Goal: Task Accomplishment & Management: Manage account settings

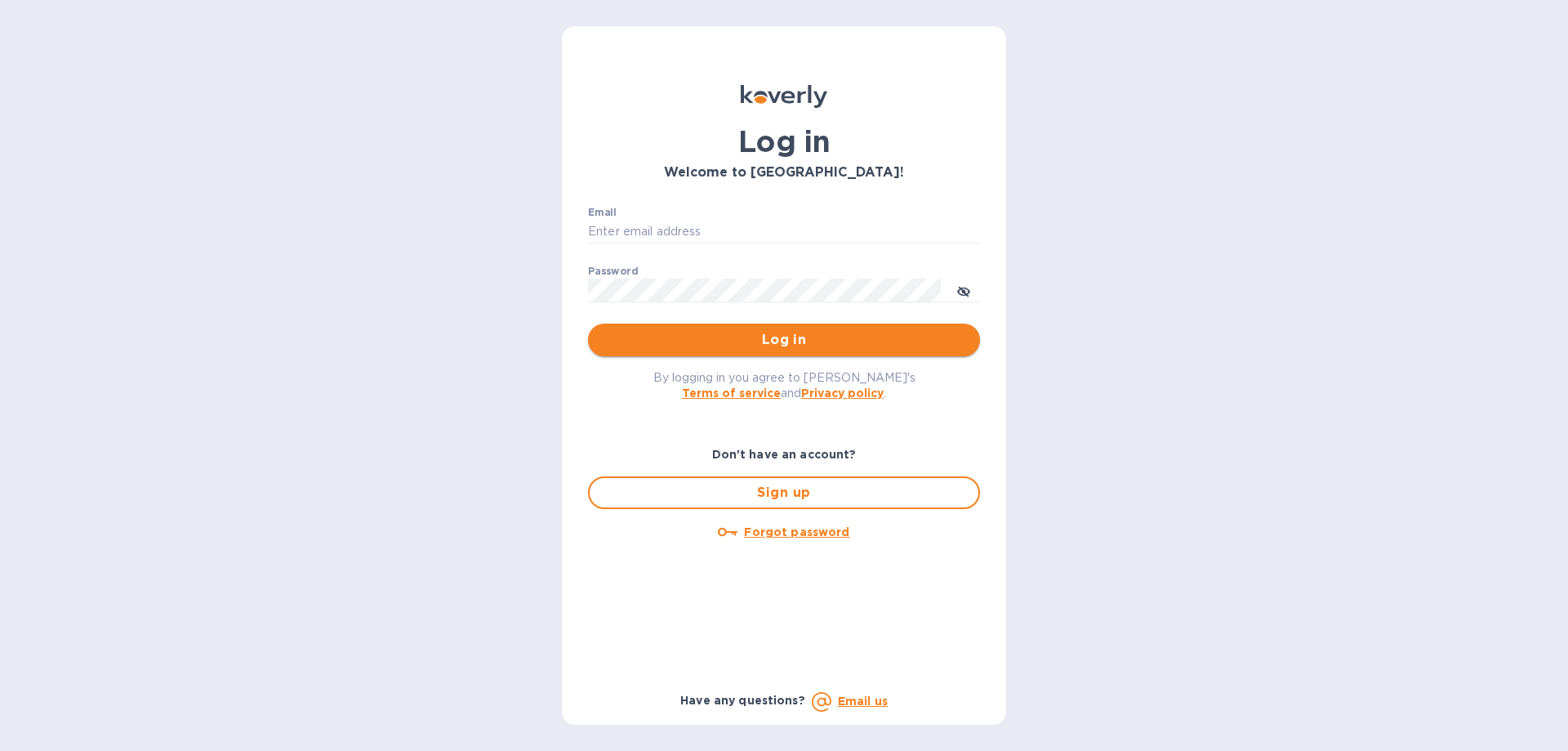
type input "devins@arborwayimports.com"
click at [740, 350] on span "Log in" at bounding box center [784, 340] width 366 height 20
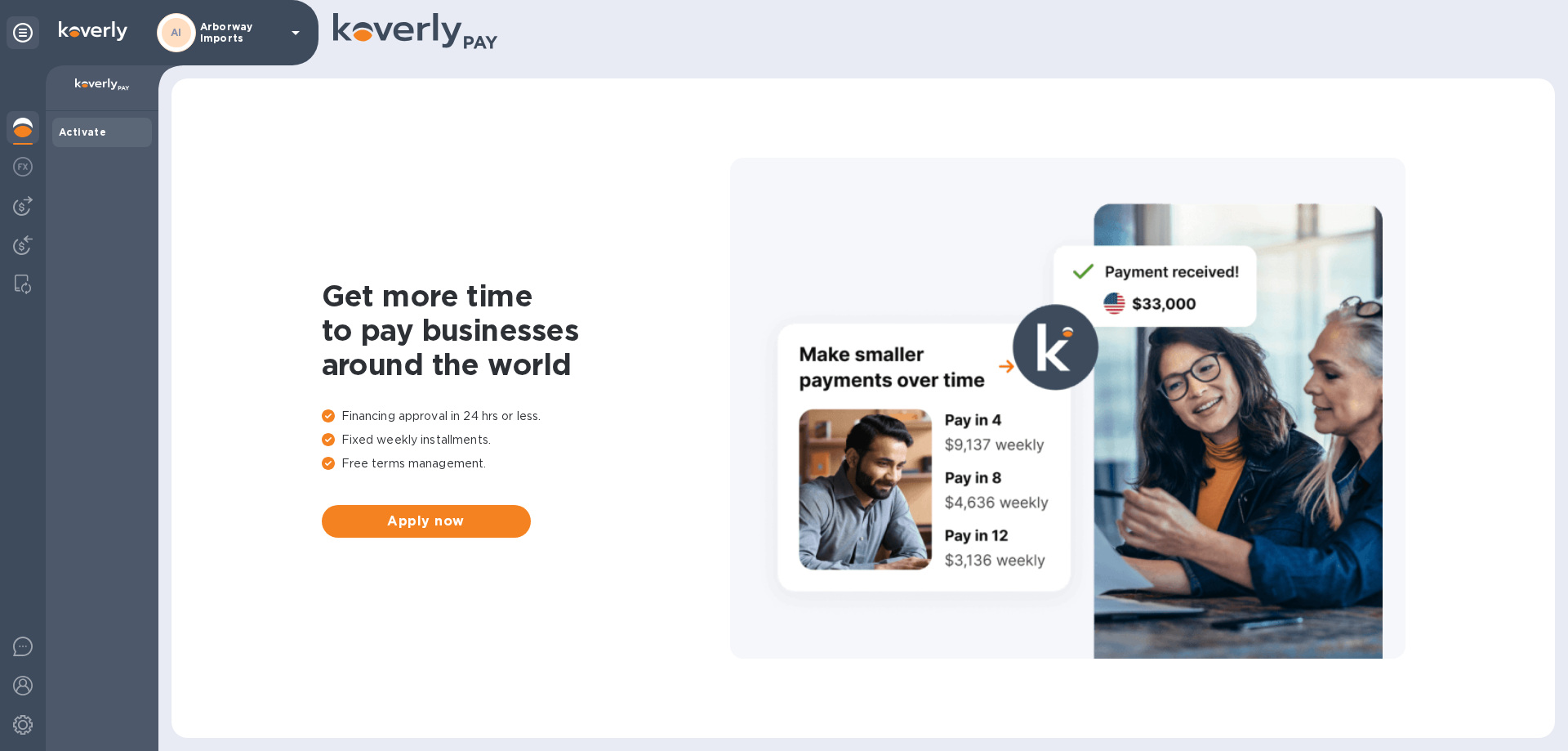
click at [210, 50] on div "AI Arborway Imports" at bounding box center [231, 33] width 149 height 39
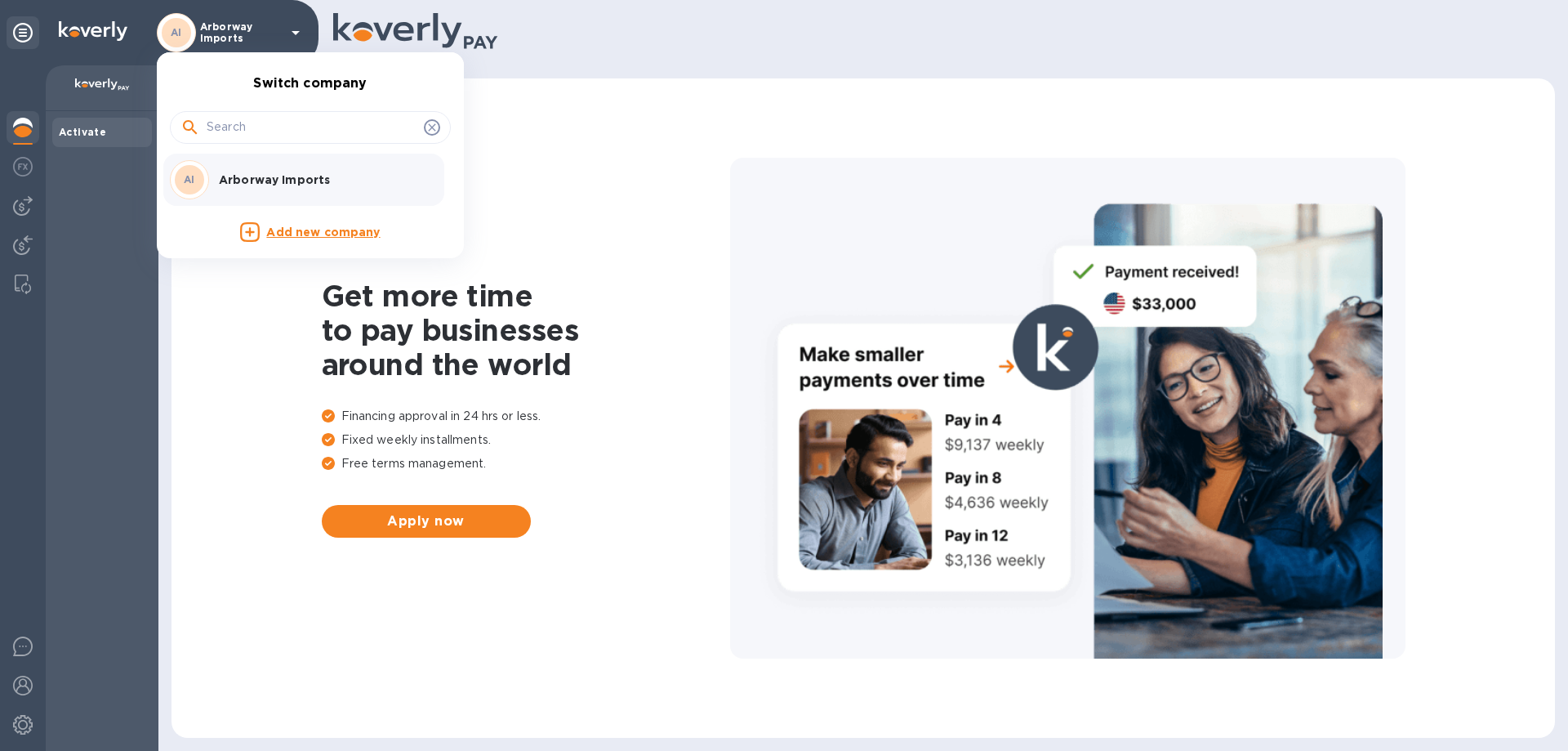
click at [253, 172] on p "Arborway Imports" at bounding box center [322, 180] width 206 height 16
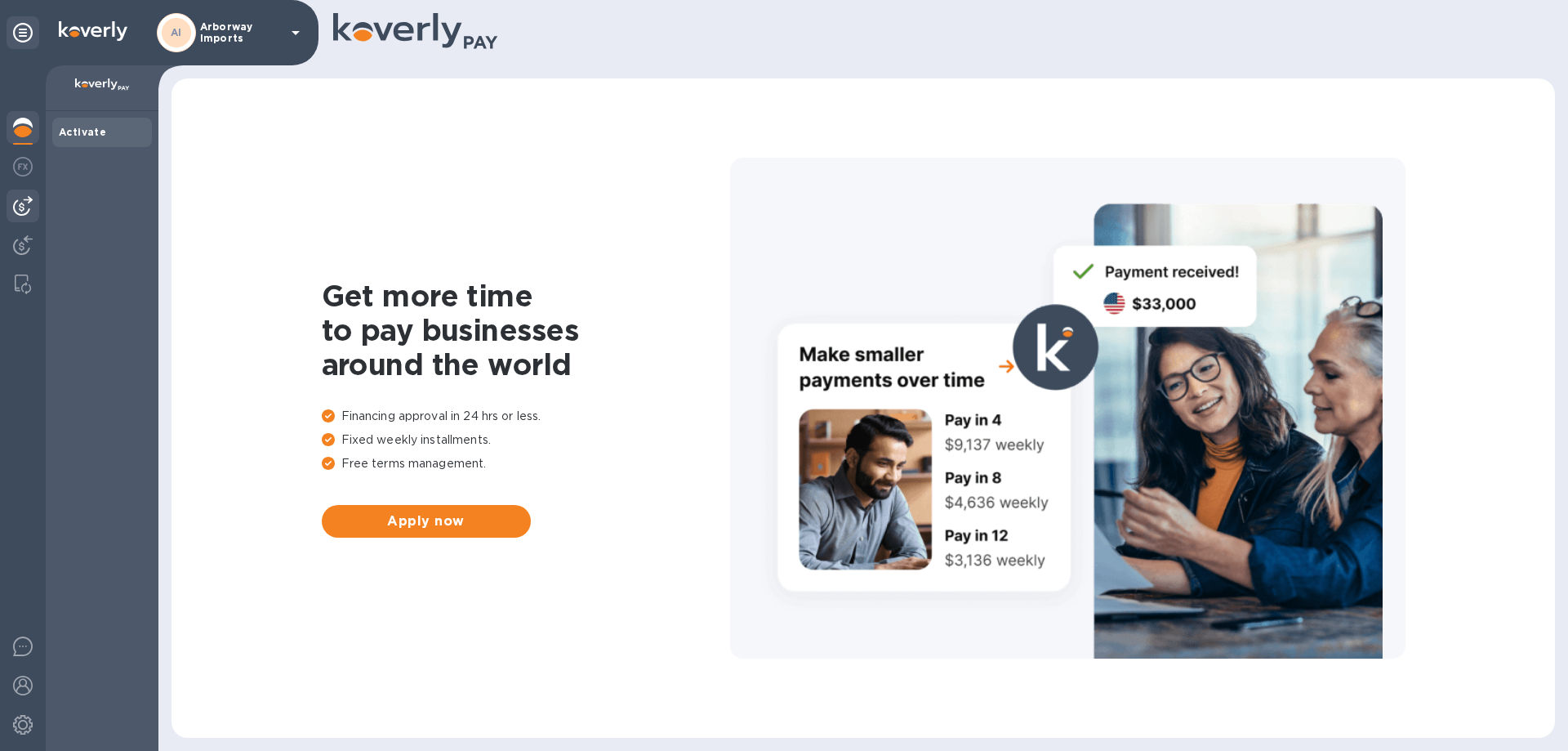
click at [25, 206] on img at bounding box center [23, 206] width 20 height 20
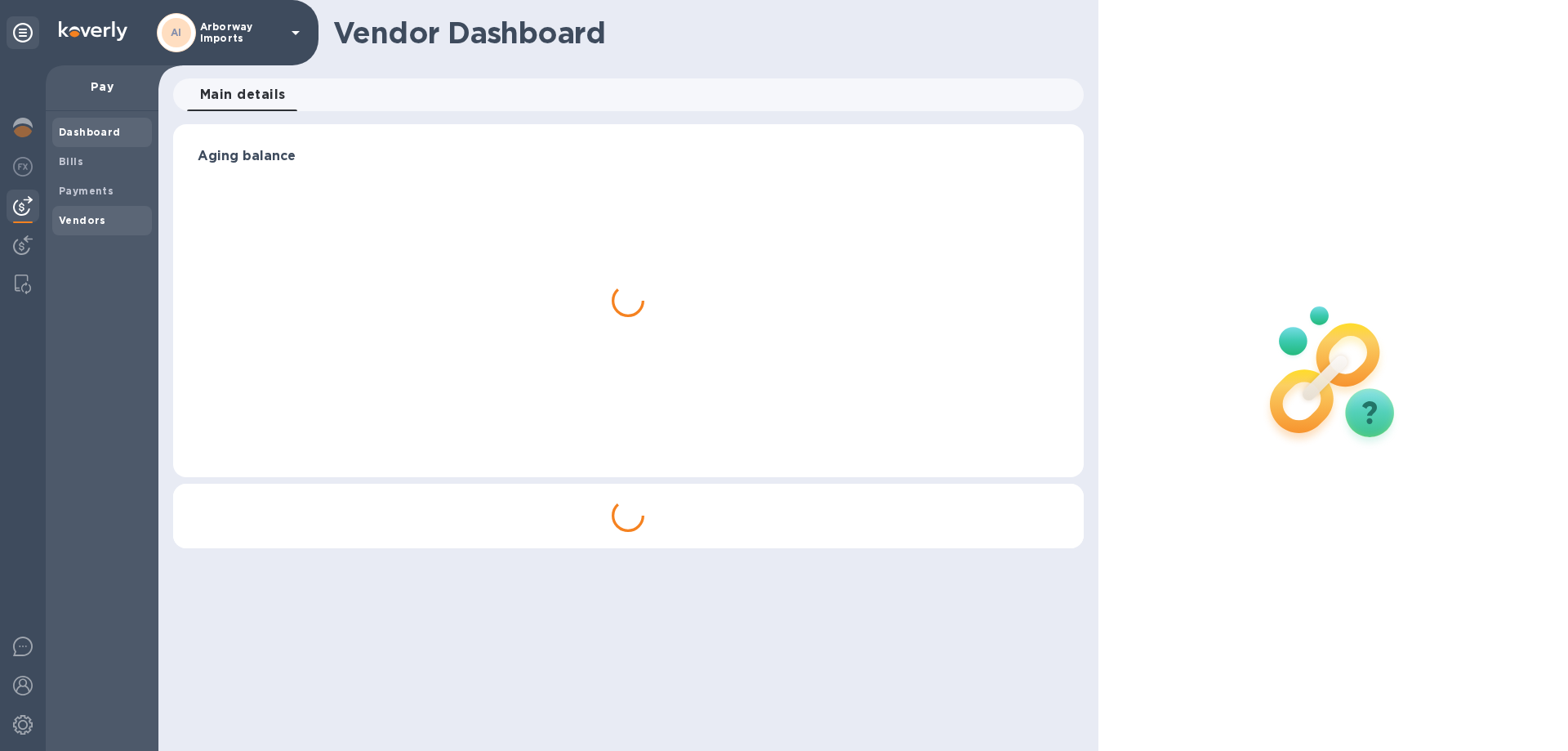
click at [79, 219] on b "Vendors" at bounding box center [82, 220] width 47 height 13
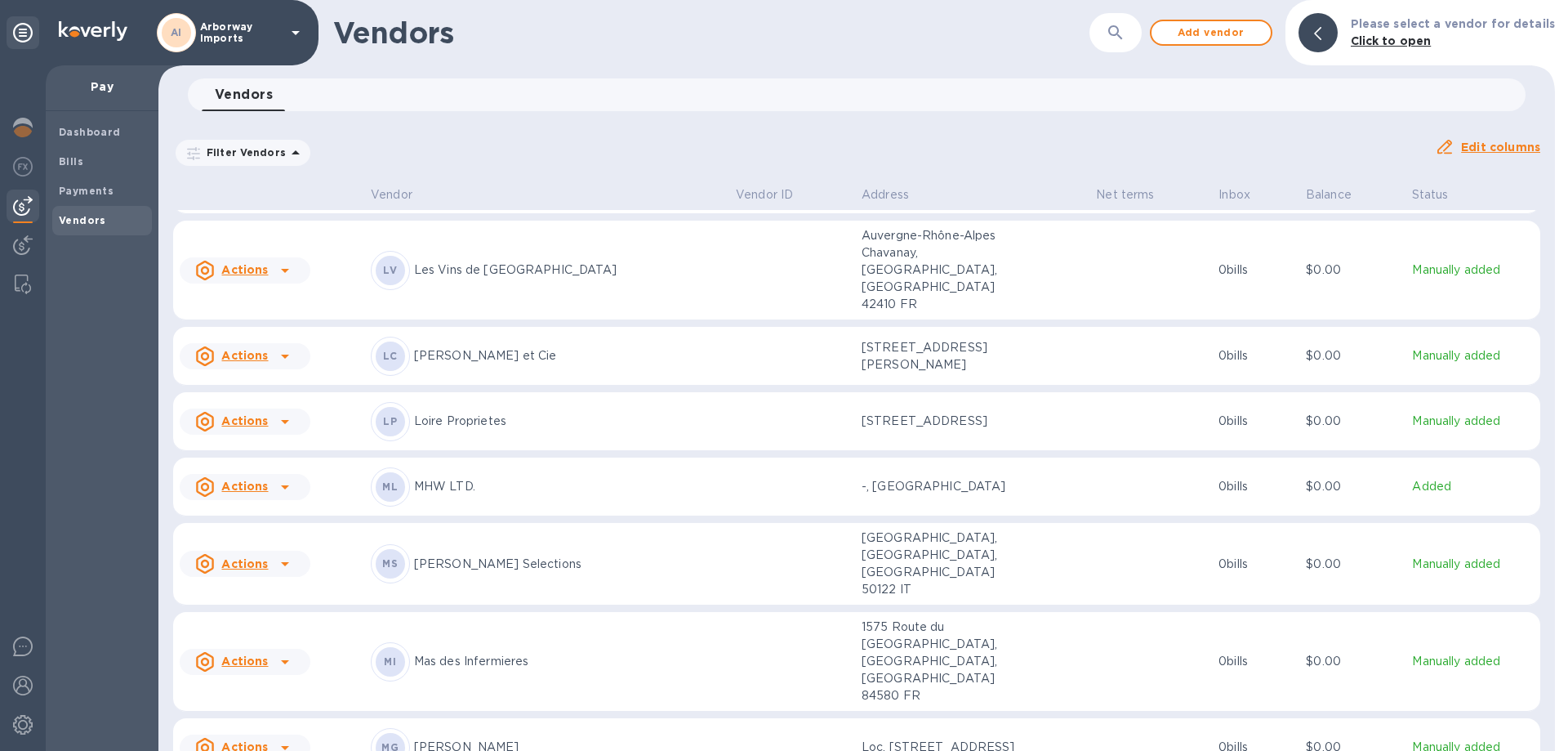
click at [458, 427] on div "LP Loire Proprietes" at bounding box center [546, 422] width 352 height 39
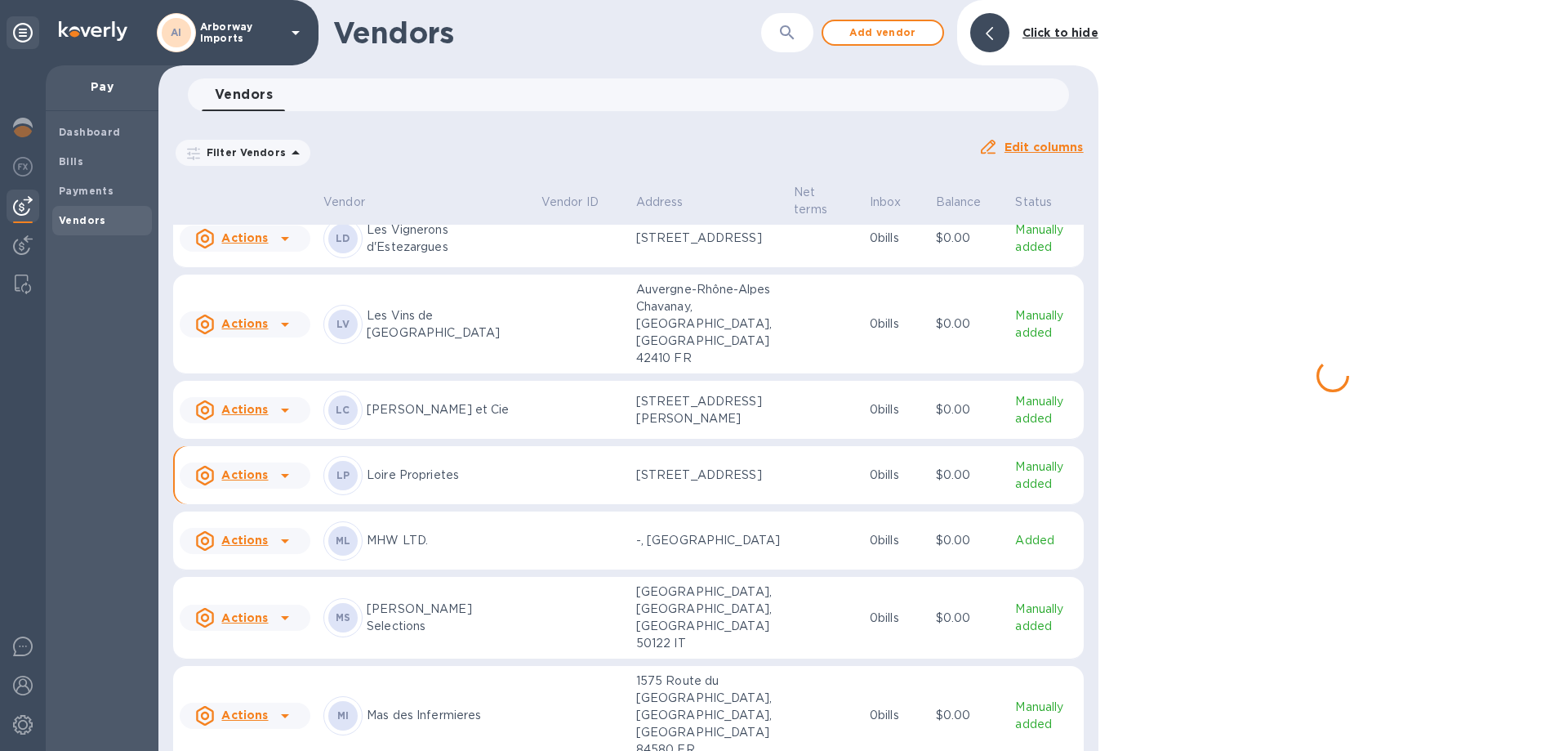
scroll to position [5716, 0]
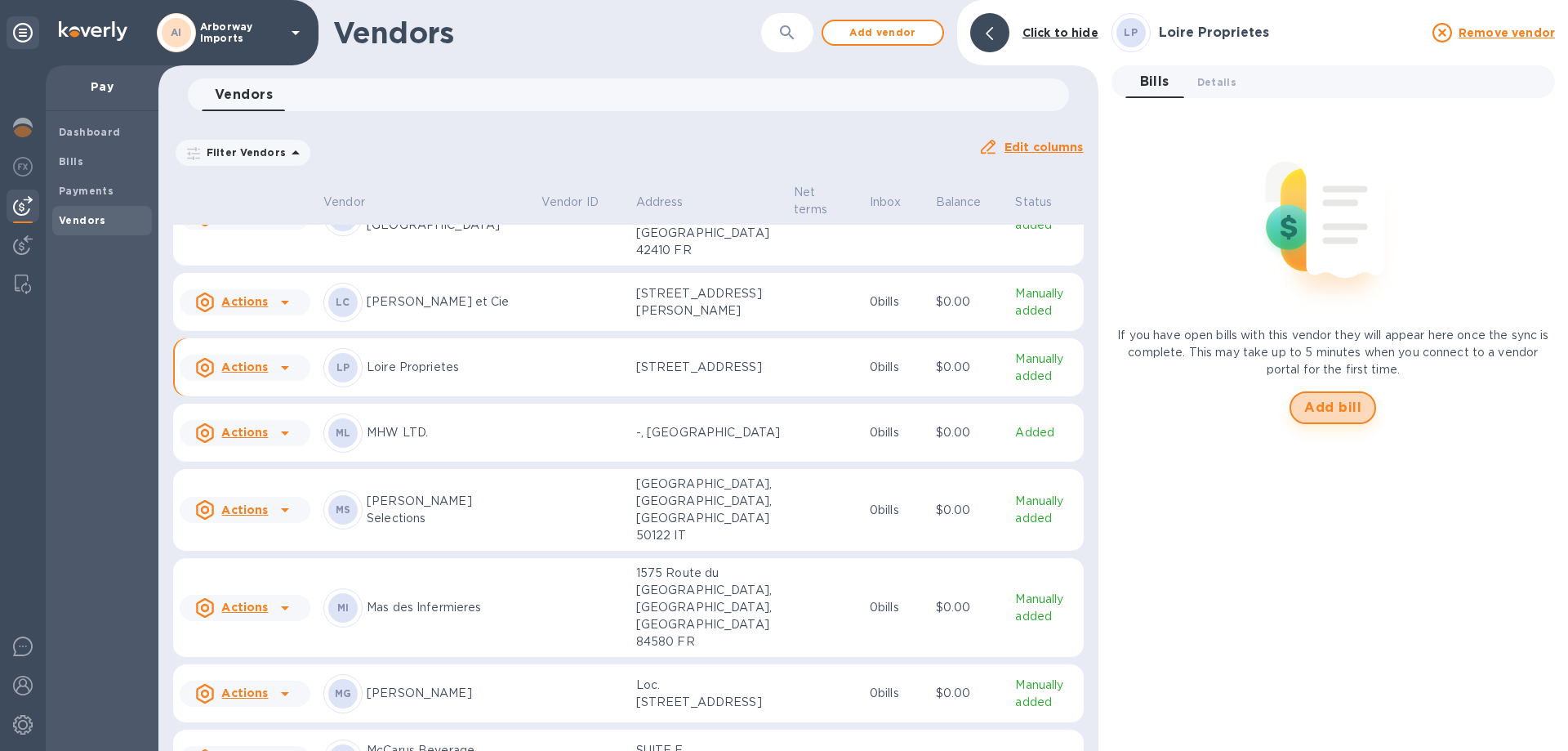
click at [1311, 415] on span "Add bill" at bounding box center [1333, 407] width 57 height 20
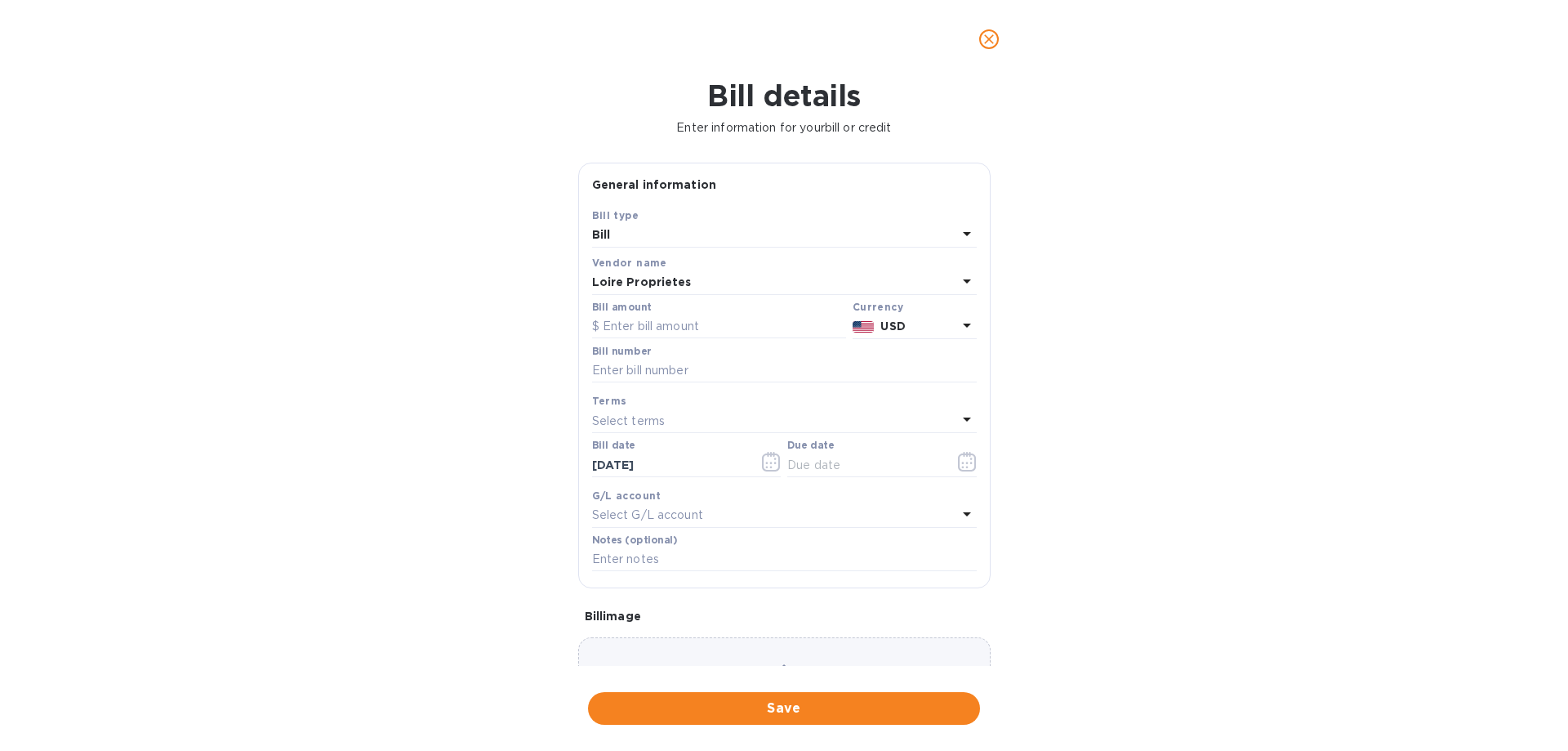
click at [861, 321] on img at bounding box center [864, 327] width 22 height 12
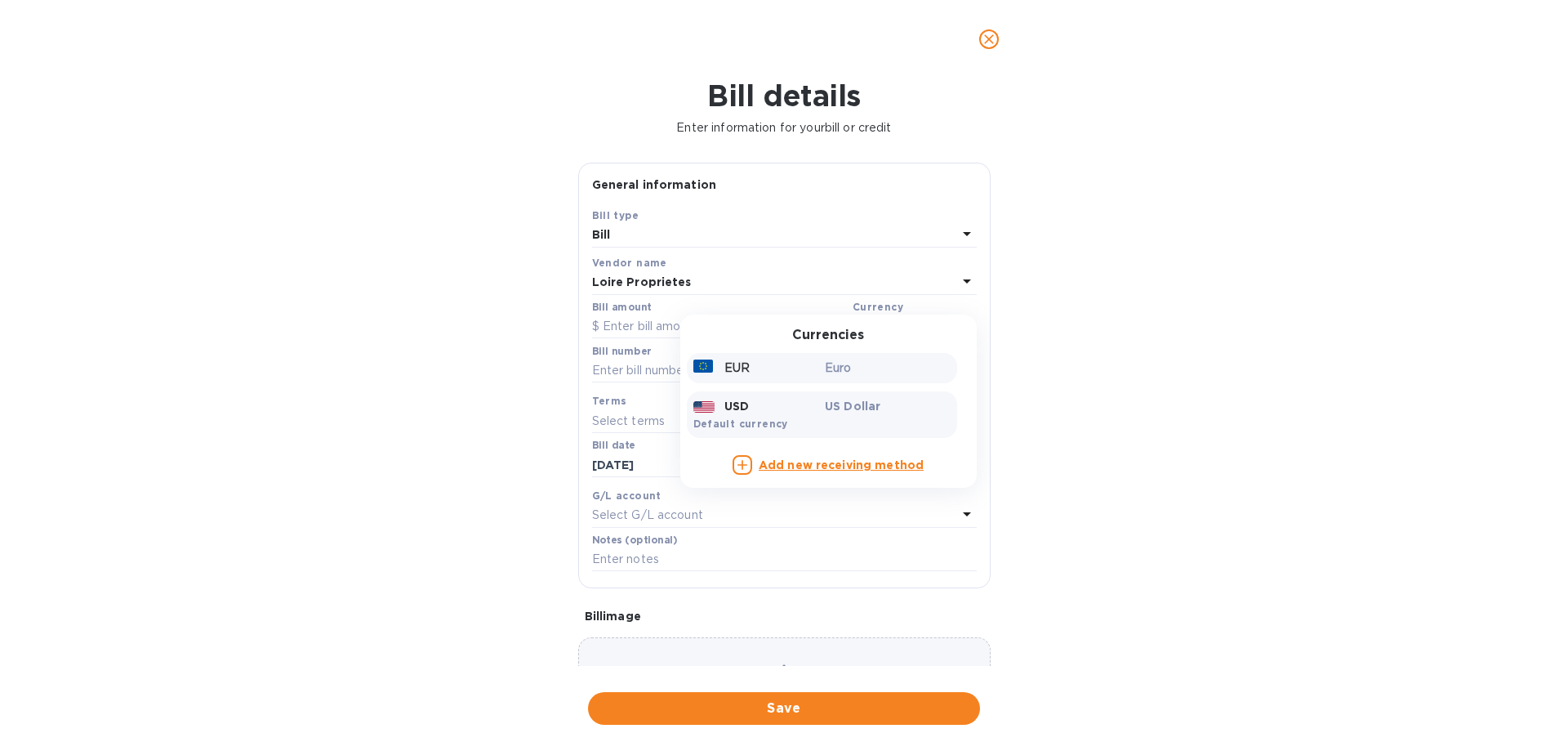
click at [796, 373] on div "EUR" at bounding box center [756, 368] width 132 height 23
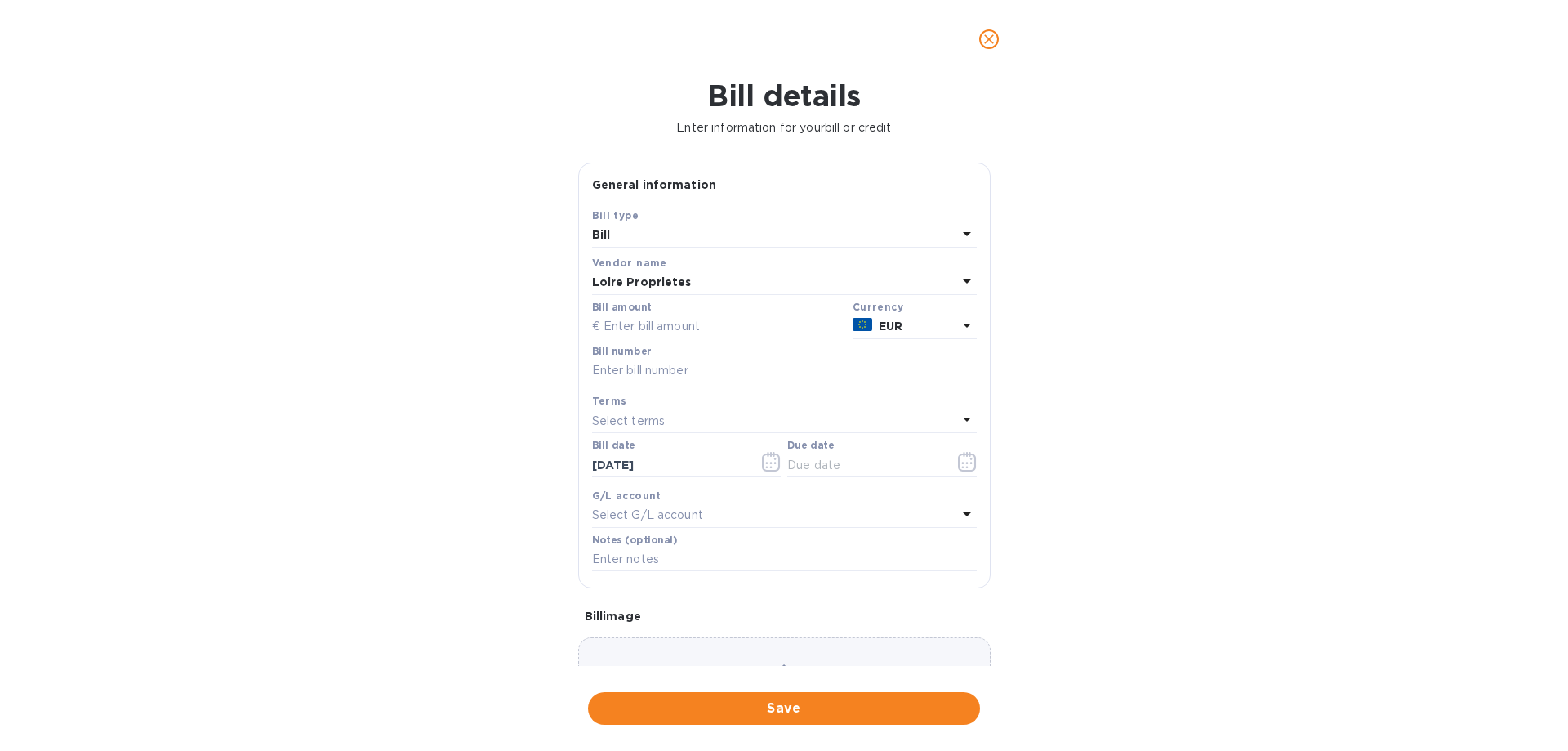
click at [635, 328] on input "text" at bounding box center [720, 326] width 254 height 24
type input "9,984.48"
click at [695, 371] on input "text" at bounding box center [785, 371] width 385 height 24
type input "L1209538"
click at [958, 459] on icon "button" at bounding box center [967, 462] width 19 height 20
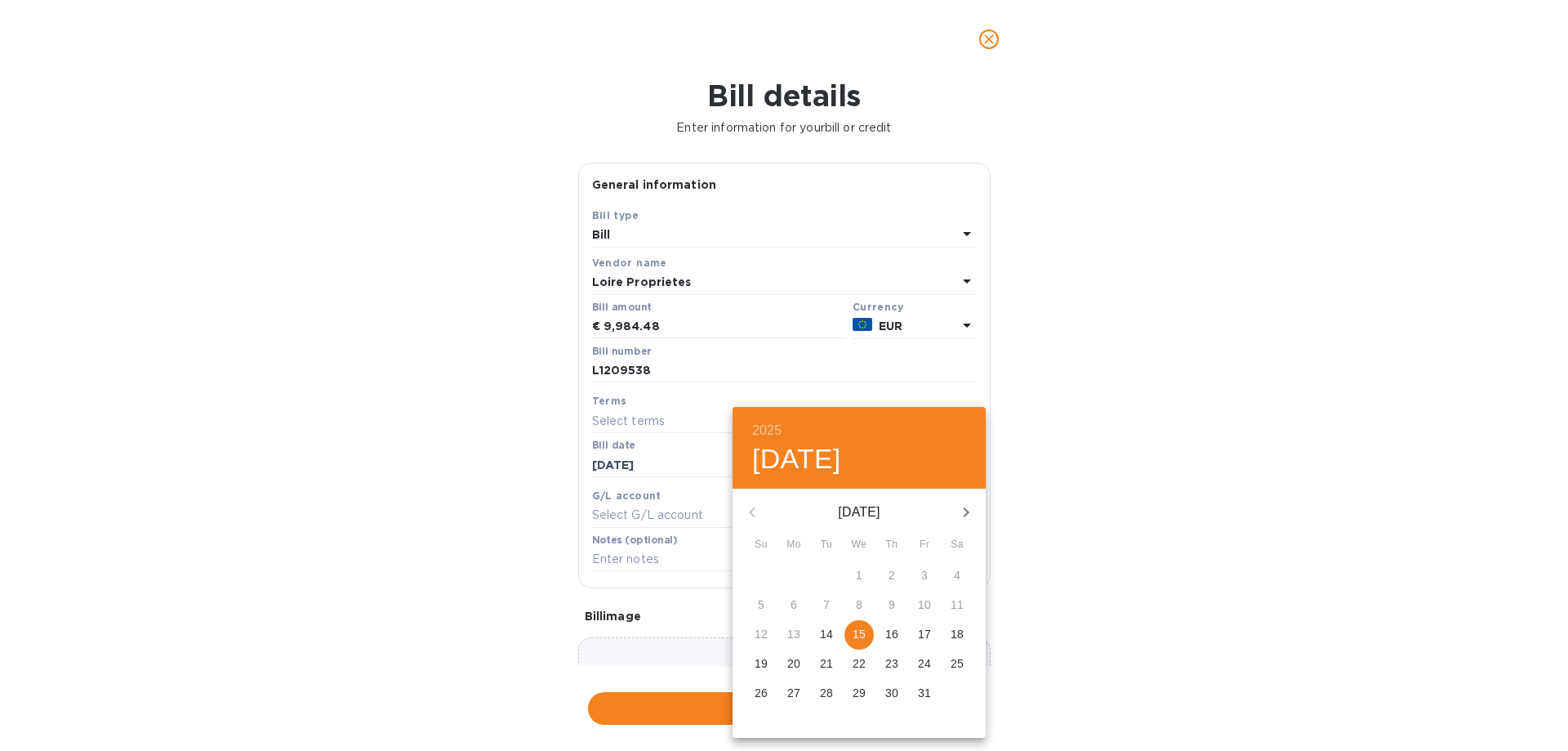
click at [864, 627] on p "15" at bounding box center [859, 634] width 13 height 16
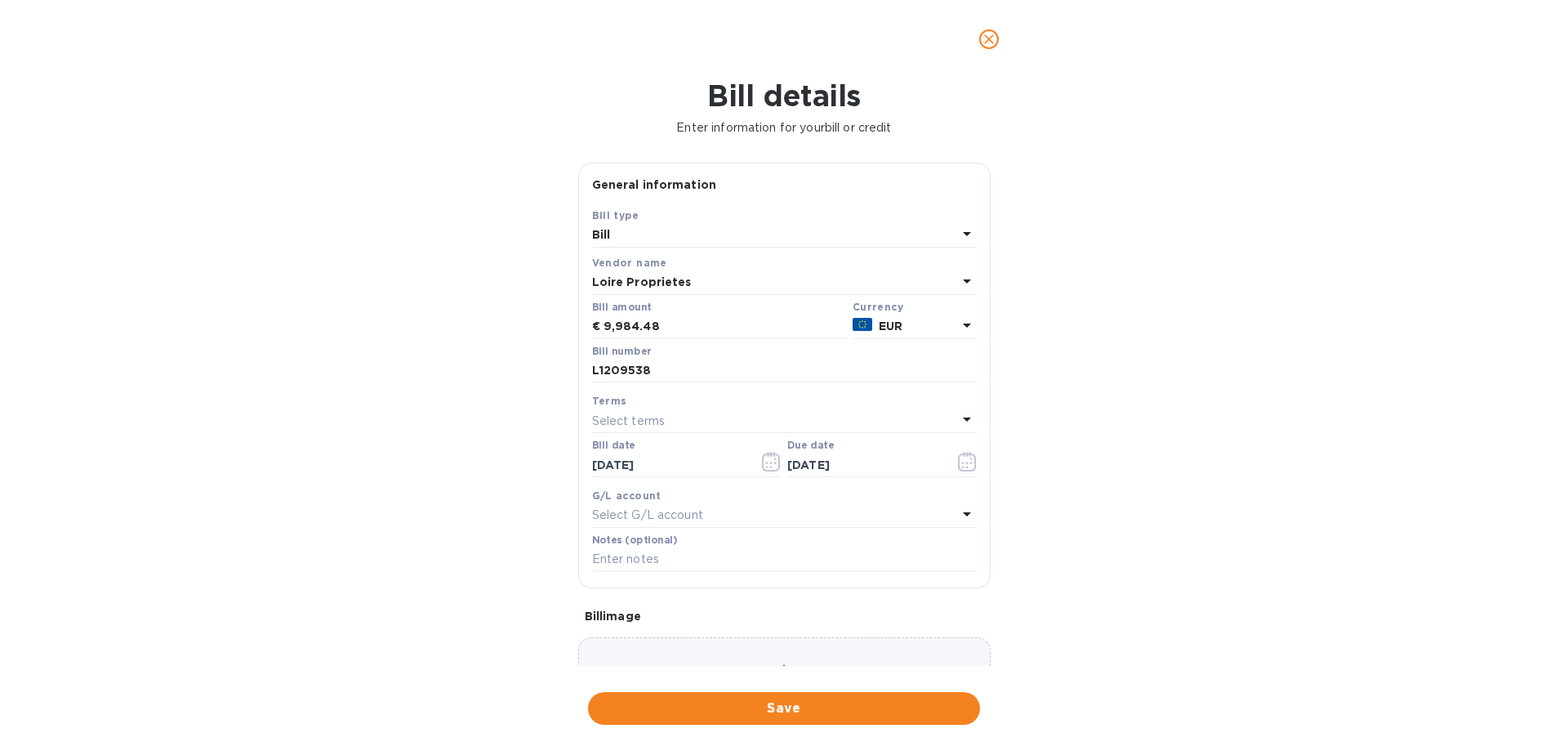
type input "[DATE]"
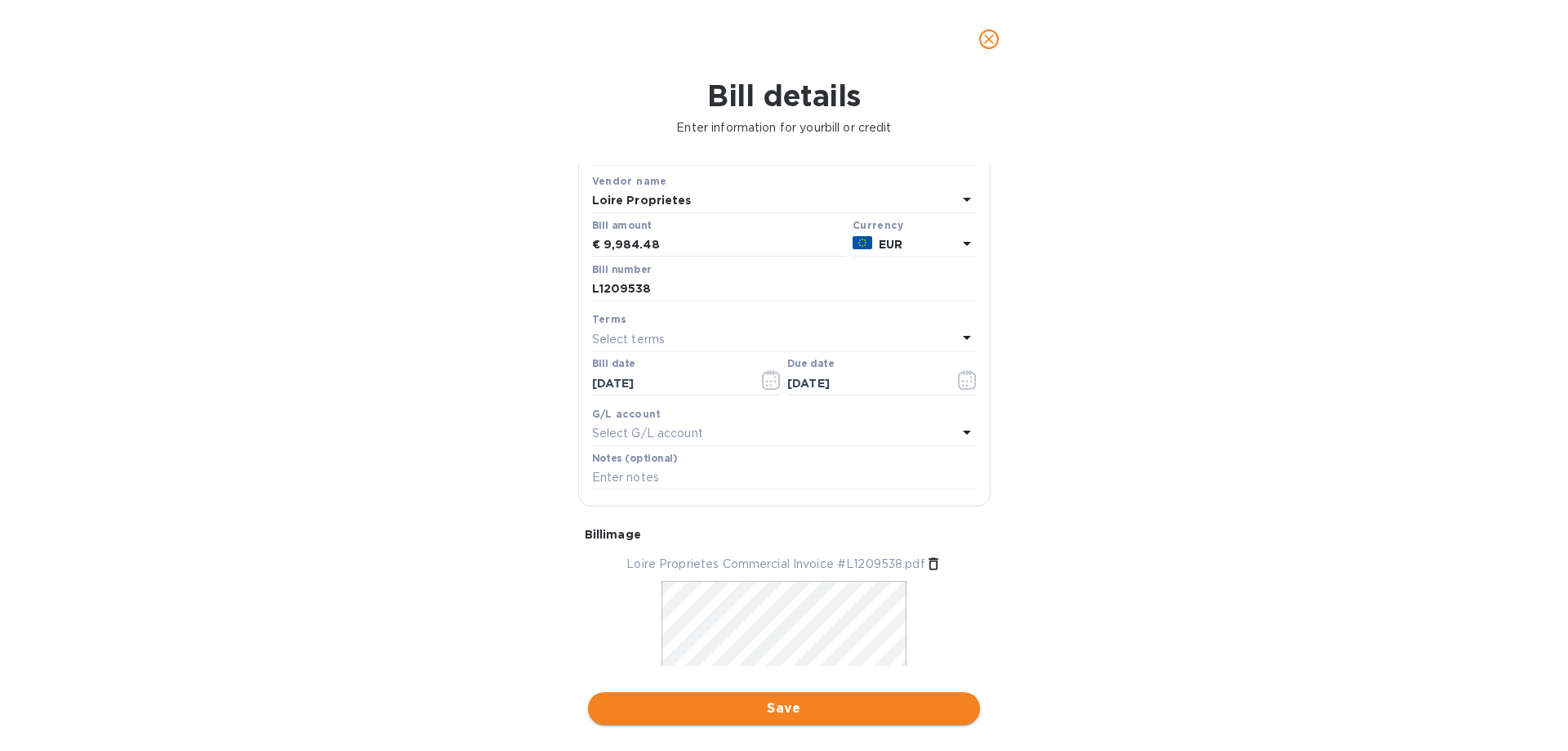
click at [839, 698] on span "Save" at bounding box center [784, 708] width 366 height 20
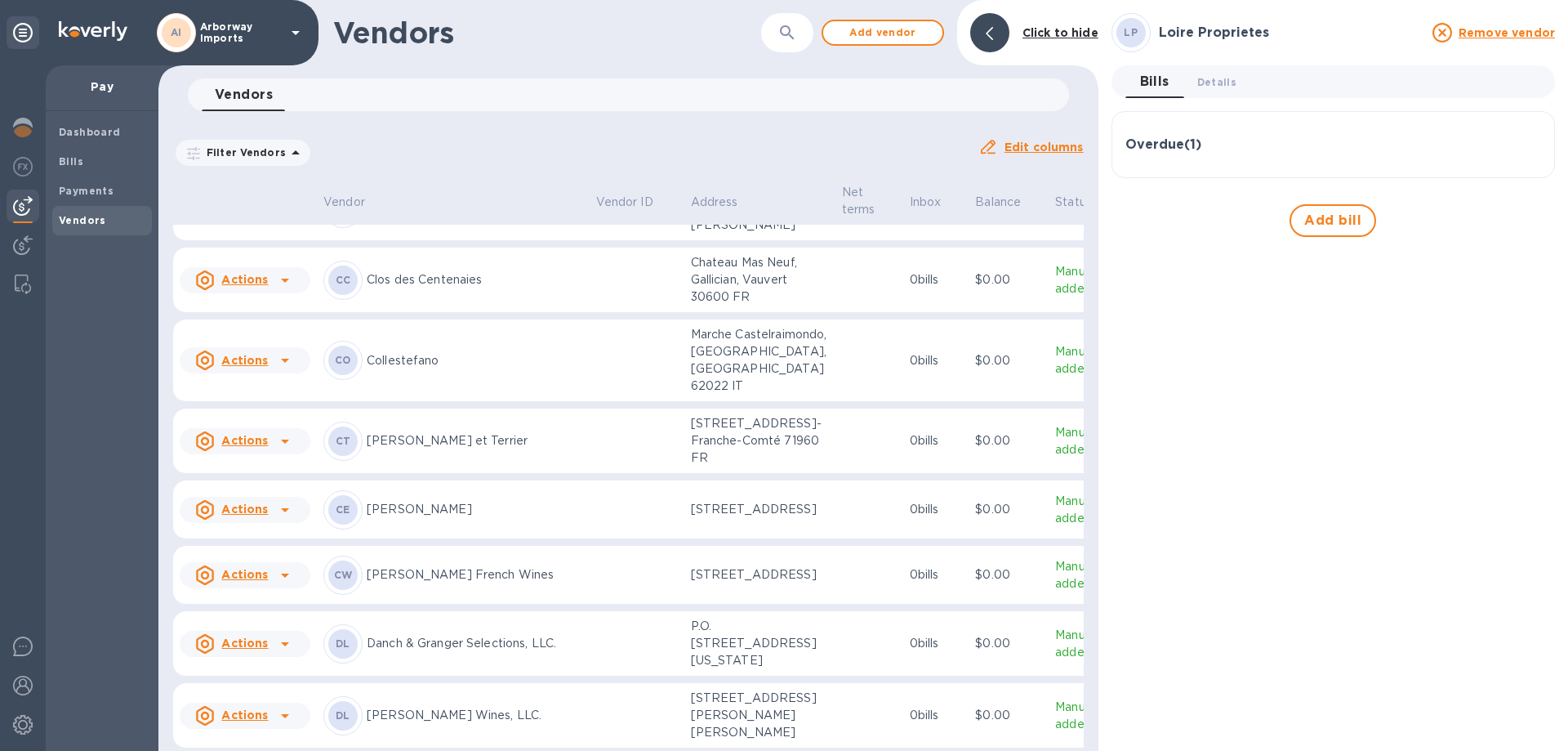
scroll to position [1750, 0]
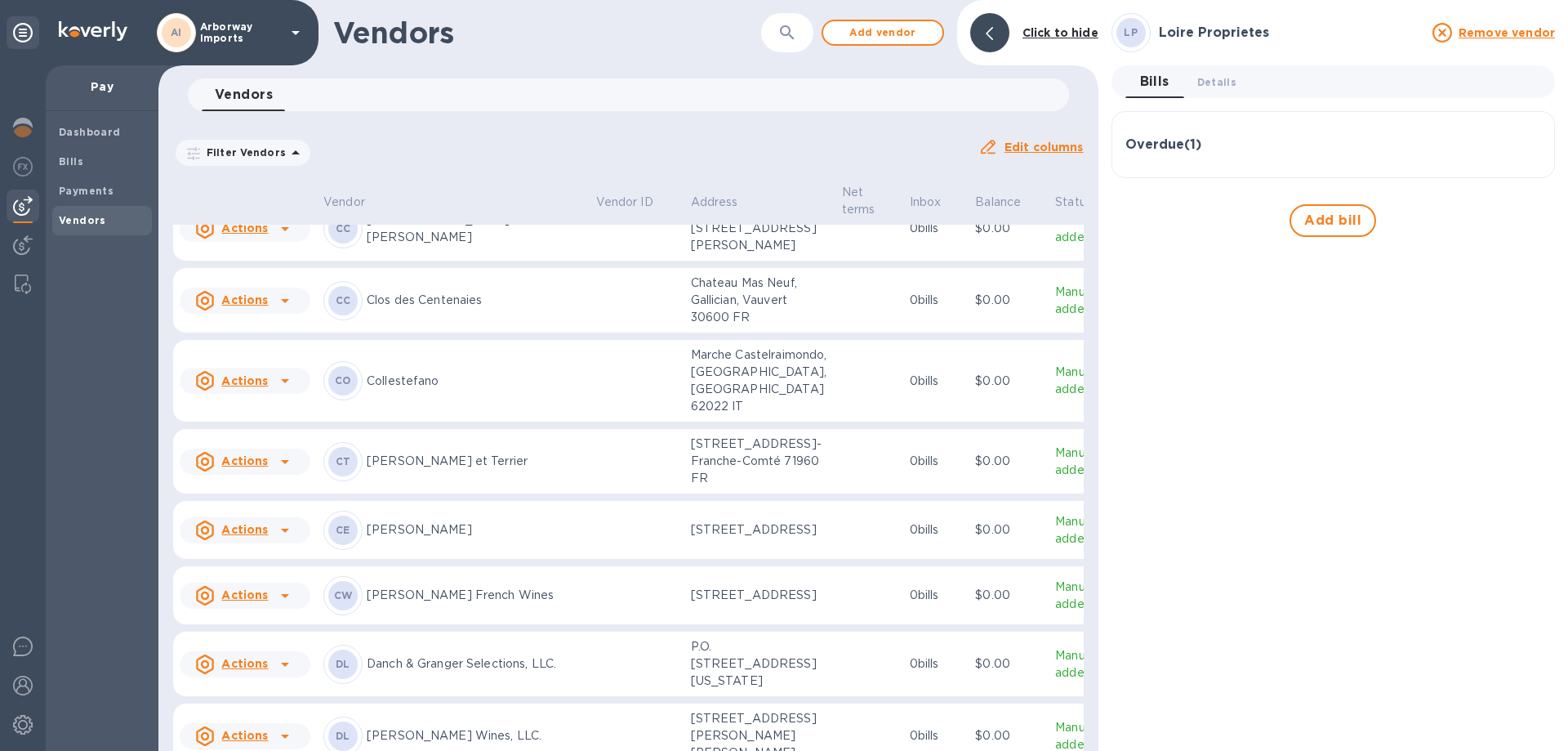
click at [516, 455] on p "[PERSON_NAME] et Terrier" at bounding box center [475, 461] width 217 height 17
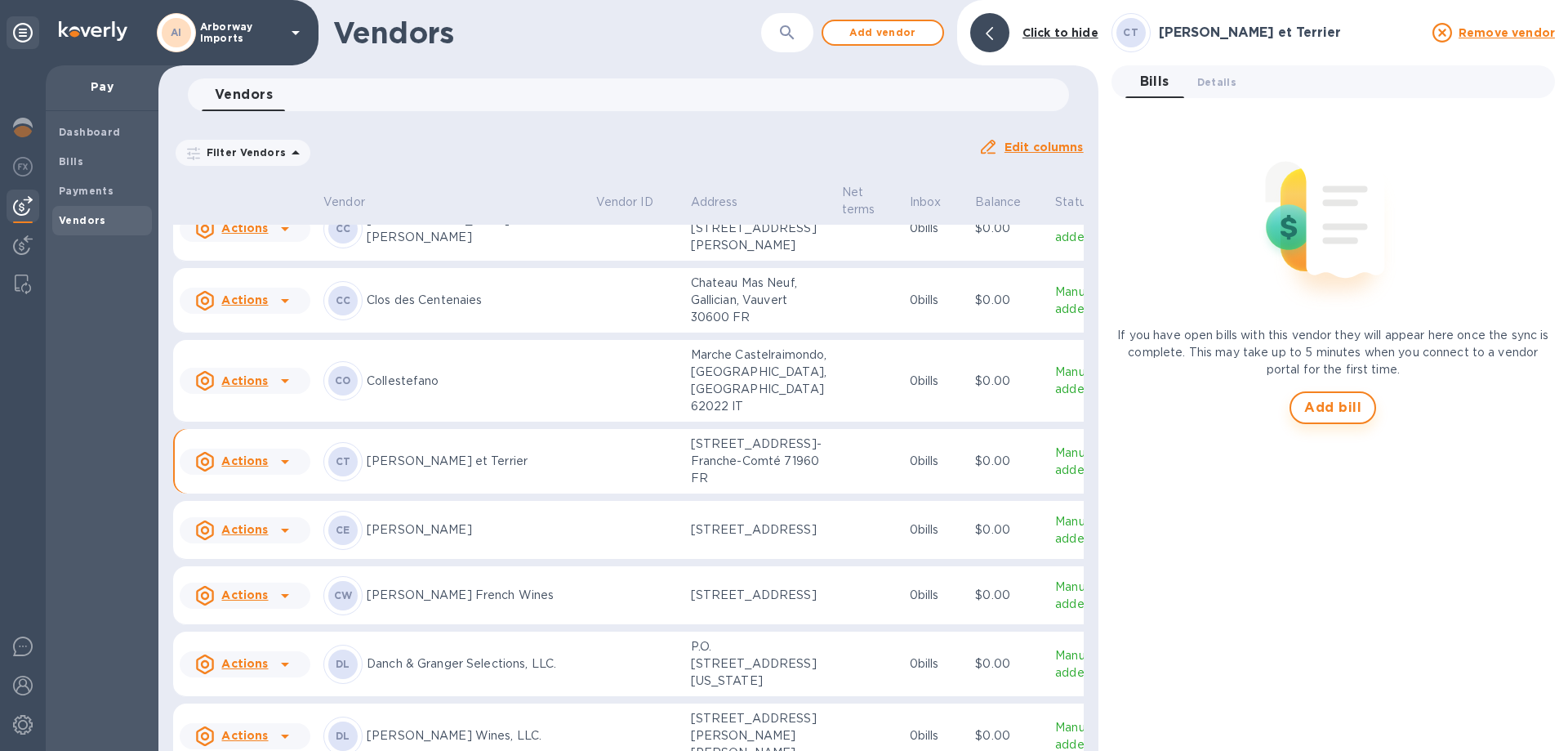
click at [1323, 410] on span "Add bill" at bounding box center [1333, 407] width 57 height 20
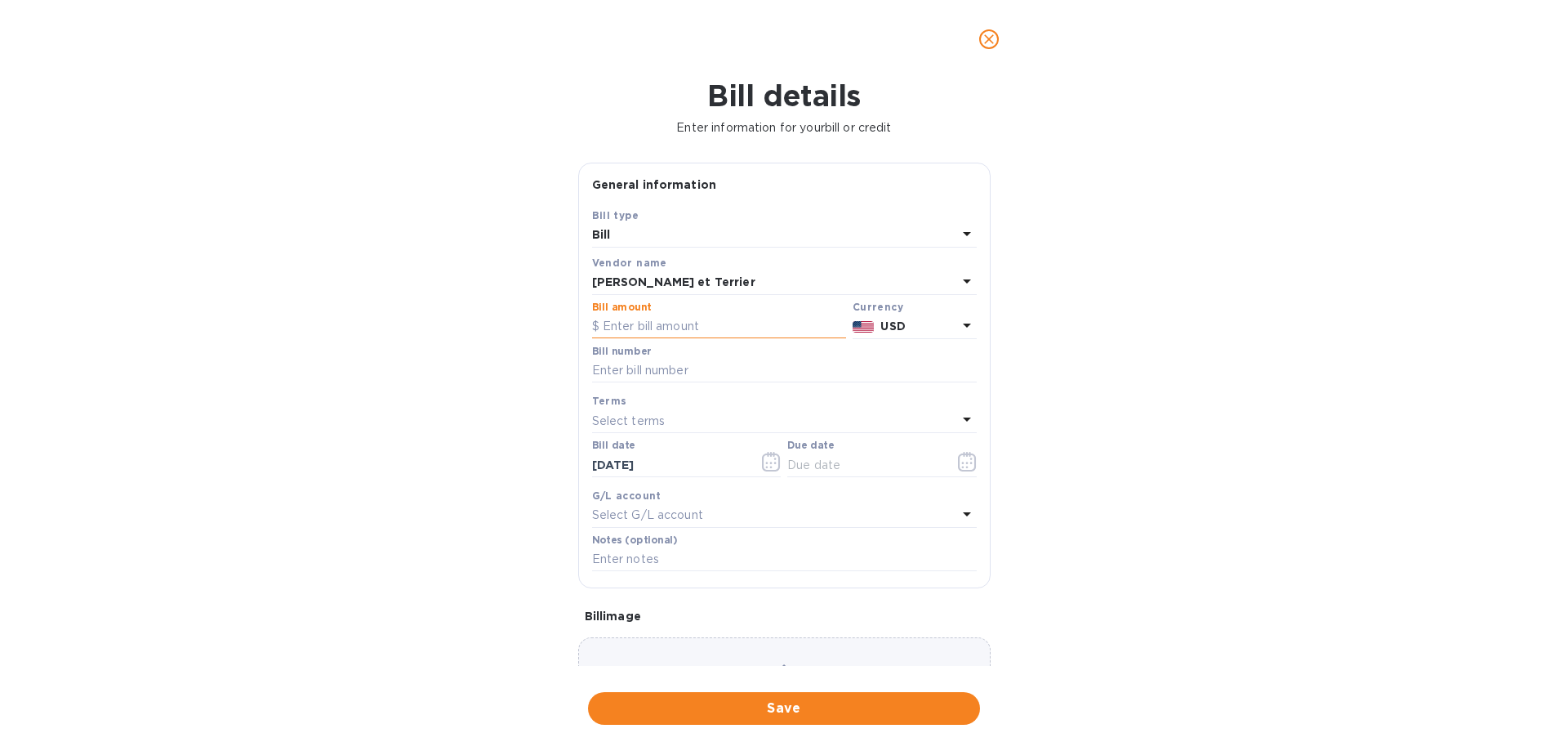
click at [727, 326] on input "text" at bounding box center [720, 326] width 254 height 24
click at [914, 323] on p "USD" at bounding box center [918, 326] width 76 height 17
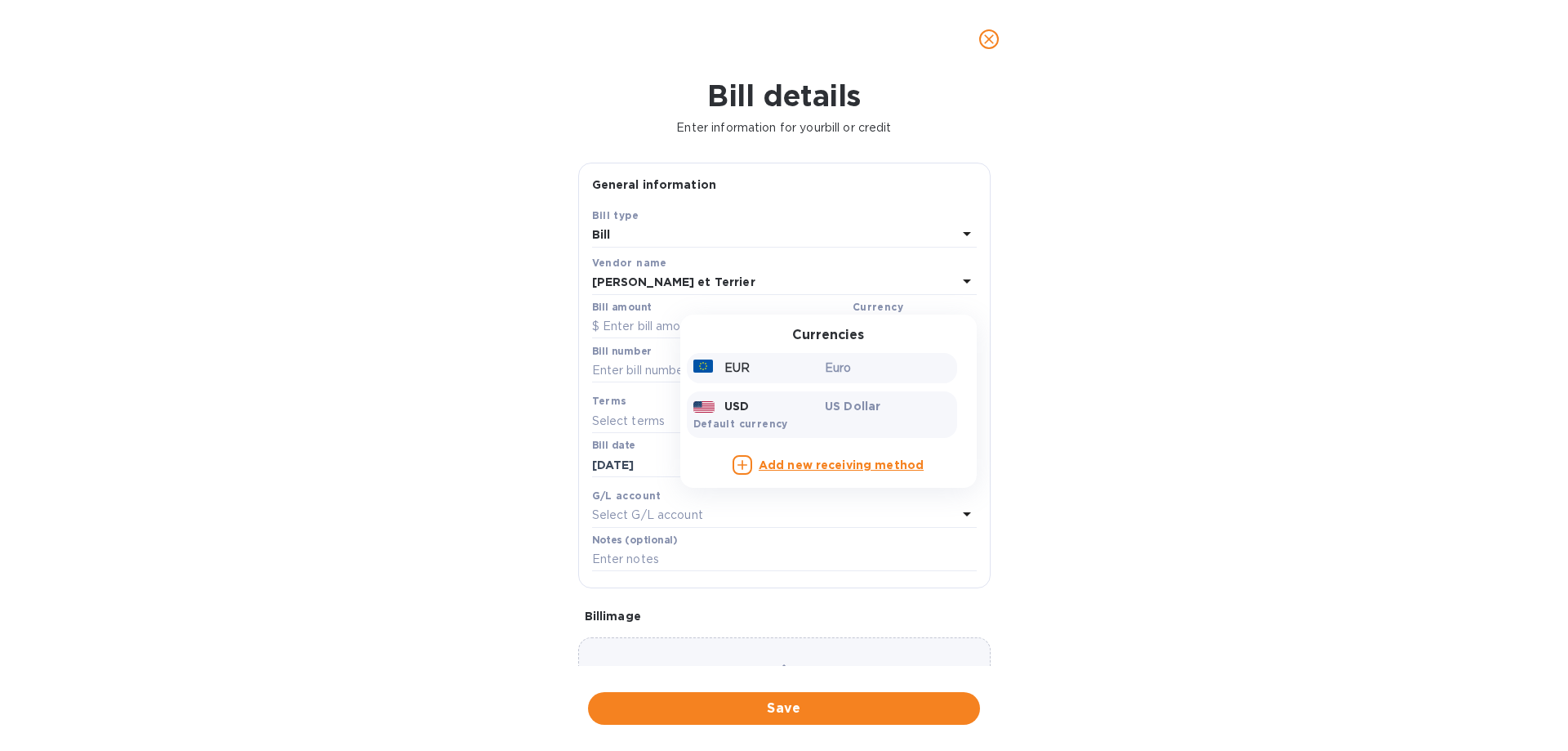
click at [798, 370] on div "EUR" at bounding box center [756, 368] width 132 height 23
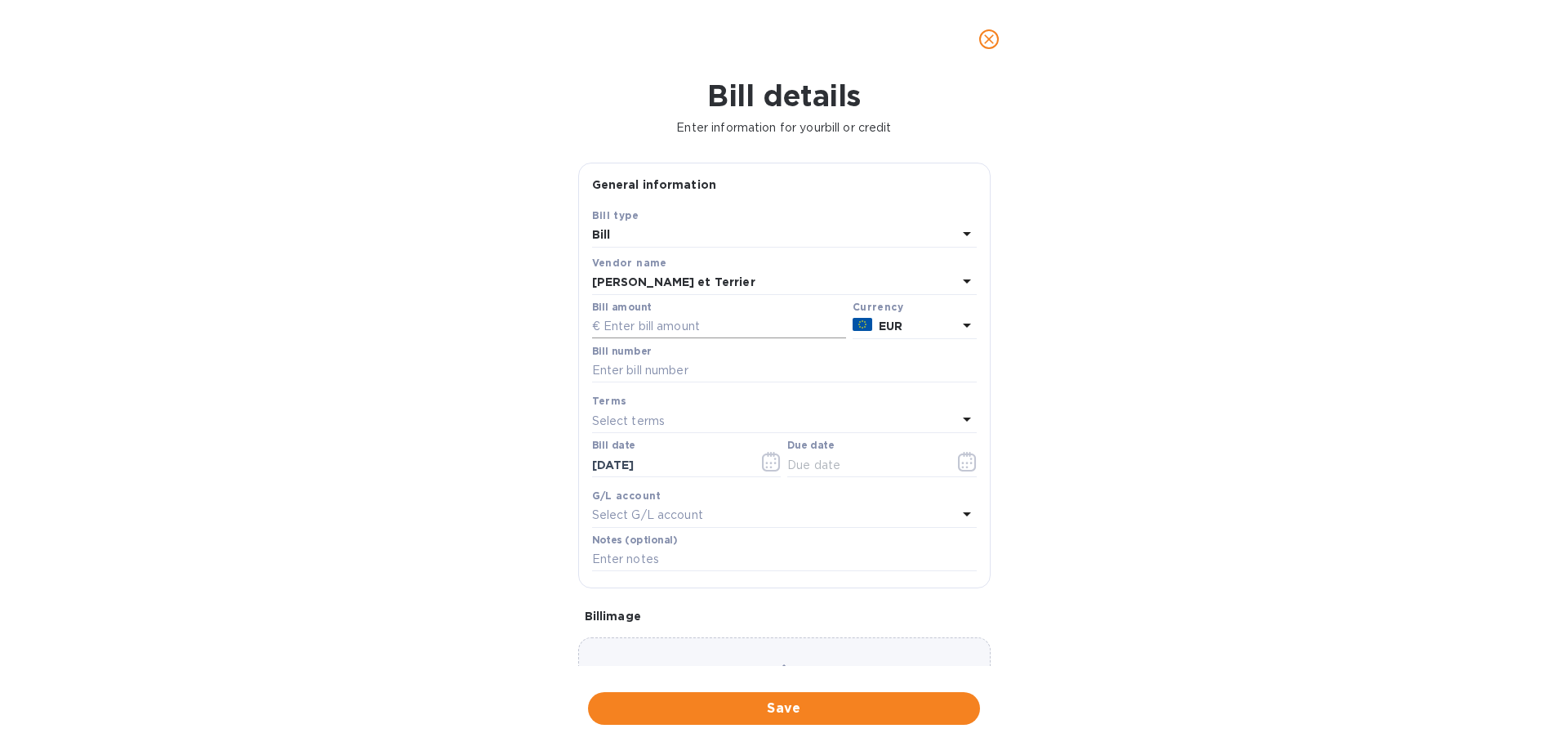
click at [686, 320] on input "text" at bounding box center [720, 326] width 254 height 24
type input "6,907.32"
click at [662, 366] on input "text" at bounding box center [785, 371] width 385 height 24
type input "24002842"
click at [958, 452] on icon "button" at bounding box center [967, 462] width 19 height 20
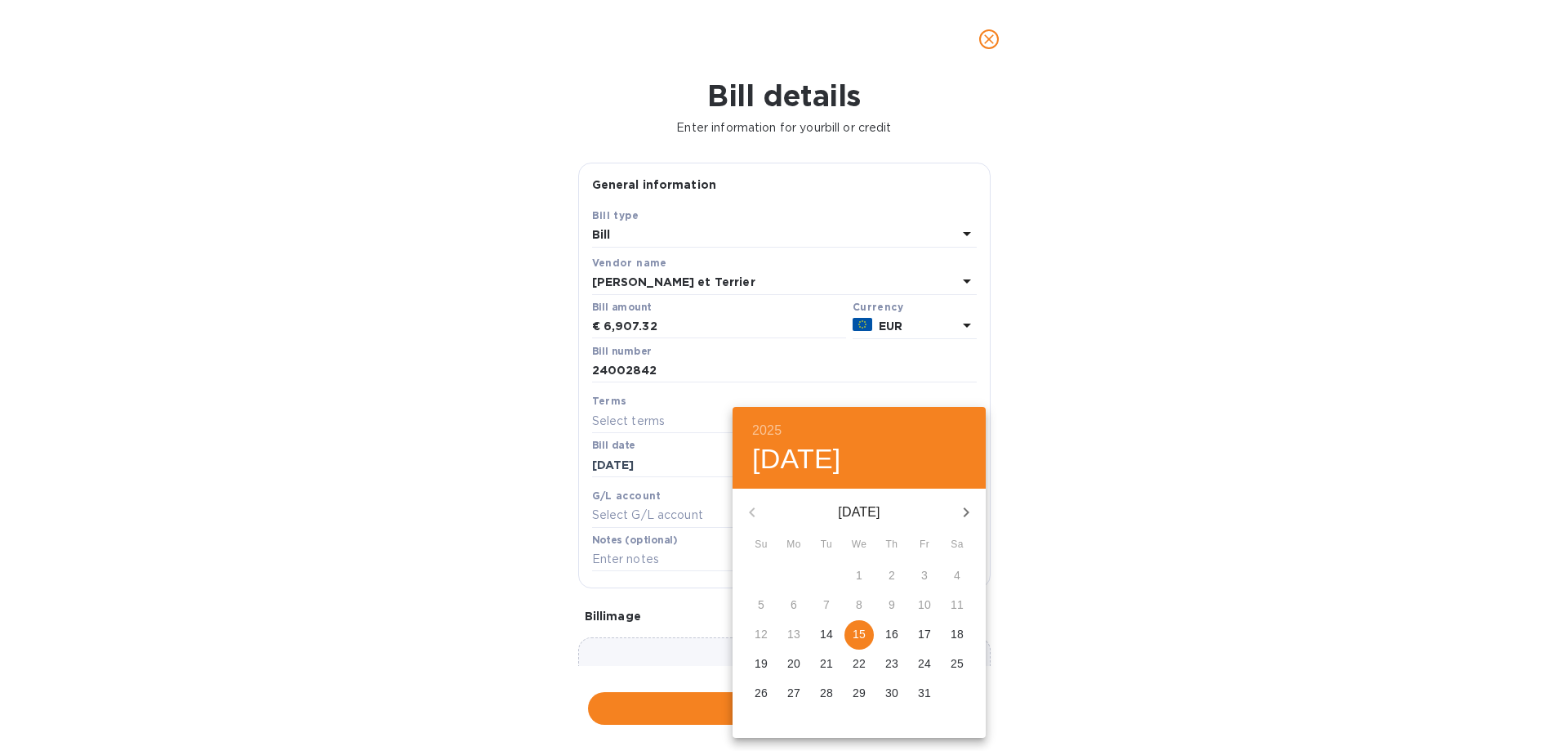
click at [858, 627] on p "15" at bounding box center [859, 634] width 13 height 16
type input "[DATE]"
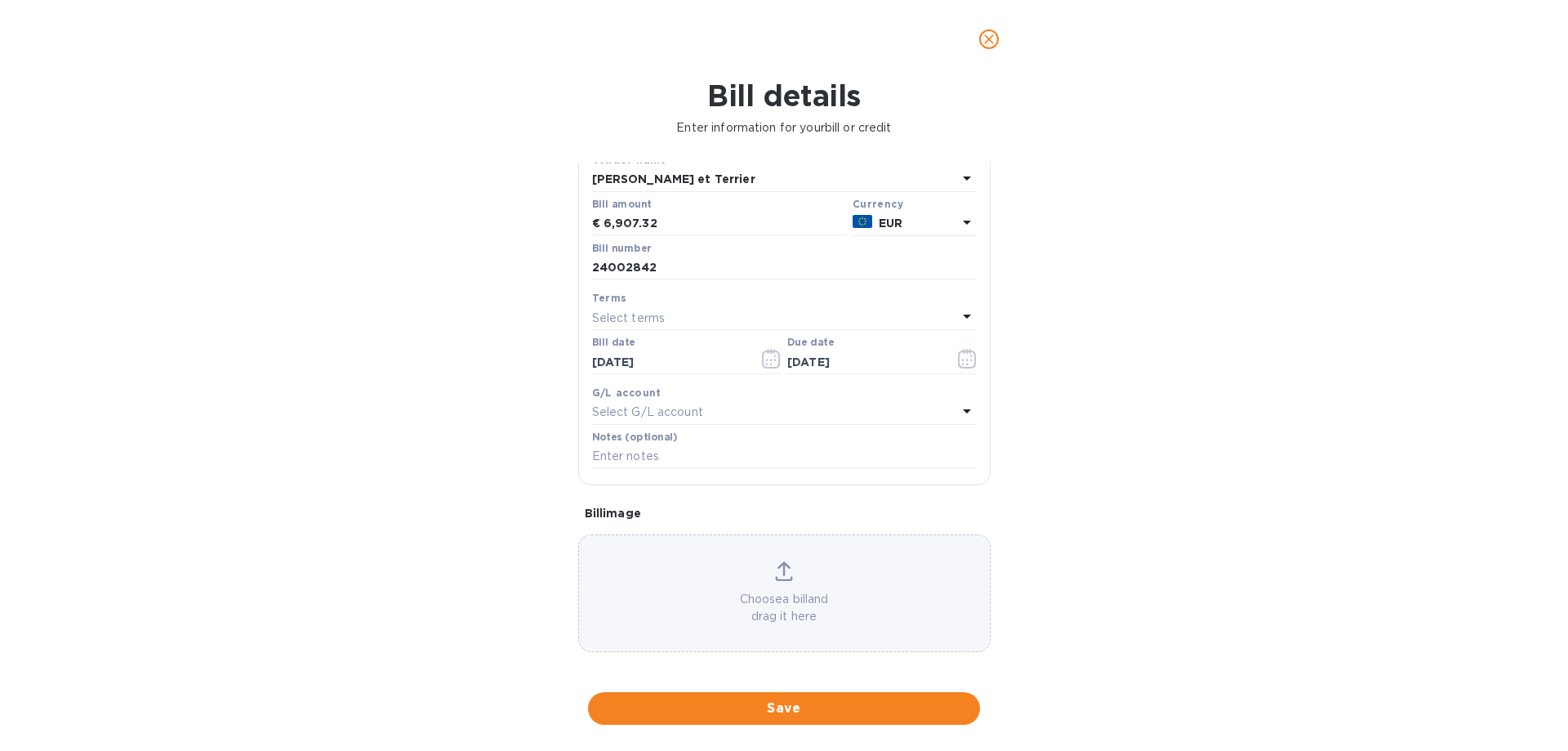
scroll to position [108, 0]
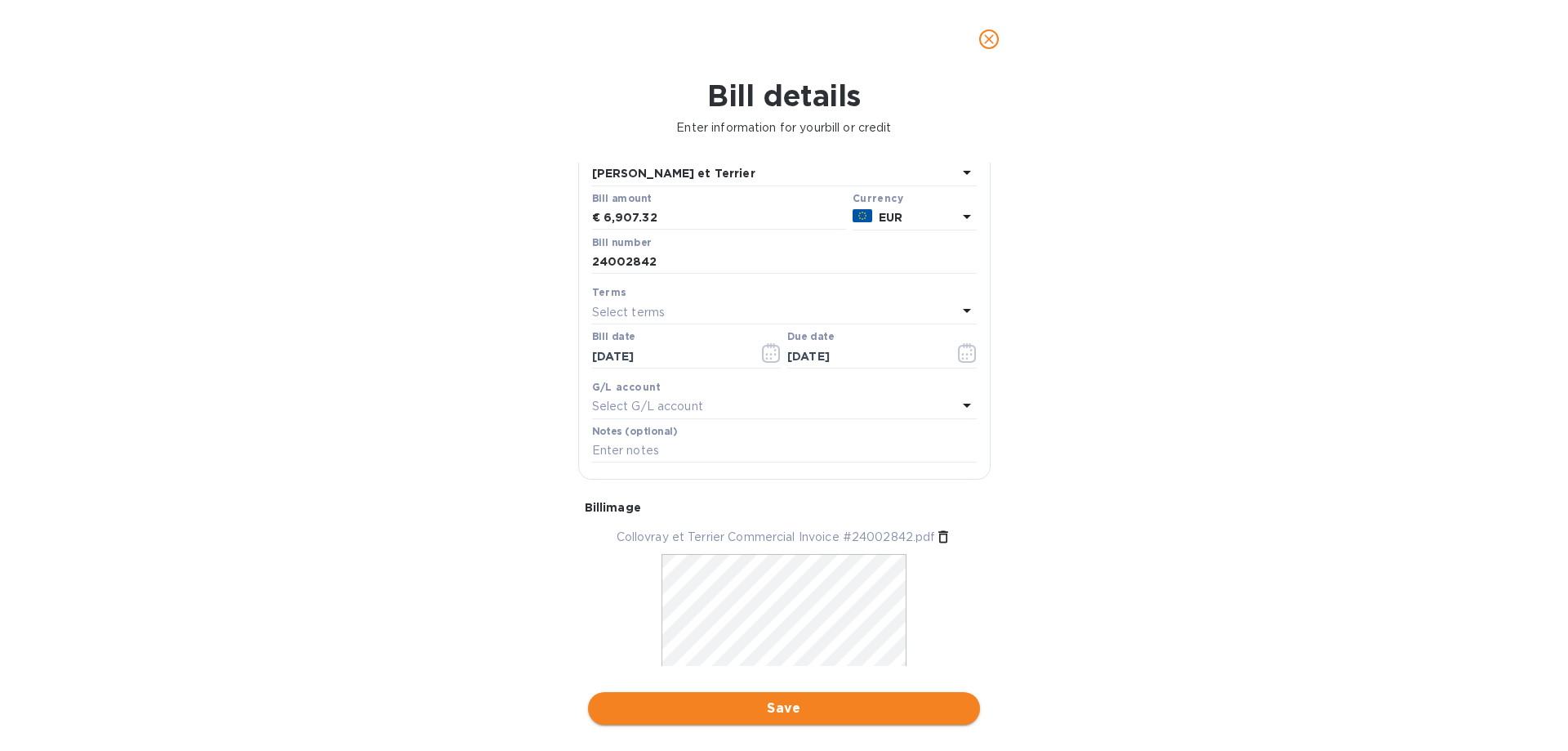
click at [877, 717] on span "Save" at bounding box center [784, 708] width 366 height 20
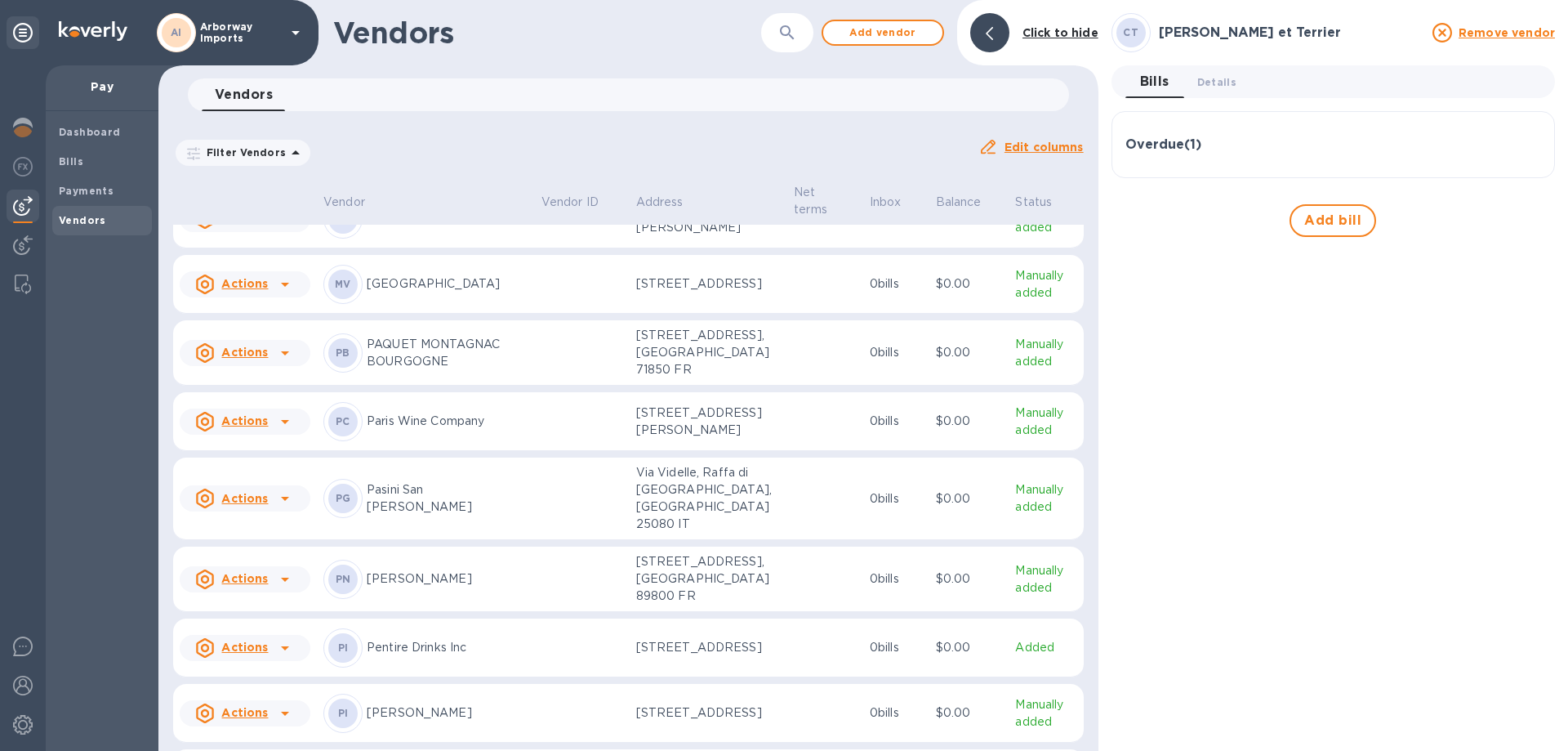
scroll to position [6659, 0]
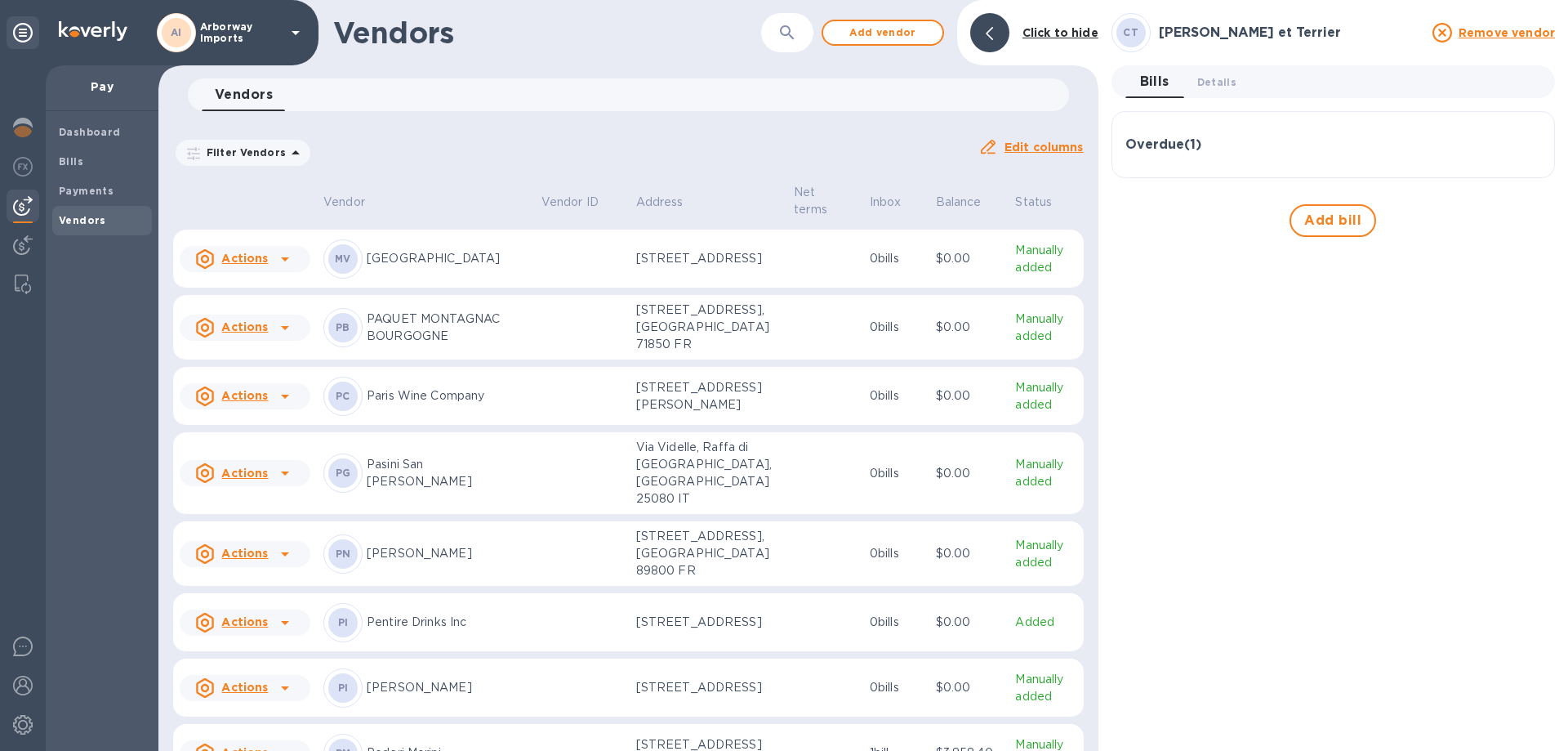
click at [483, 415] on div "PC Paris Wine Company" at bounding box center [425, 397] width 205 height 39
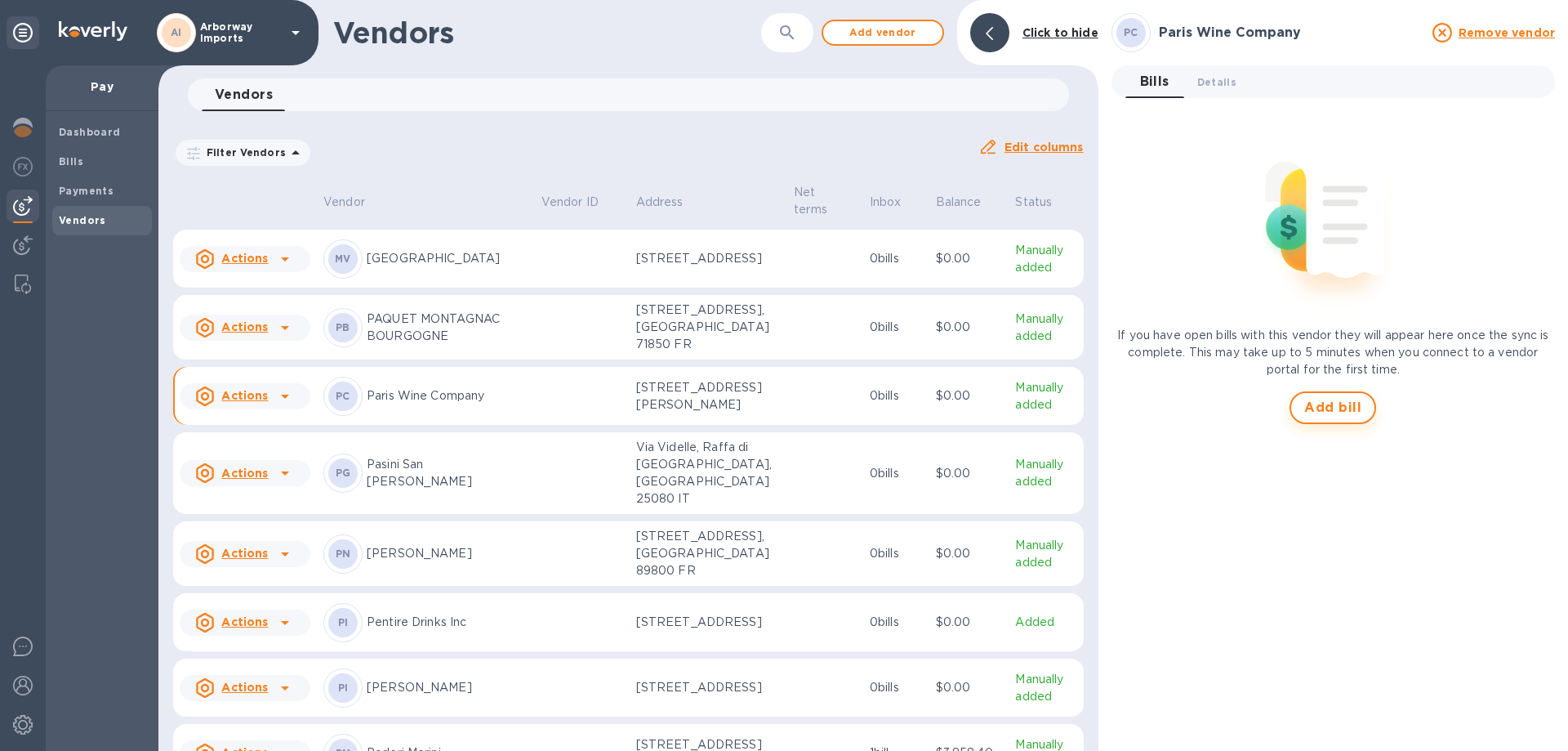
click at [1331, 423] on button "Add bill" at bounding box center [1333, 407] width 87 height 32
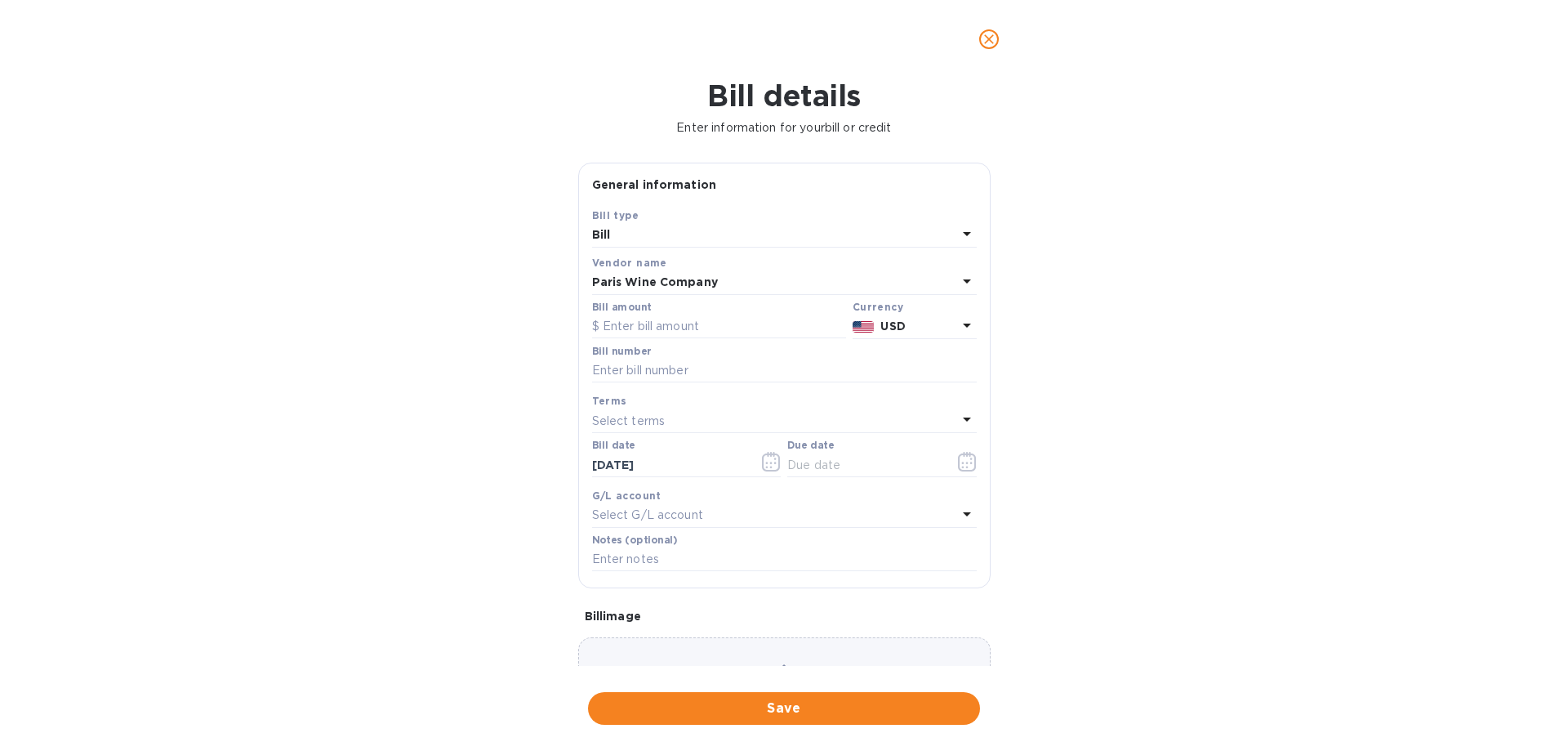
click at [940, 333] on p "USD" at bounding box center [918, 326] width 76 height 17
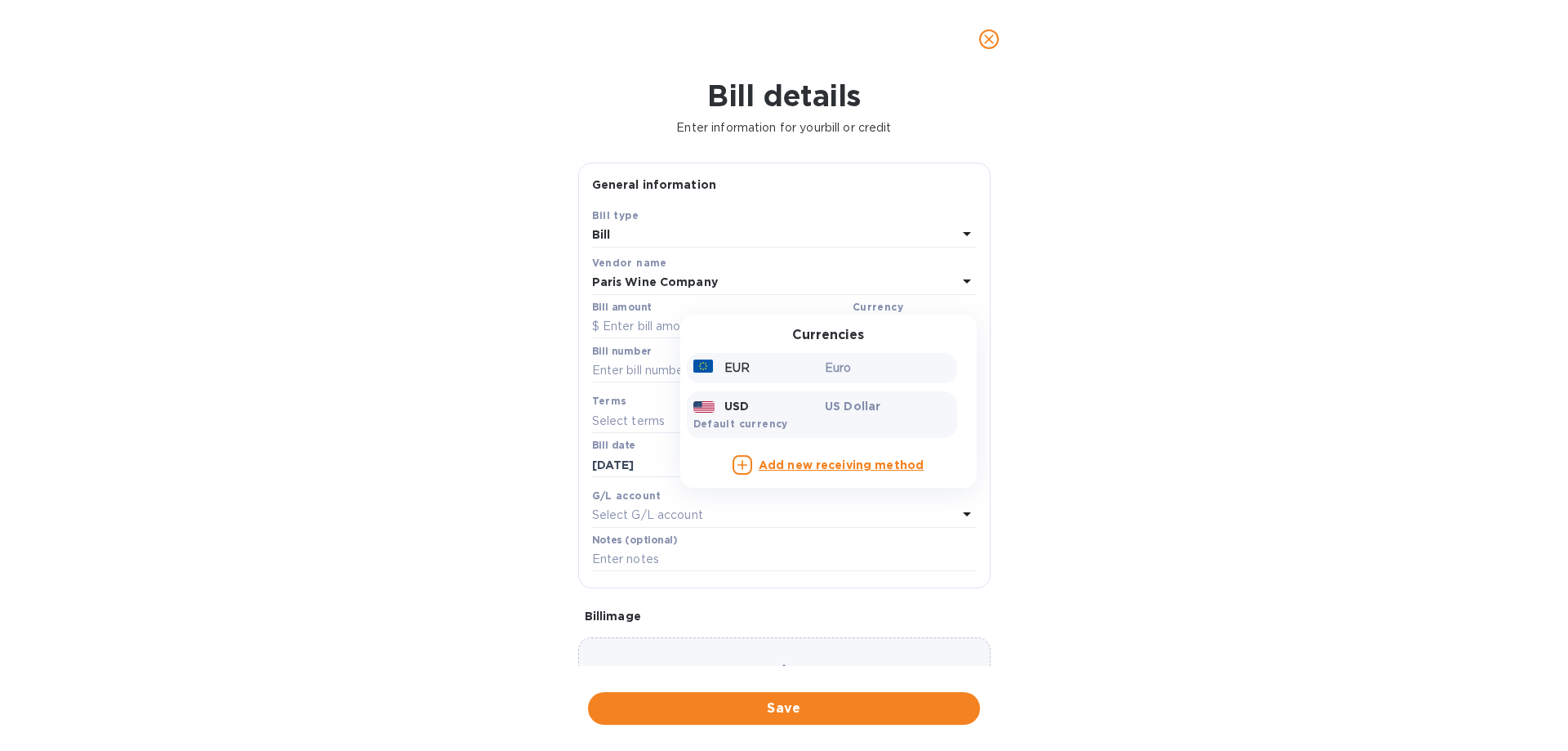
click at [869, 374] on p "Euro" at bounding box center [888, 367] width 126 height 17
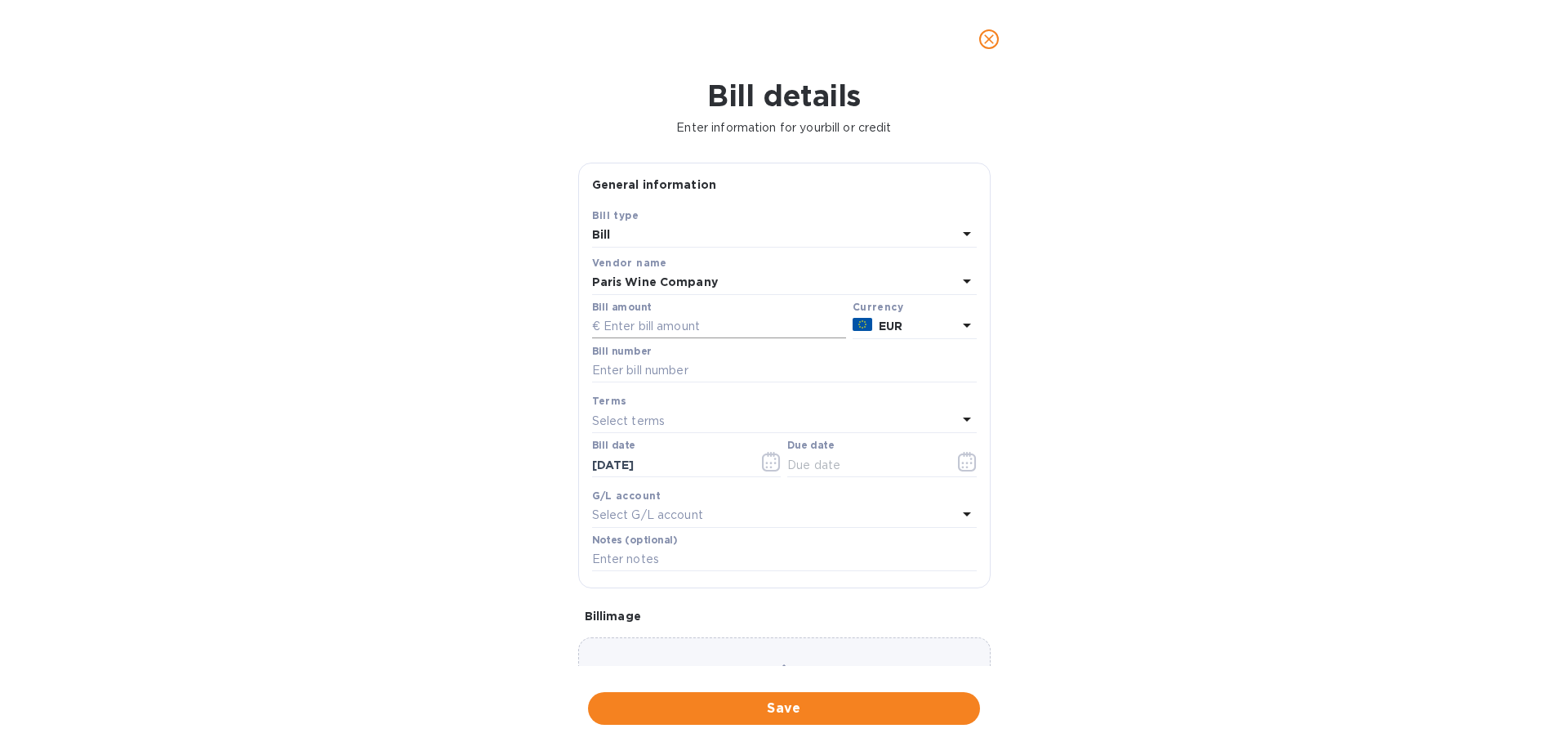
click at [695, 336] on input "text" at bounding box center [720, 326] width 254 height 24
type input "1,253.28"
click at [672, 360] on input "text" at bounding box center [785, 371] width 385 height 24
type input "INV/2025/00264"
click at [961, 460] on icon "button" at bounding box center [967, 462] width 19 height 20
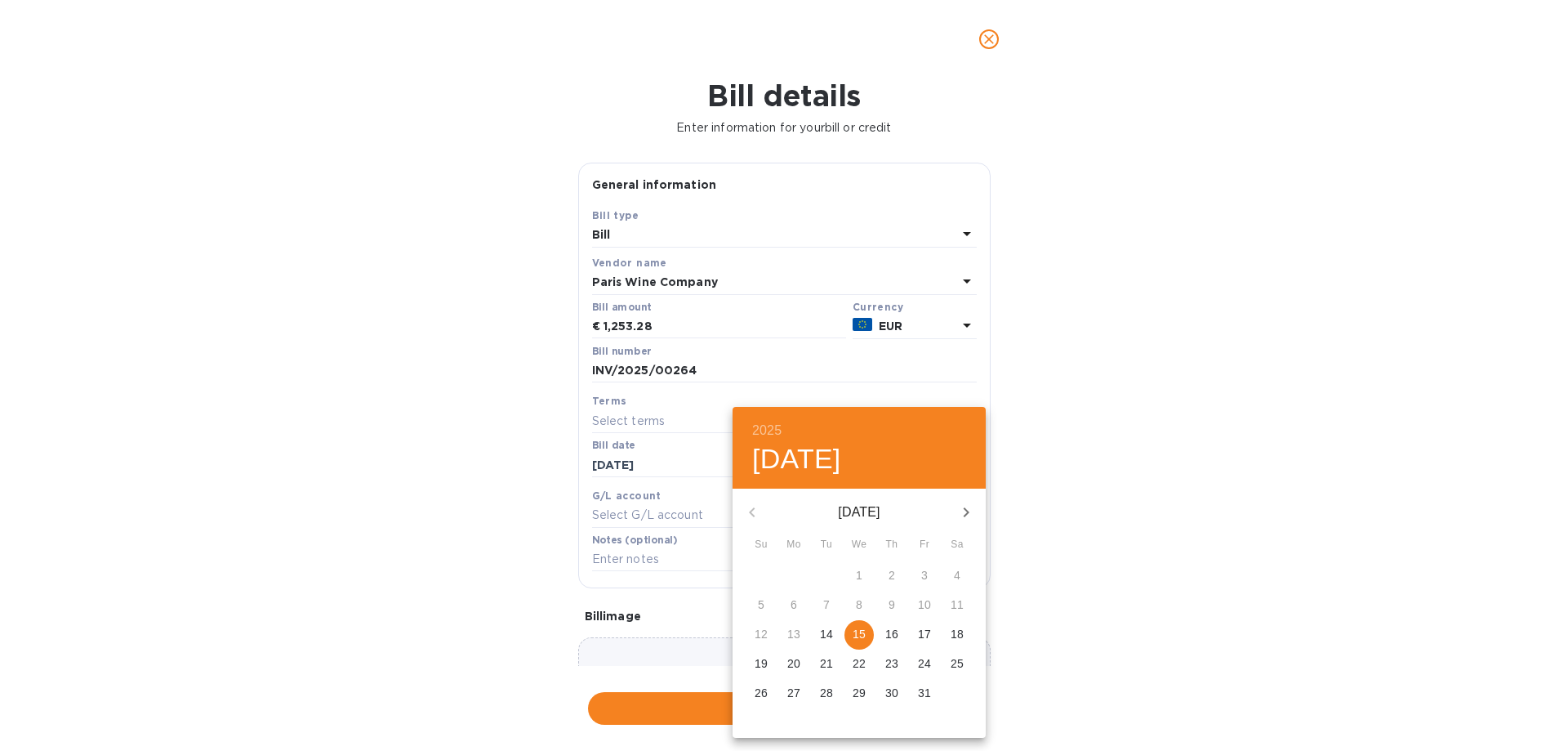
click at [861, 630] on p "15" at bounding box center [859, 634] width 13 height 16
type input "[DATE]"
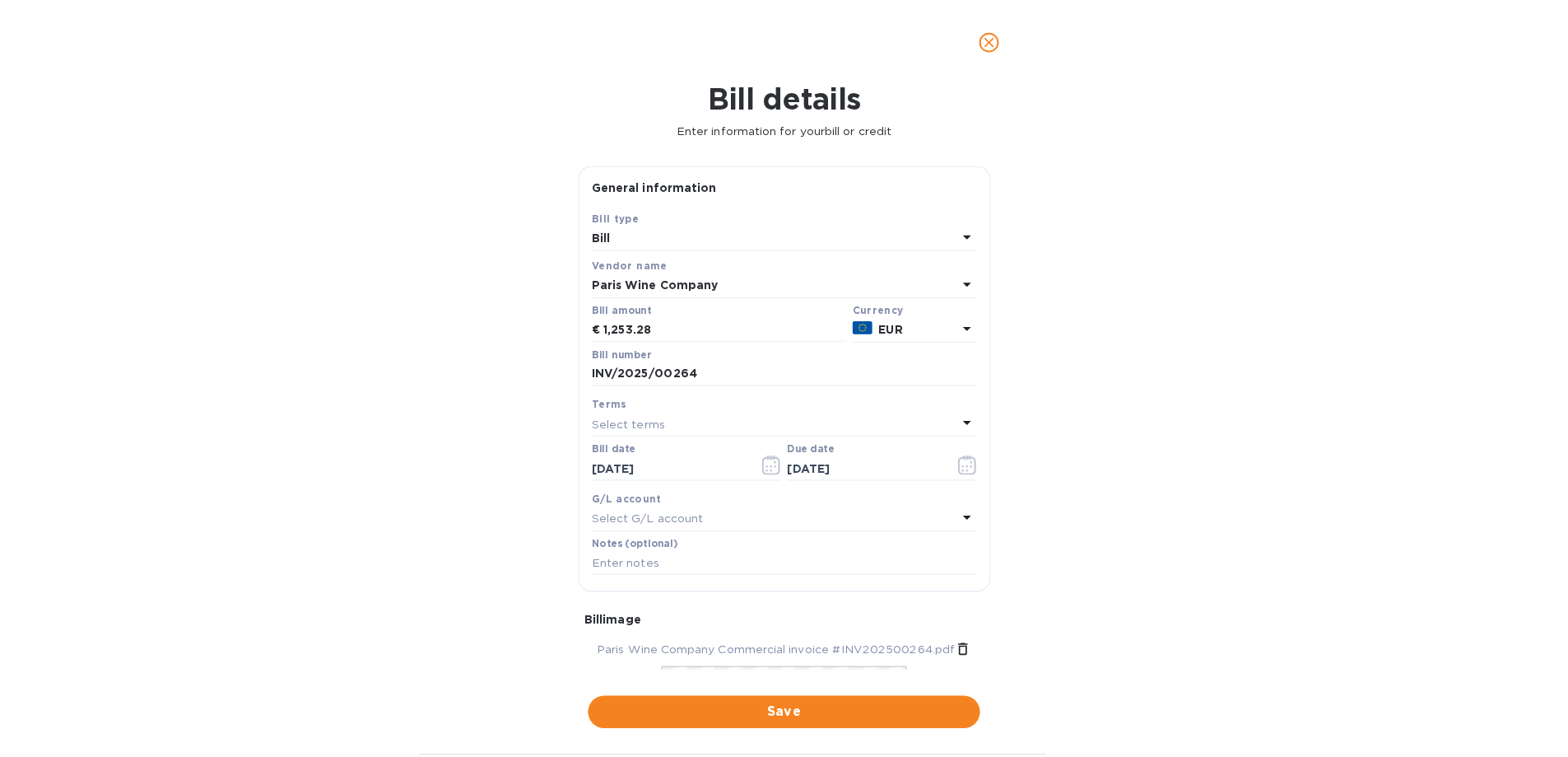
scroll to position [160, 0]
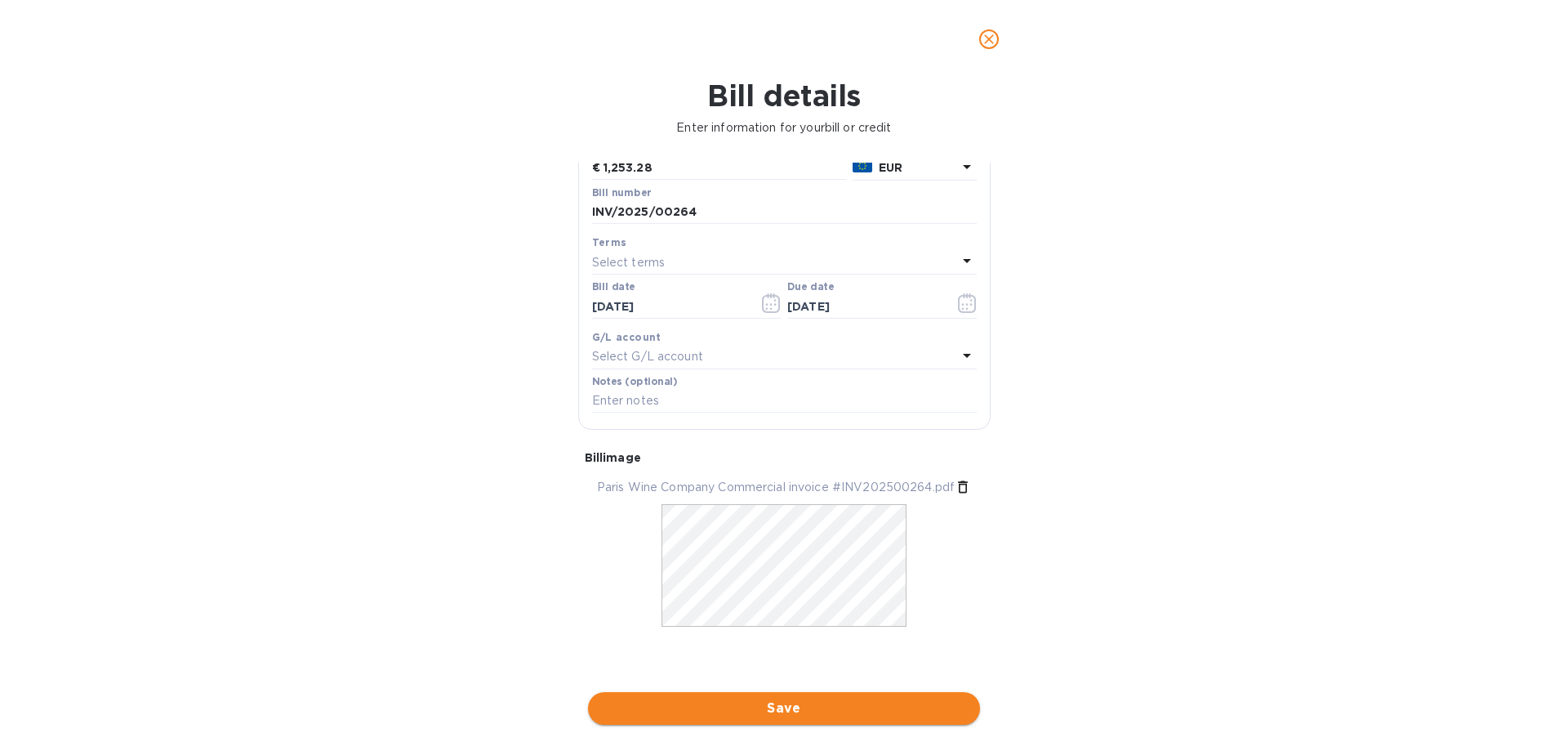
click at [806, 698] on span "Save" at bounding box center [784, 708] width 366 height 20
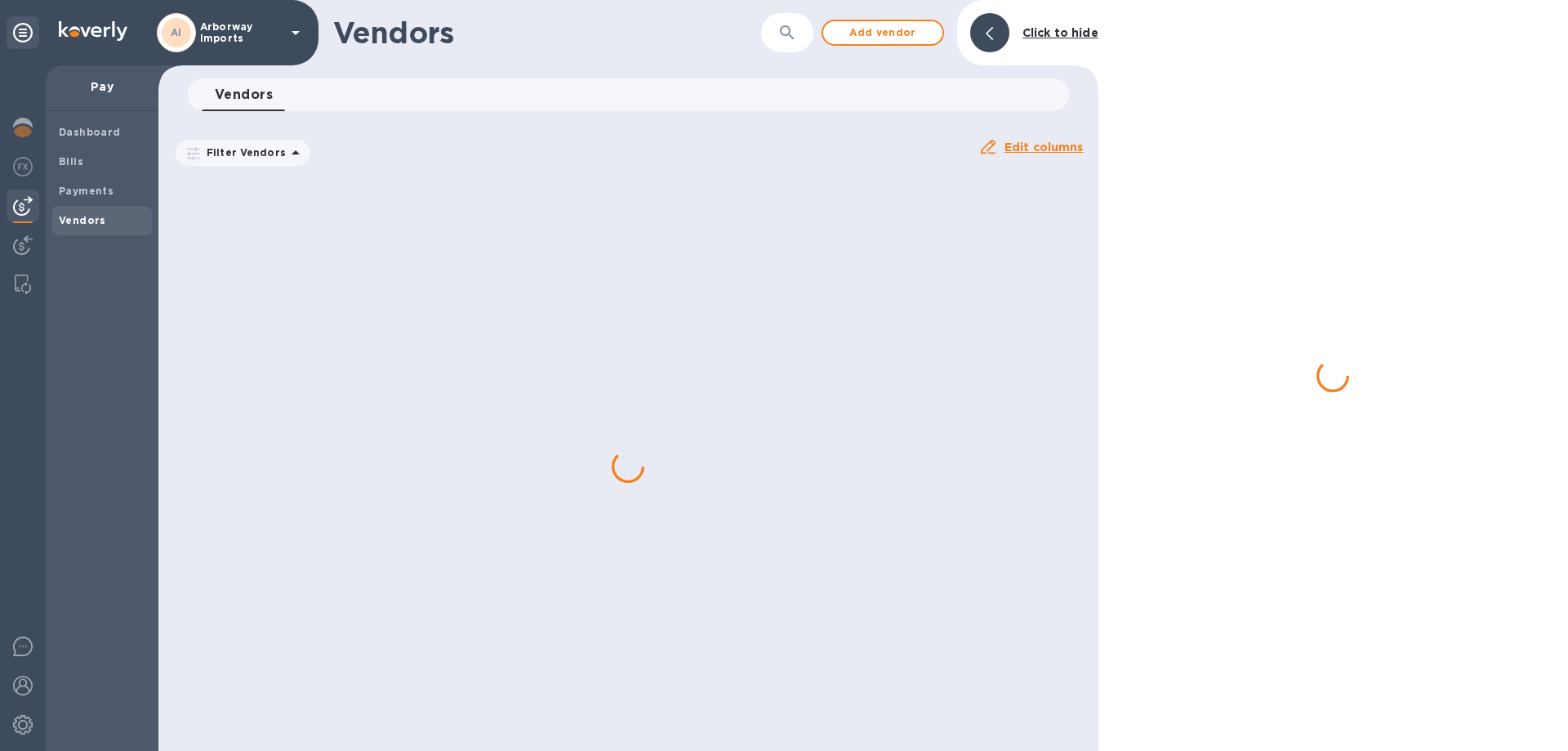
click at [117, 161] on span "Bills" at bounding box center [102, 162] width 87 height 16
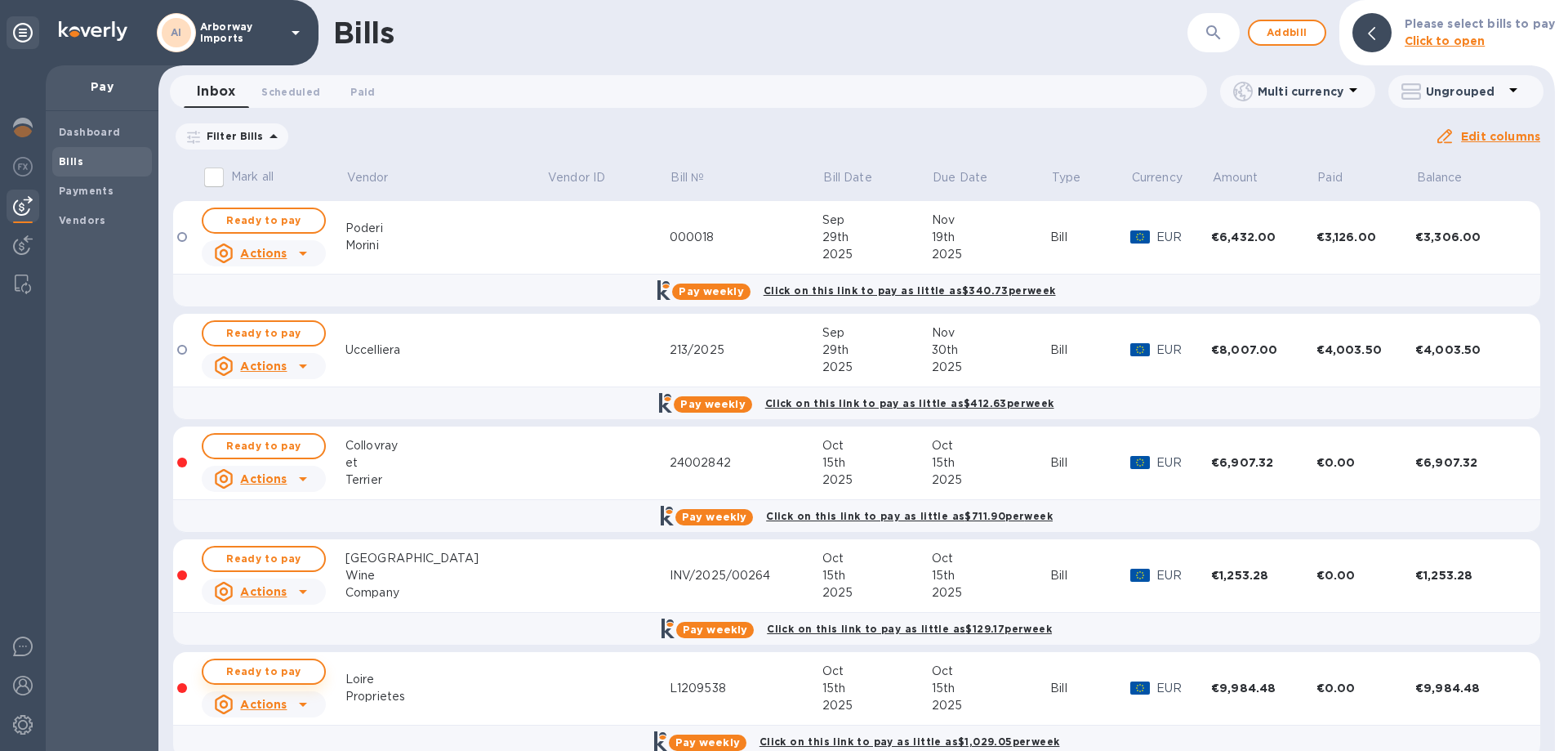
click at [296, 671] on span "Ready to pay" at bounding box center [264, 671] width 95 height 20
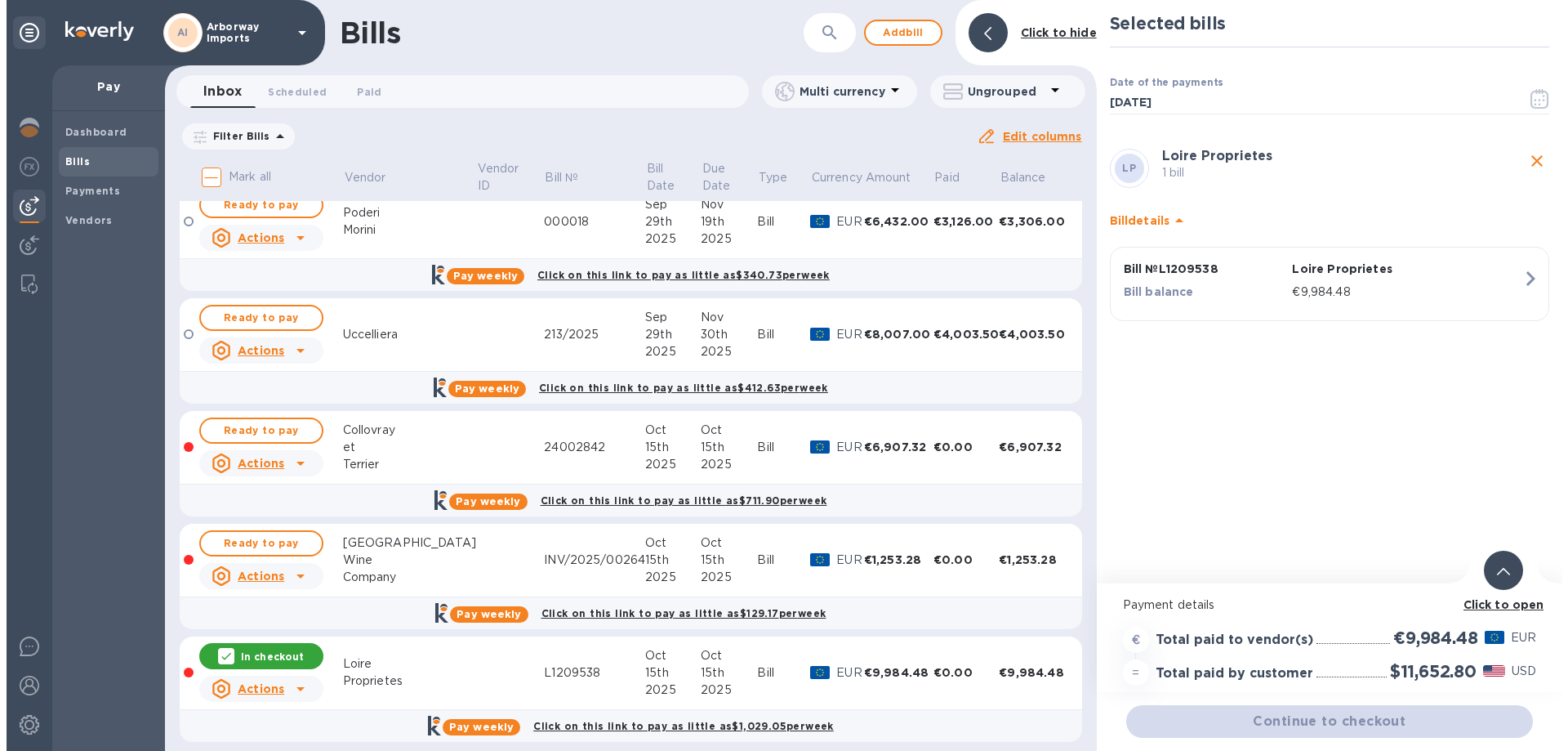
scroll to position [29, 0]
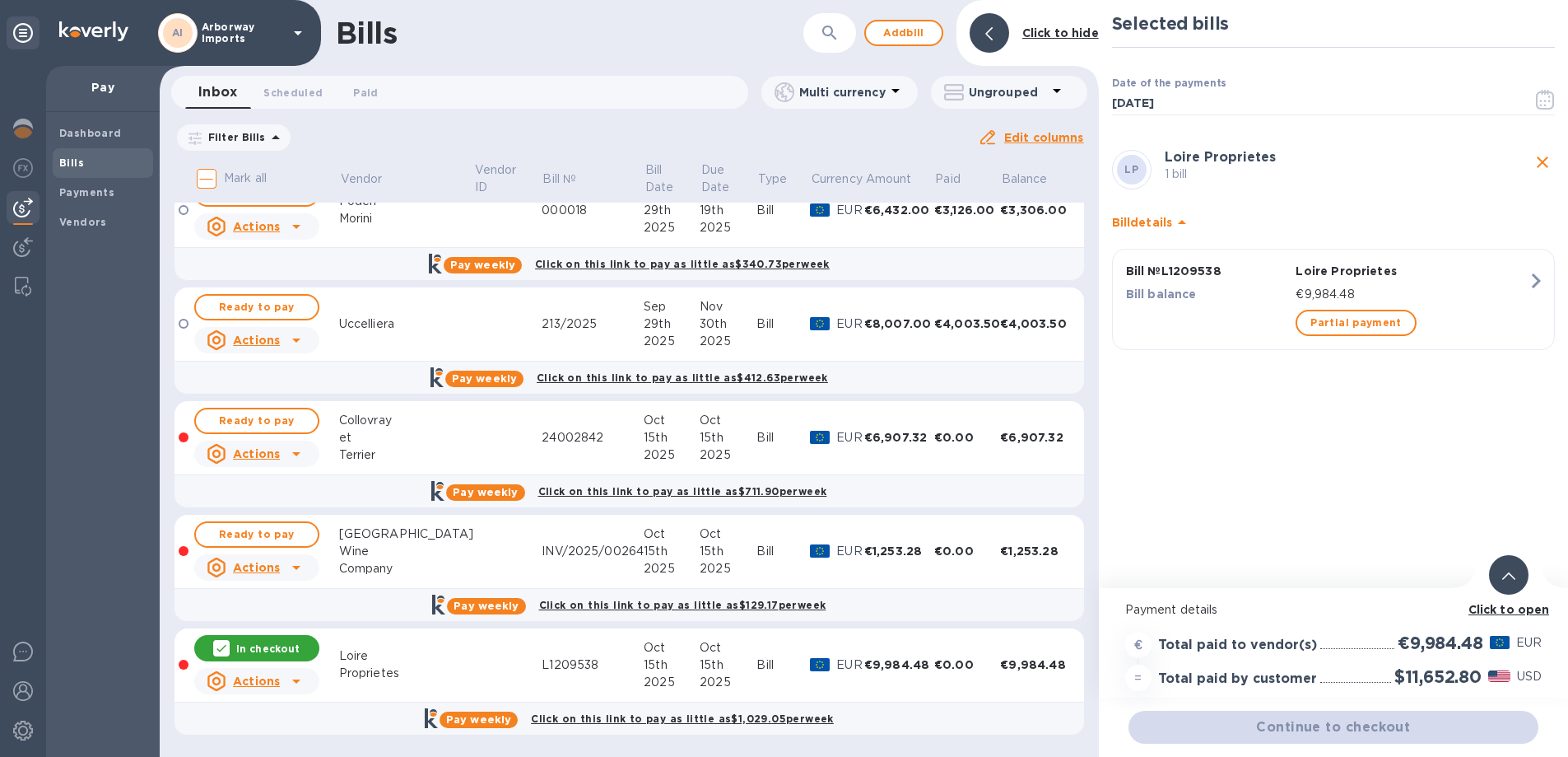
click at [1472, 610] on b "Click to open" at bounding box center [1509, 609] width 81 height 14
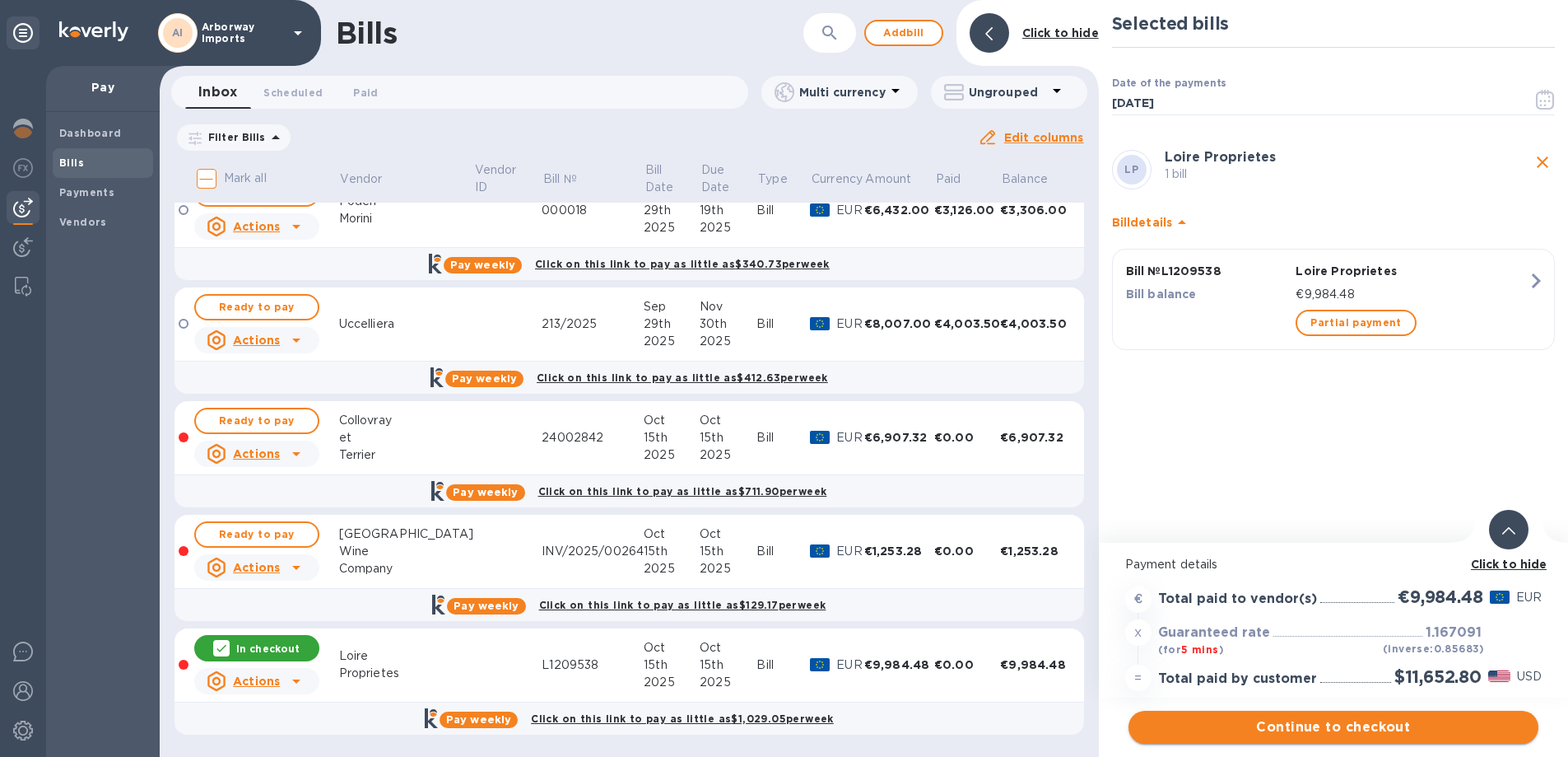
click at [1322, 727] on span "Continue to checkout" at bounding box center [1333, 727] width 383 height 20
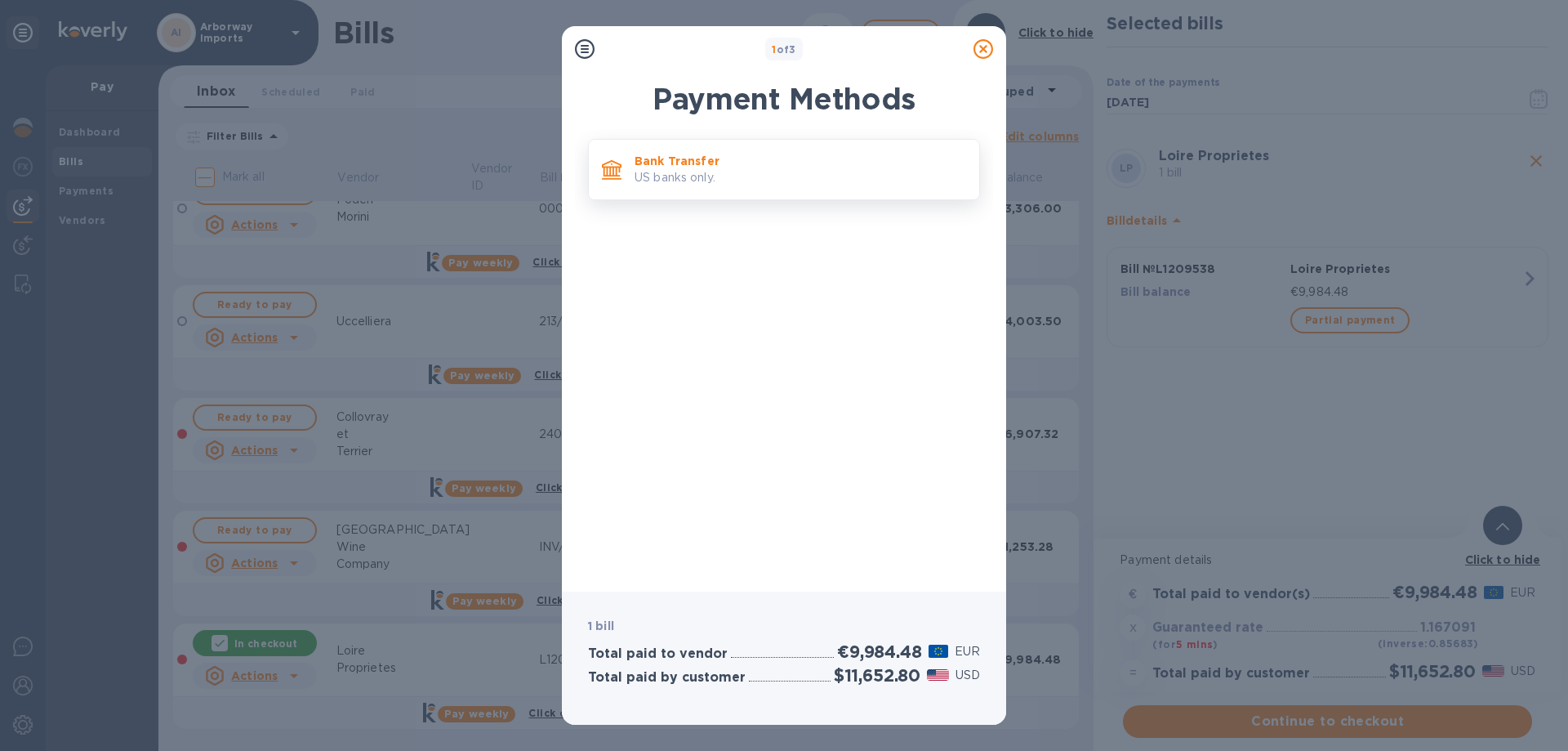
click at [679, 152] on div "Bank Transfer US banks only." at bounding box center [800, 169] width 345 height 47
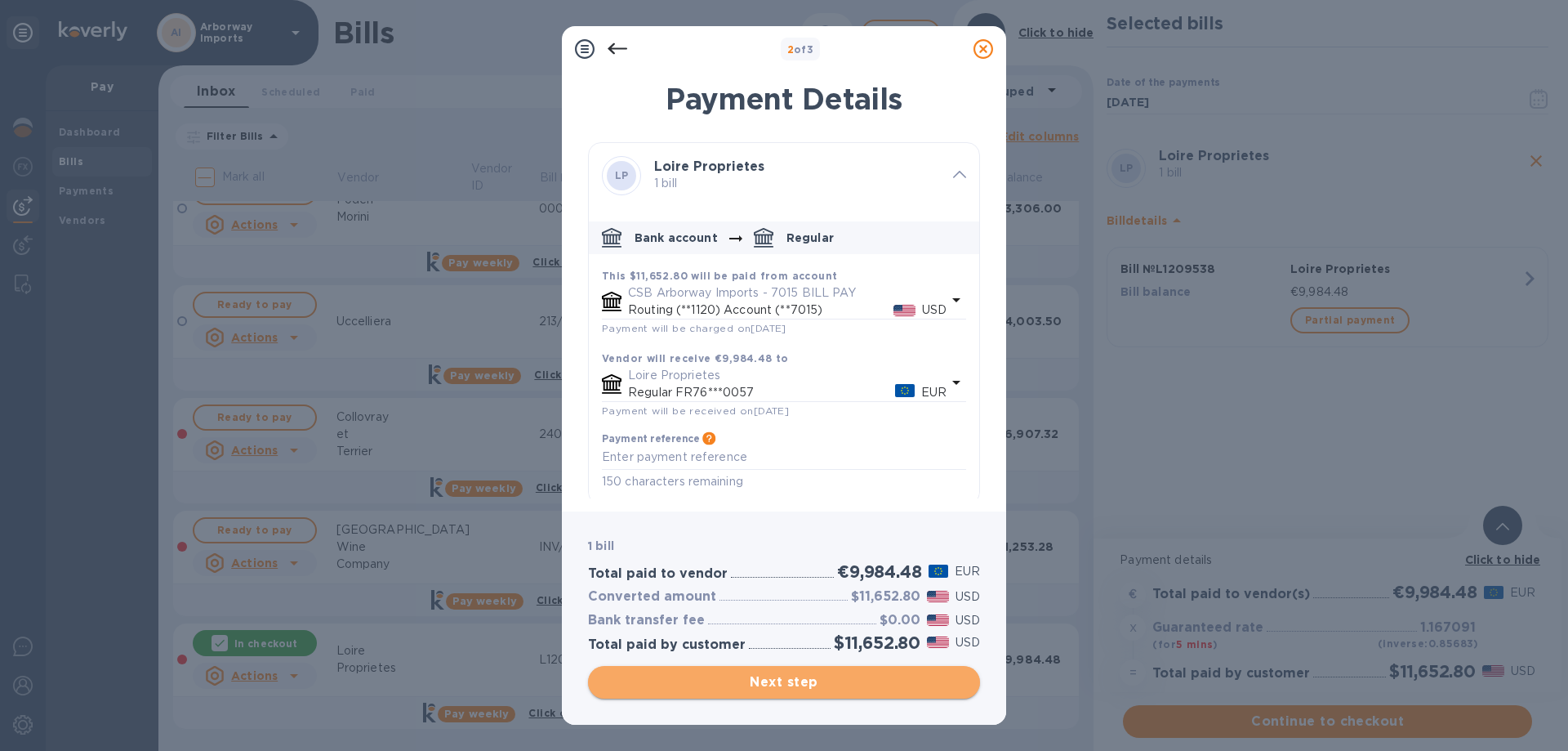
click at [797, 677] on span "Next step" at bounding box center [784, 682] width 366 height 20
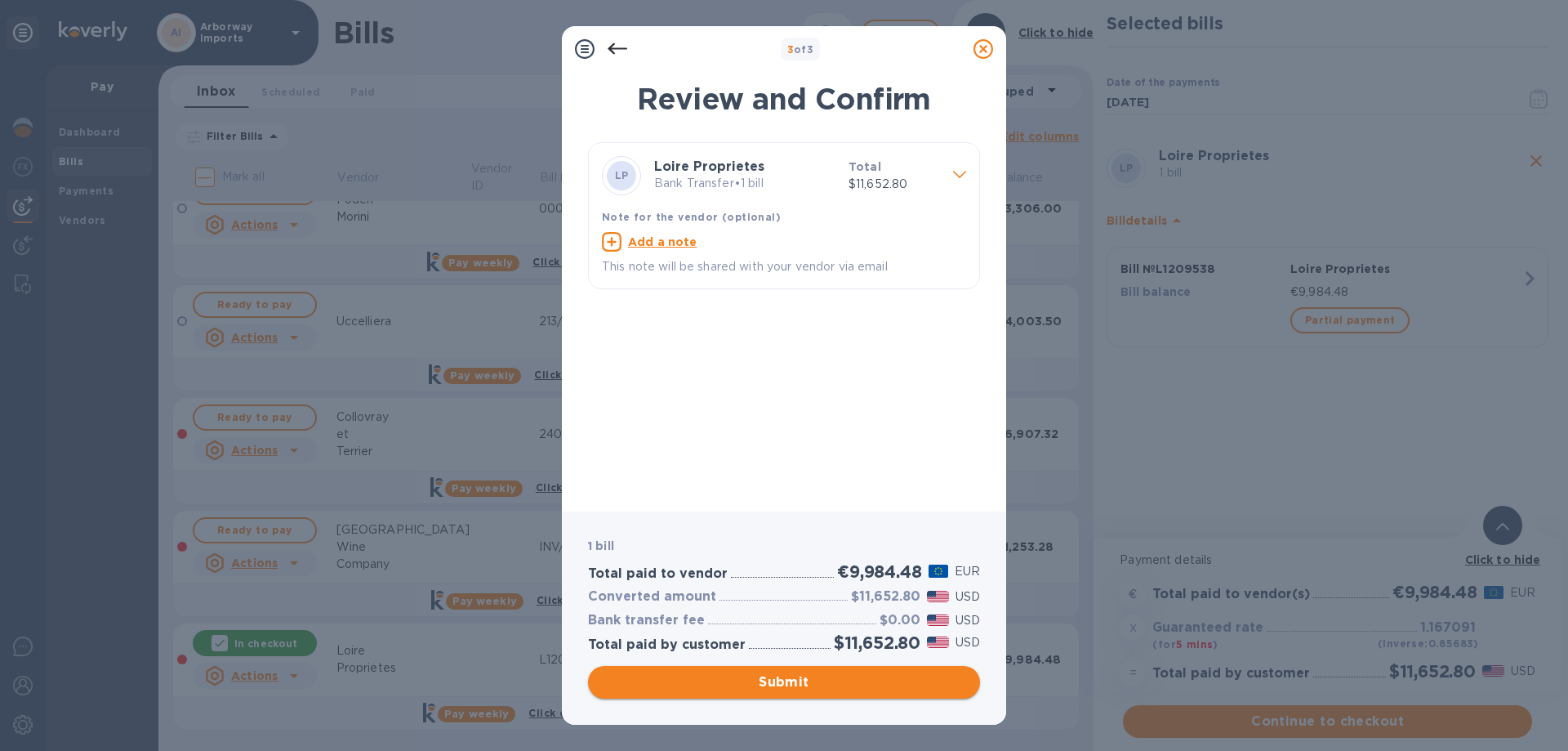
click at [835, 679] on span "Submit" at bounding box center [784, 682] width 366 height 20
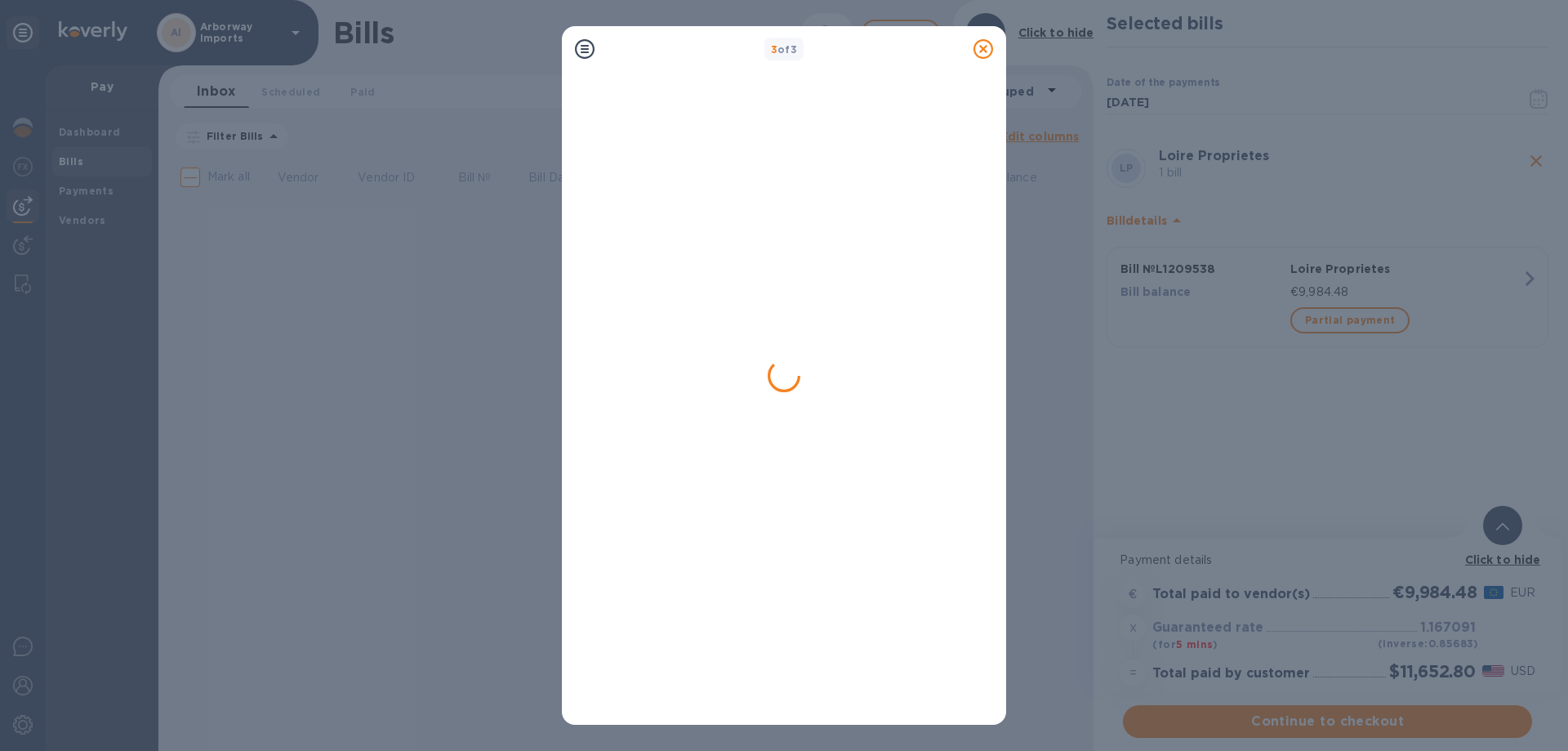
scroll to position [0, 0]
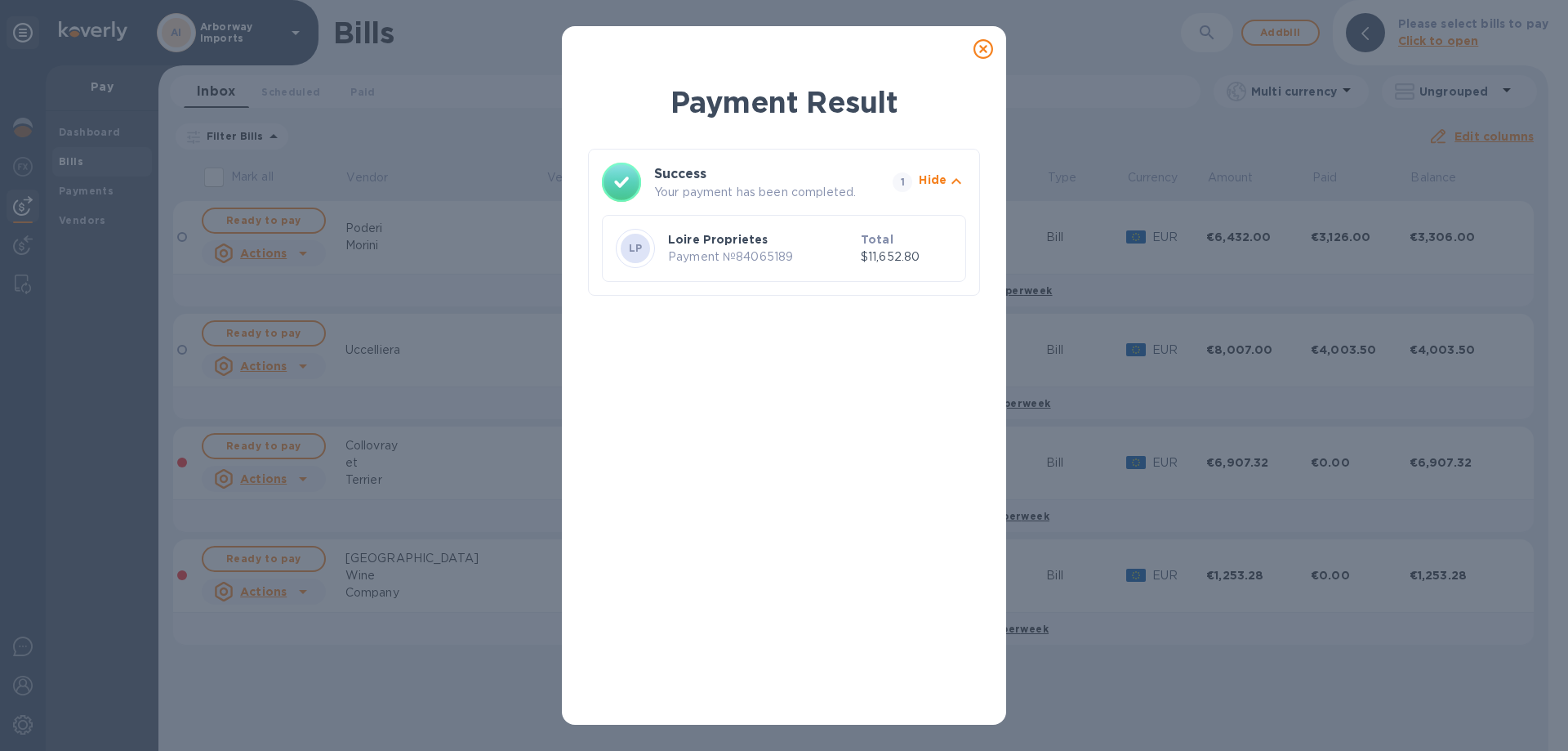
click at [984, 54] on icon at bounding box center [984, 49] width 20 height 20
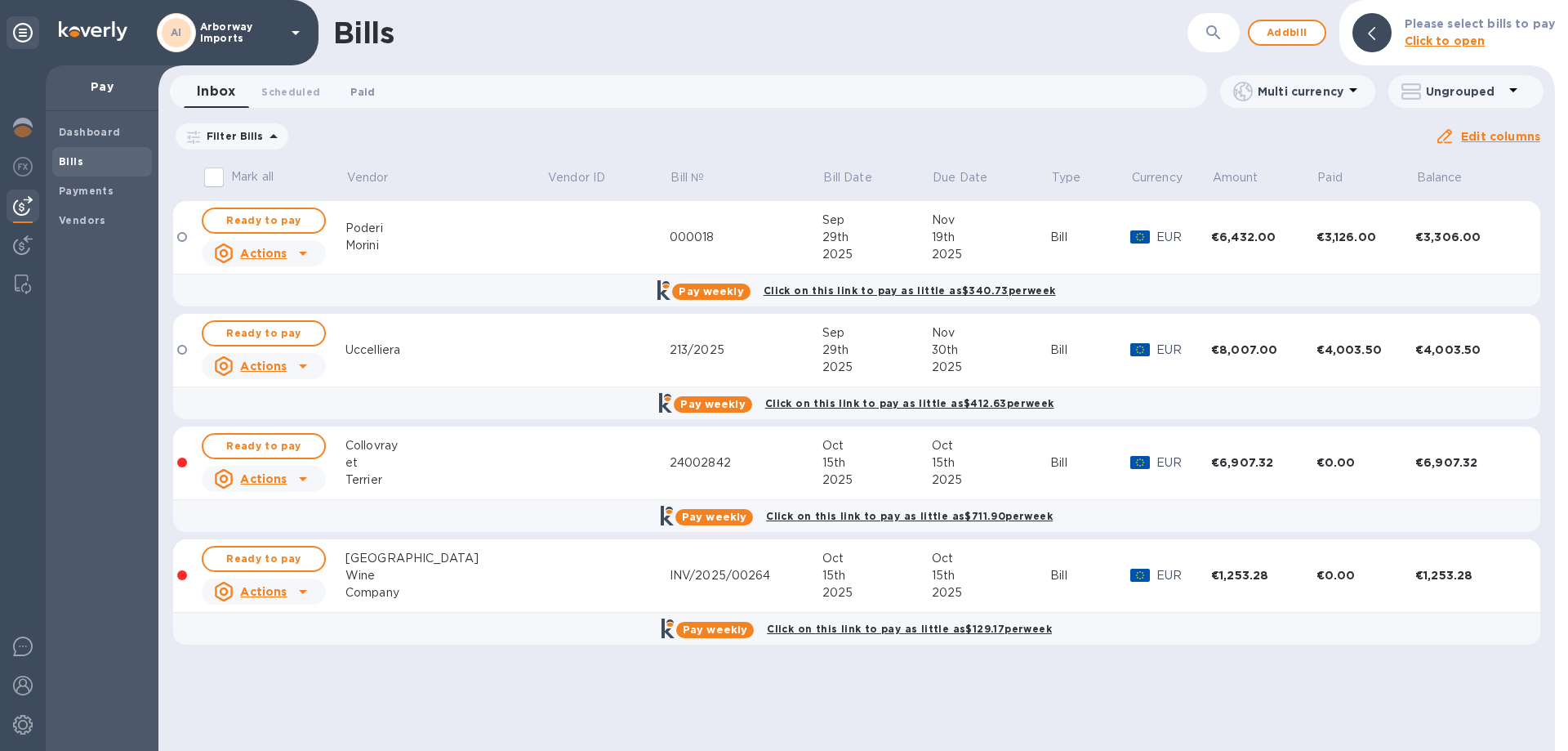
click at [365, 86] on span "Paid 0" at bounding box center [362, 91] width 24 height 17
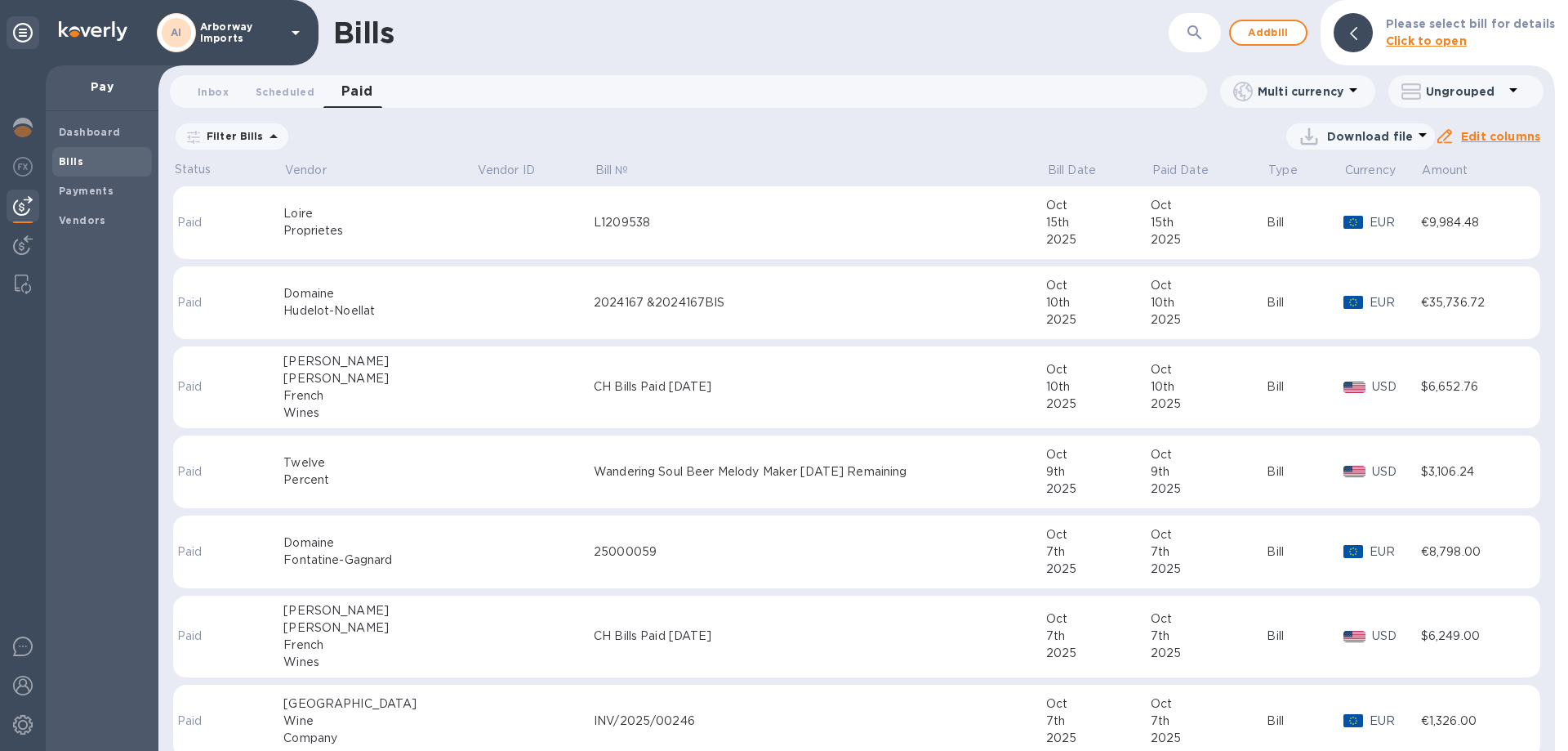
click at [411, 234] on div "Proprietes" at bounding box center [379, 230] width 192 height 17
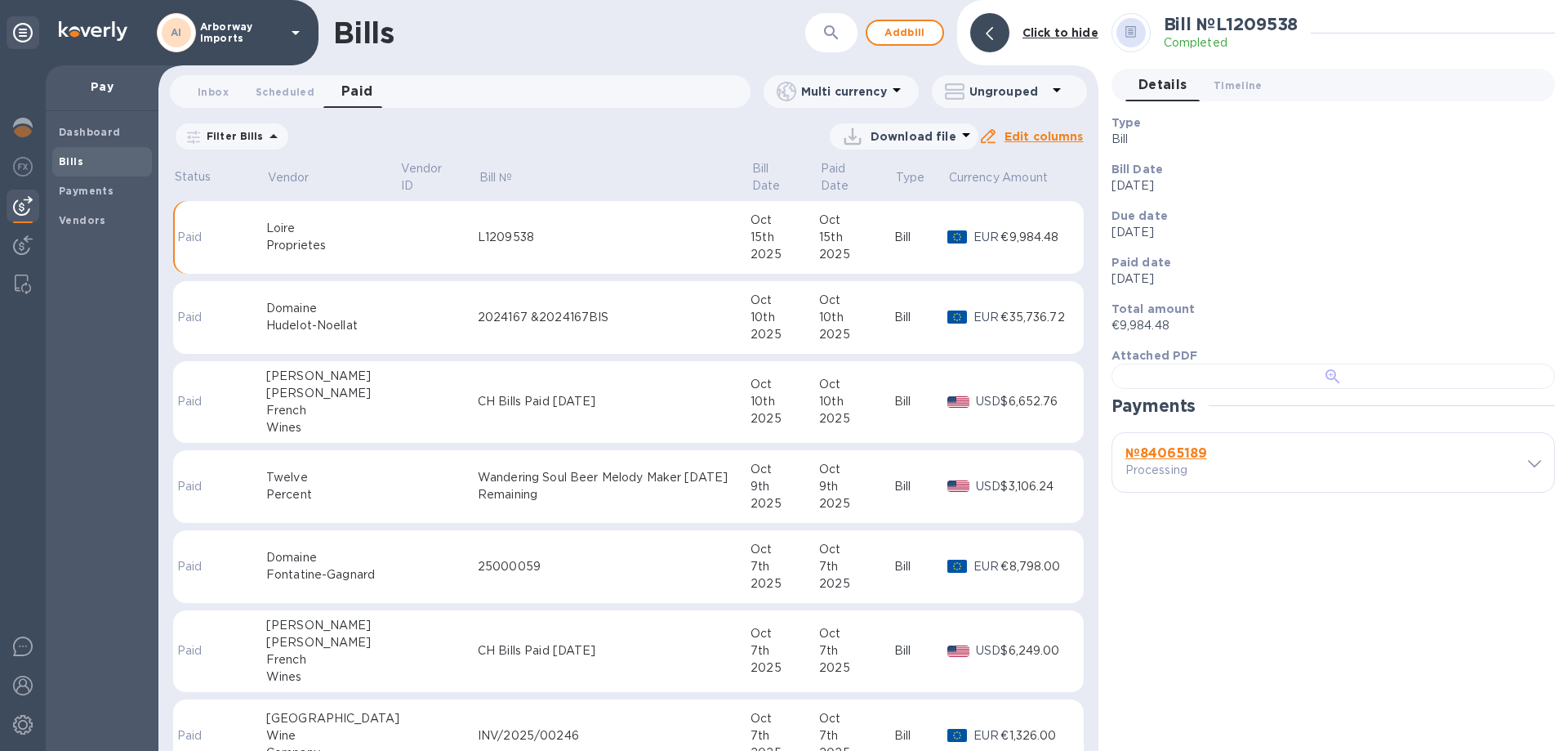
scroll to position [315, 0]
click at [1168, 461] on b "№ 84065189" at bounding box center [1165, 452] width 81 height 15
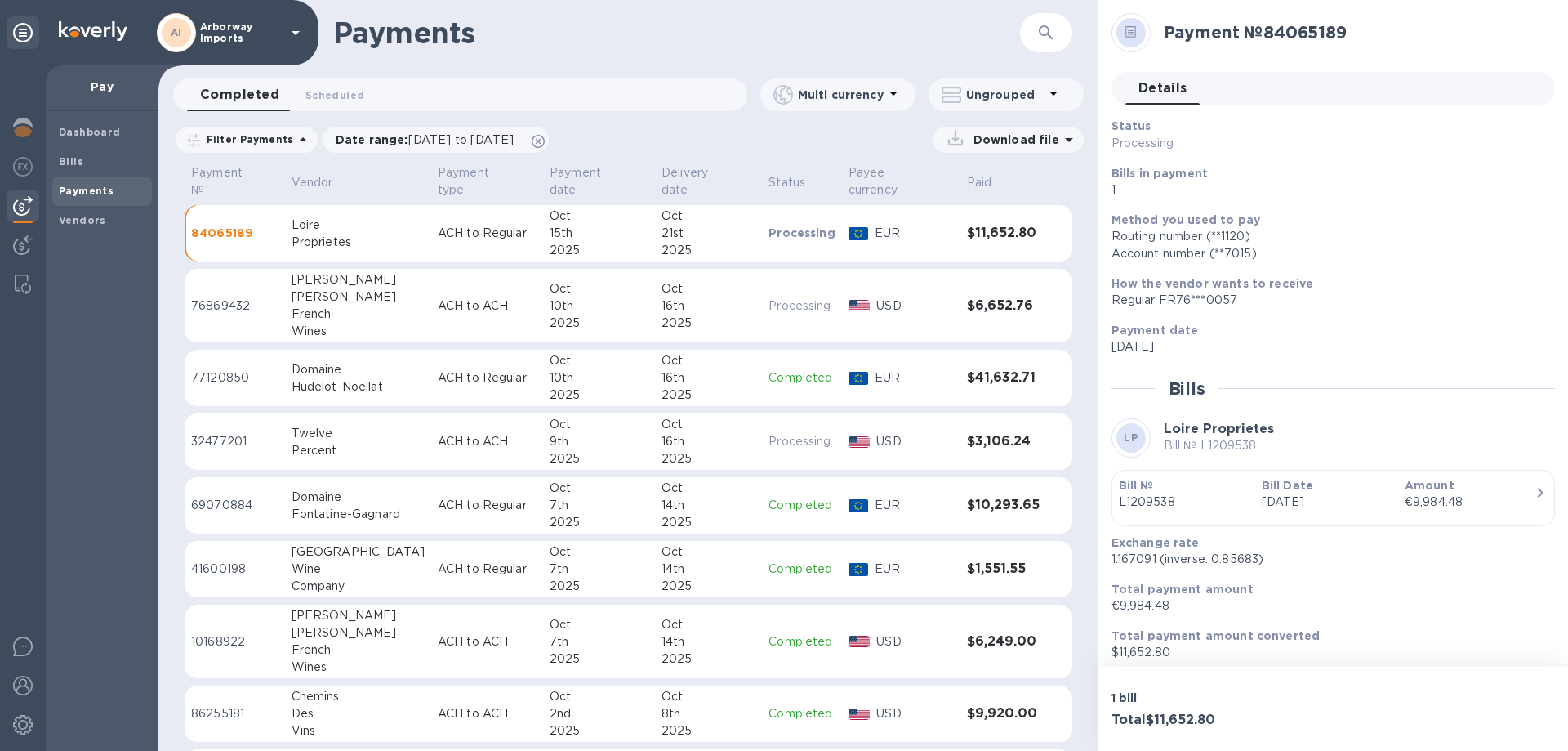
click at [1330, 487] on p "Bill Date" at bounding box center [1326, 485] width 130 height 16
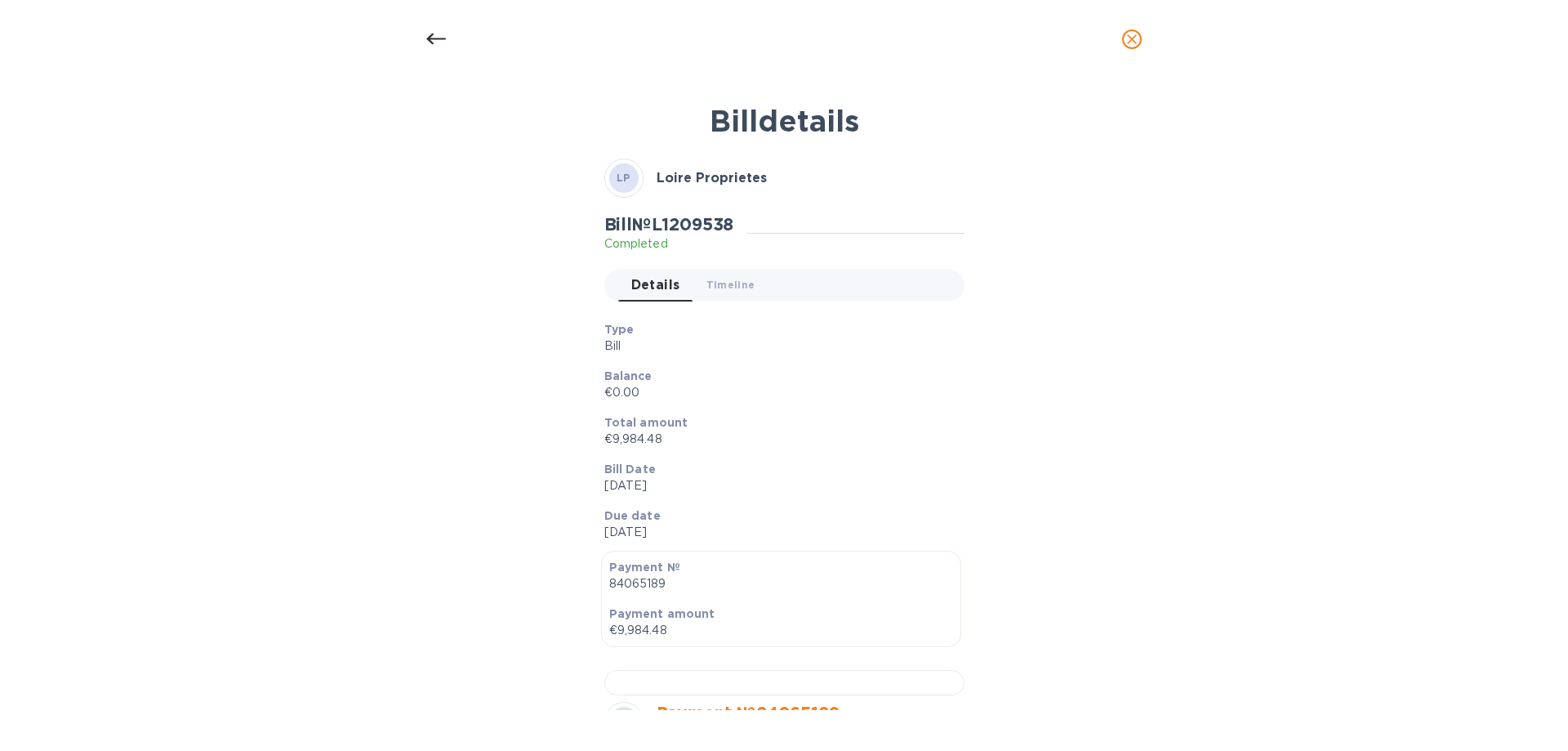
click at [842, 437] on p "€9,984.48" at bounding box center [778, 439] width 347 height 17
click at [746, 329] on p "Type" at bounding box center [778, 329] width 347 height 16
click at [424, 44] on div at bounding box center [436, 39] width 39 height 39
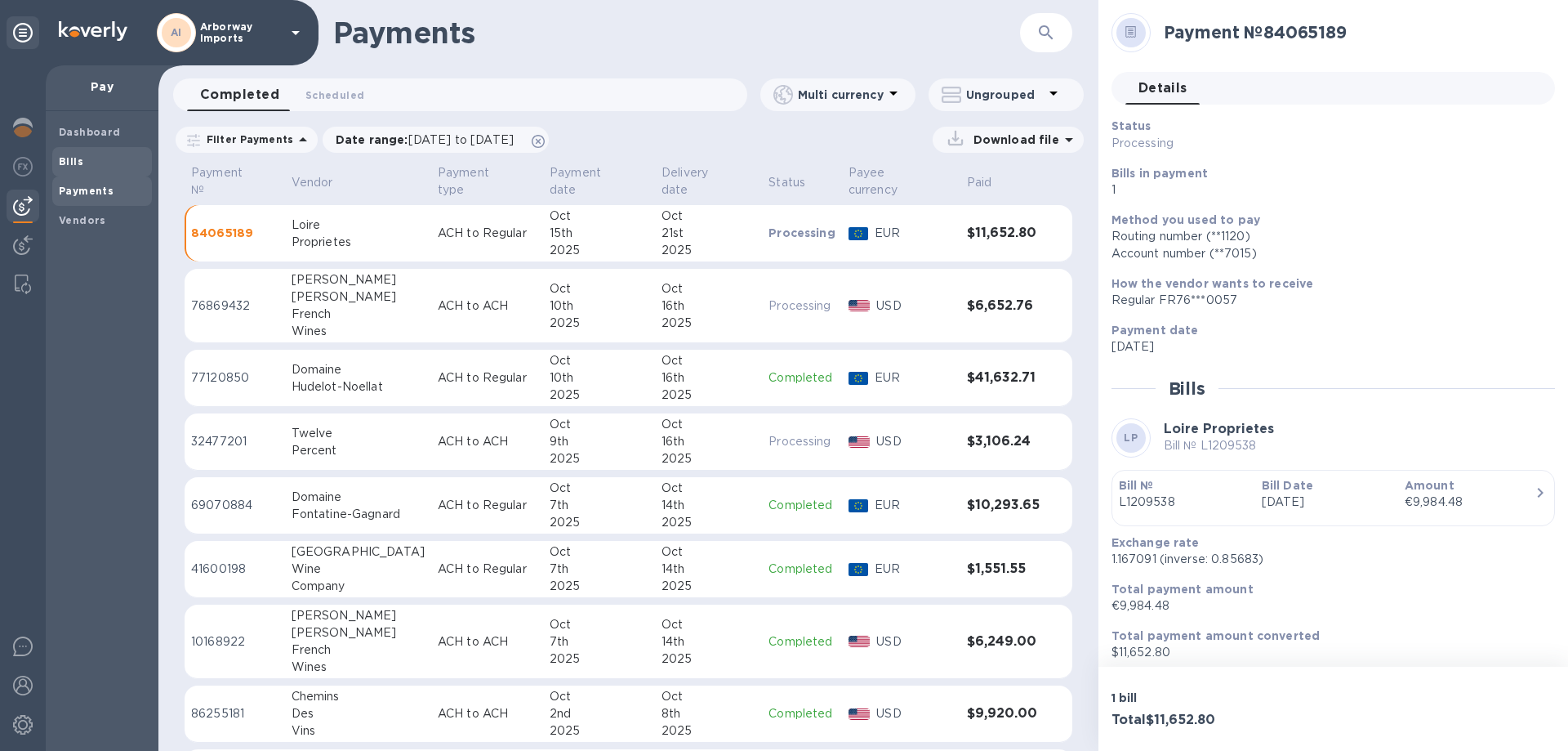
click at [107, 154] on span "Bills" at bounding box center [102, 162] width 87 height 16
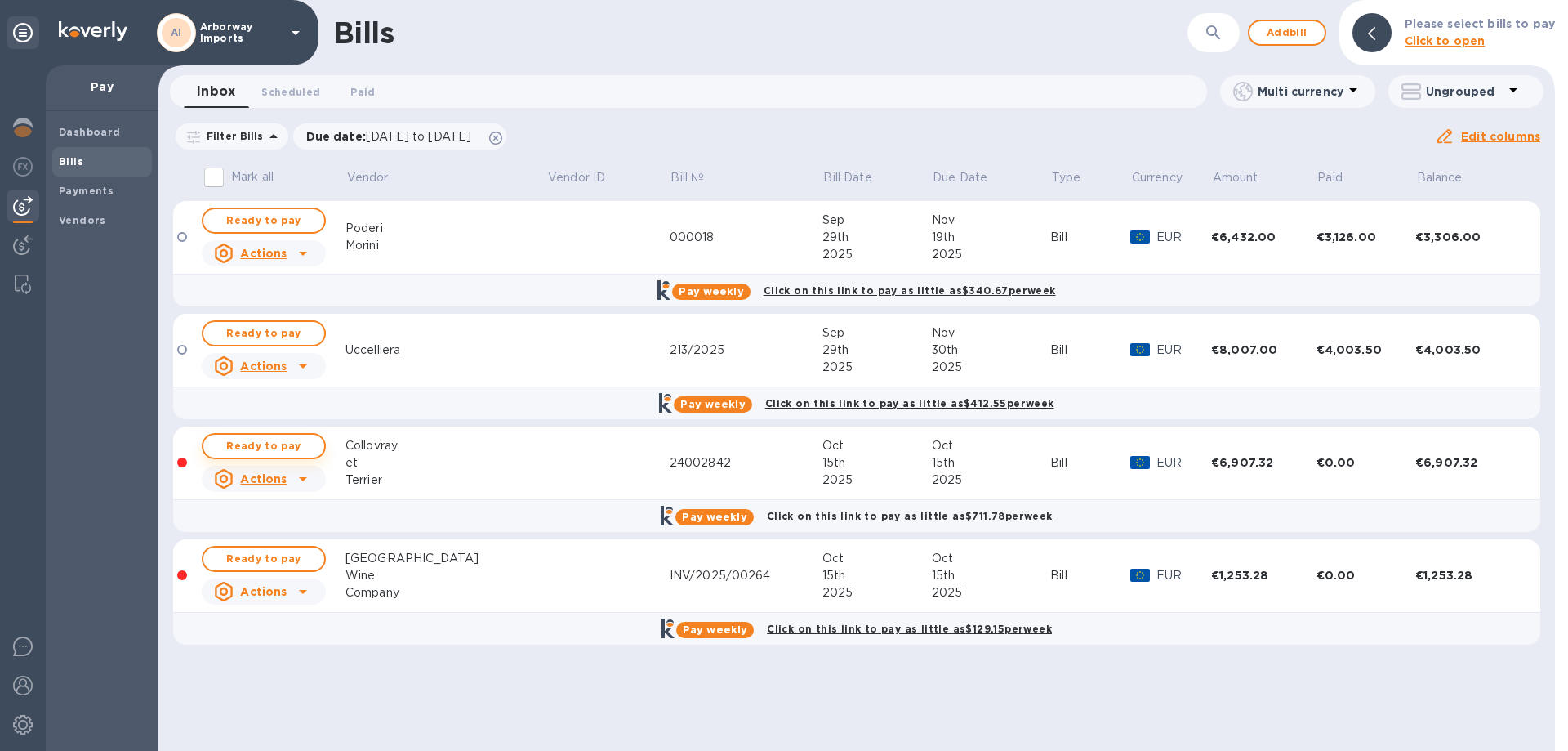
click at [261, 442] on span "Ready to pay" at bounding box center [264, 446] width 95 height 20
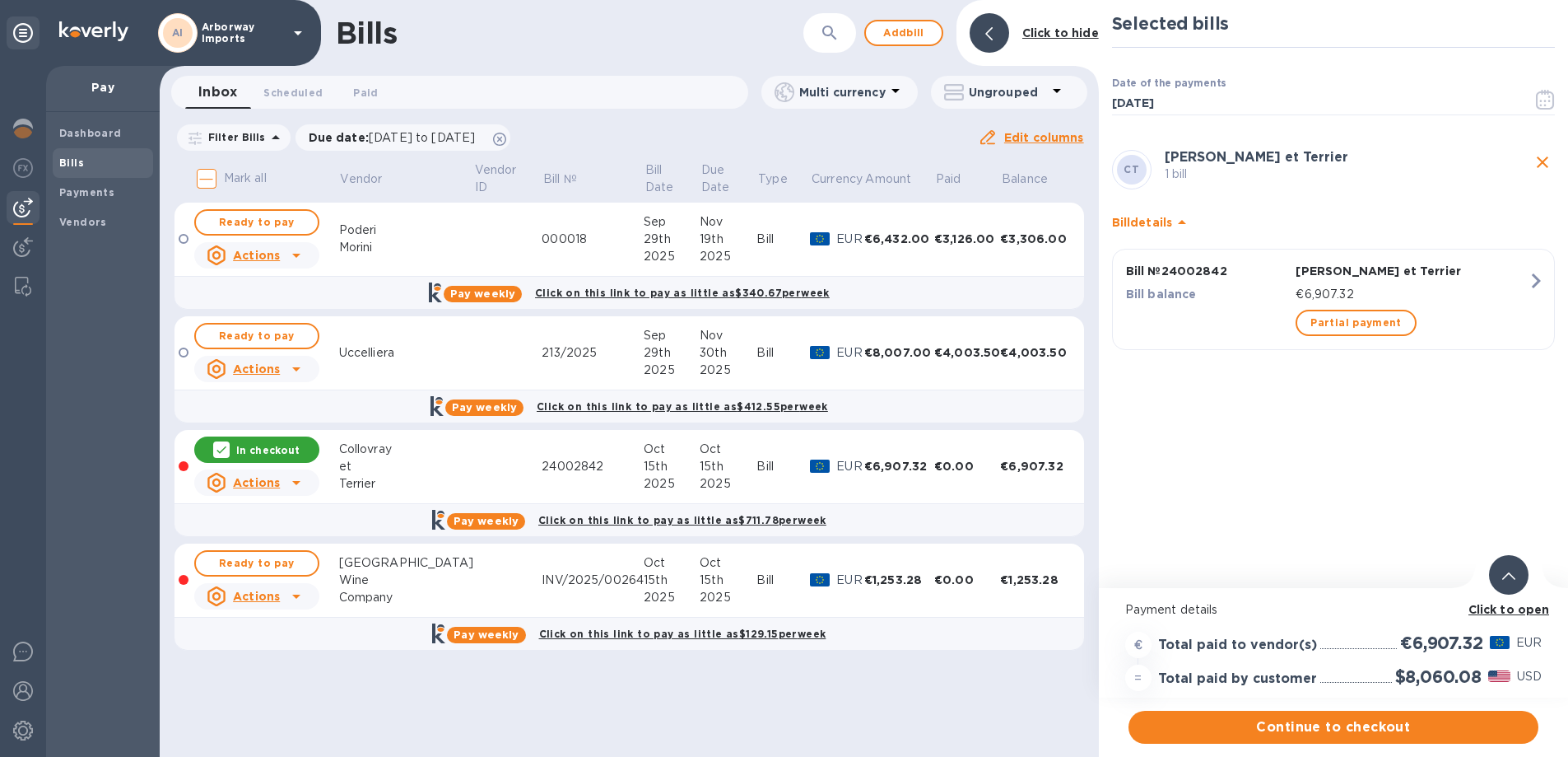
click at [1513, 609] on b "Click to open" at bounding box center [1509, 609] width 81 height 14
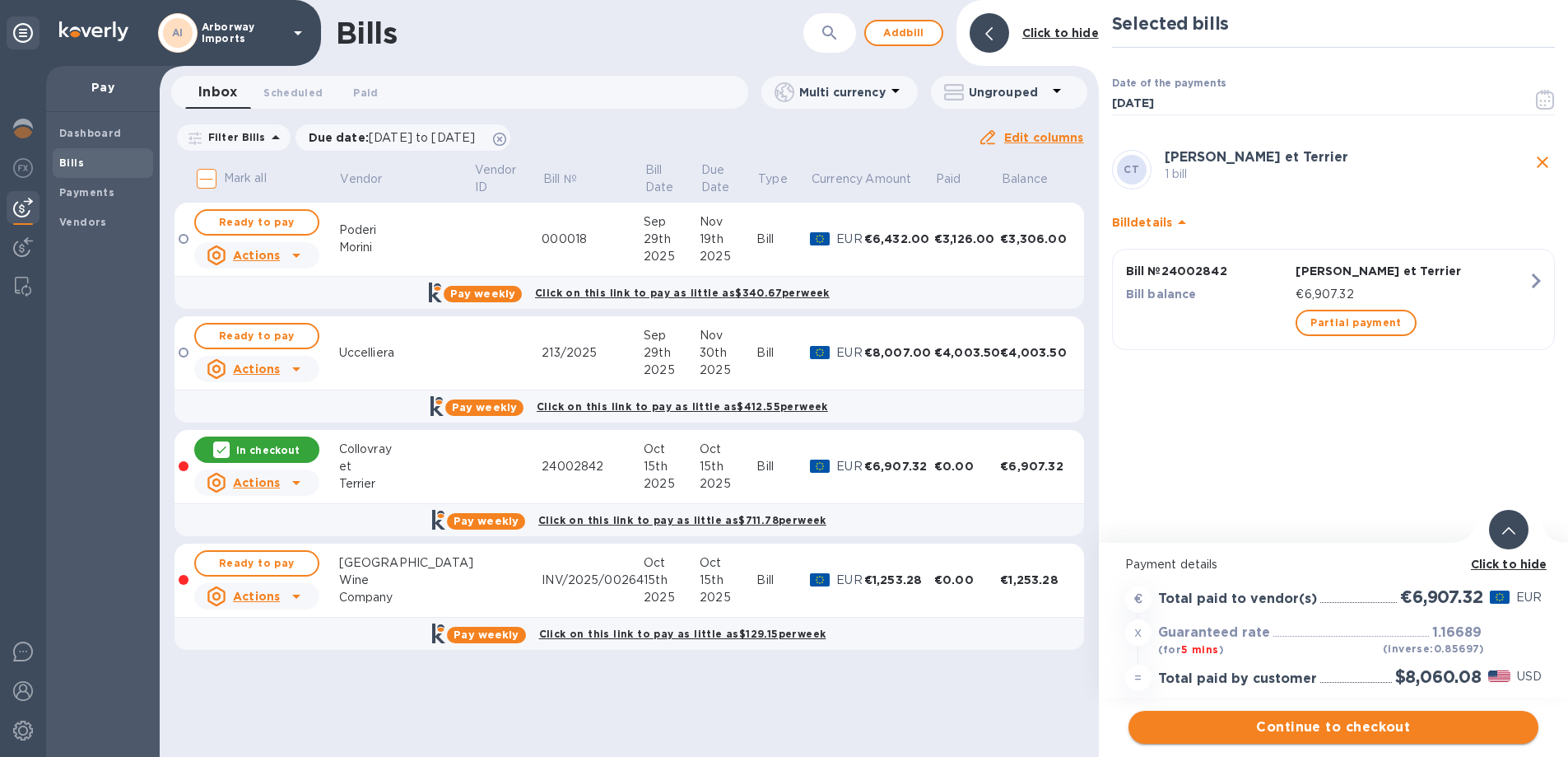
click at [1415, 719] on span "Continue to checkout" at bounding box center [1333, 727] width 383 height 20
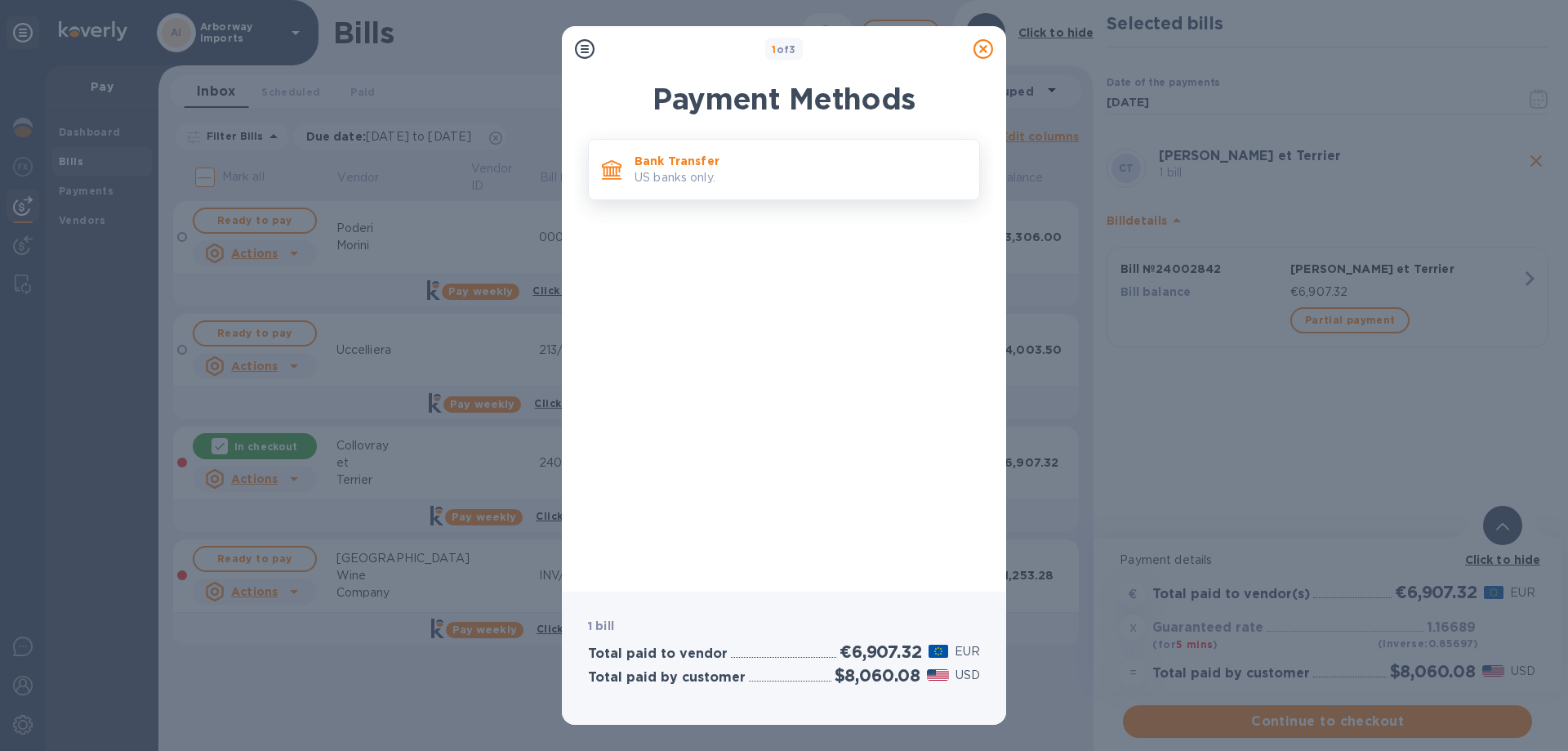
click at [714, 148] on div "Bank Transfer US banks only." at bounding box center [800, 169] width 345 height 47
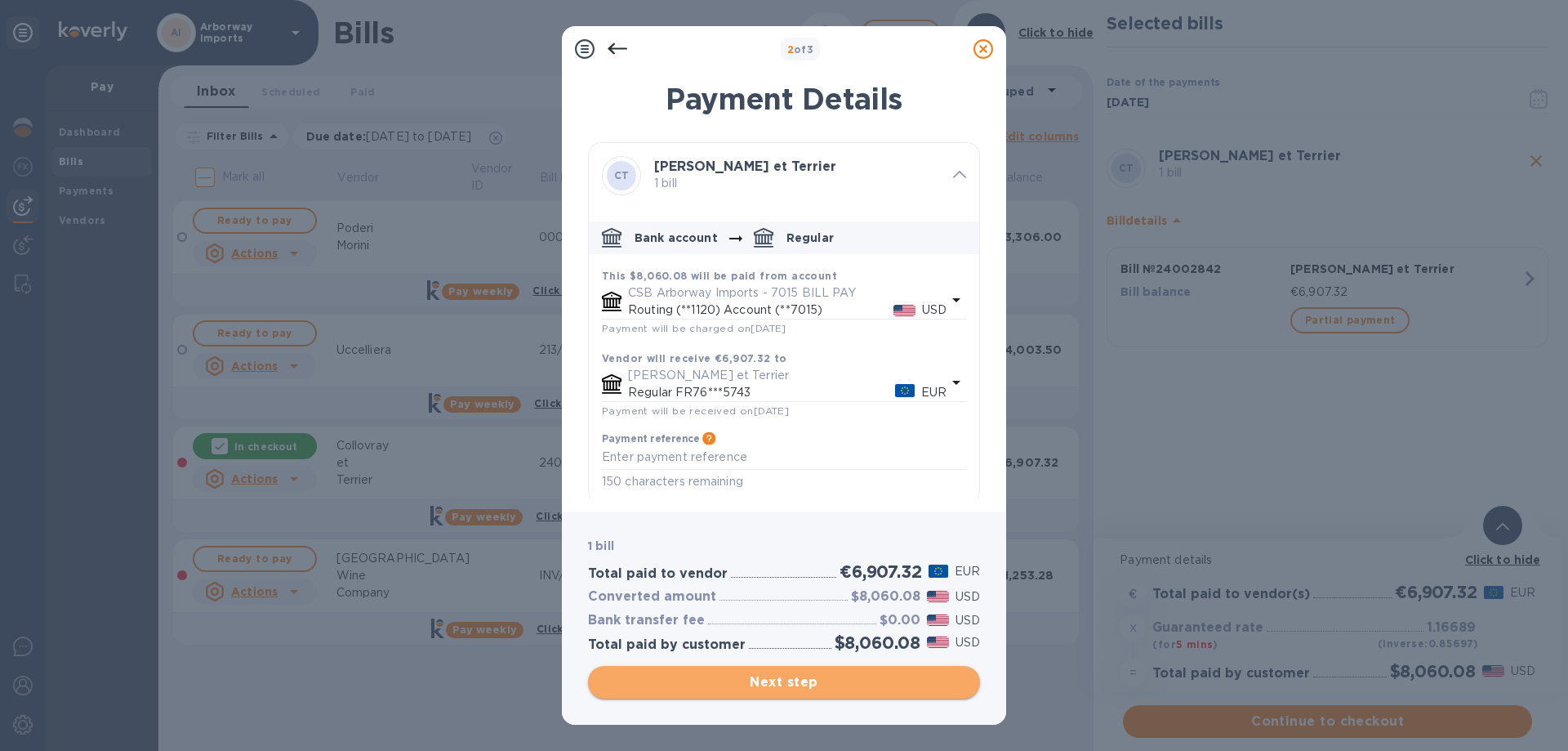
click at [751, 680] on span "Next step" at bounding box center [784, 682] width 366 height 20
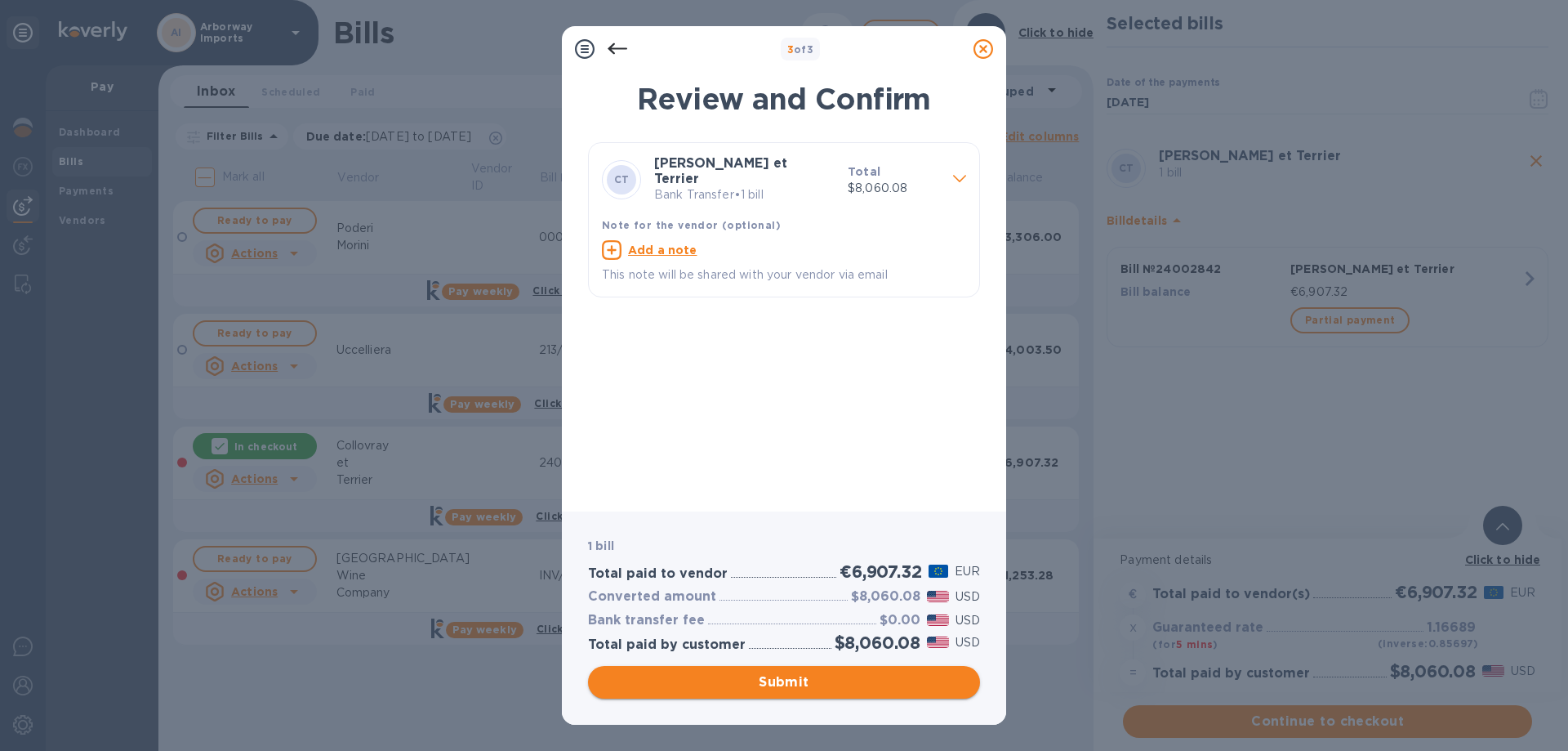
click at [768, 682] on span "Submit" at bounding box center [784, 682] width 366 height 20
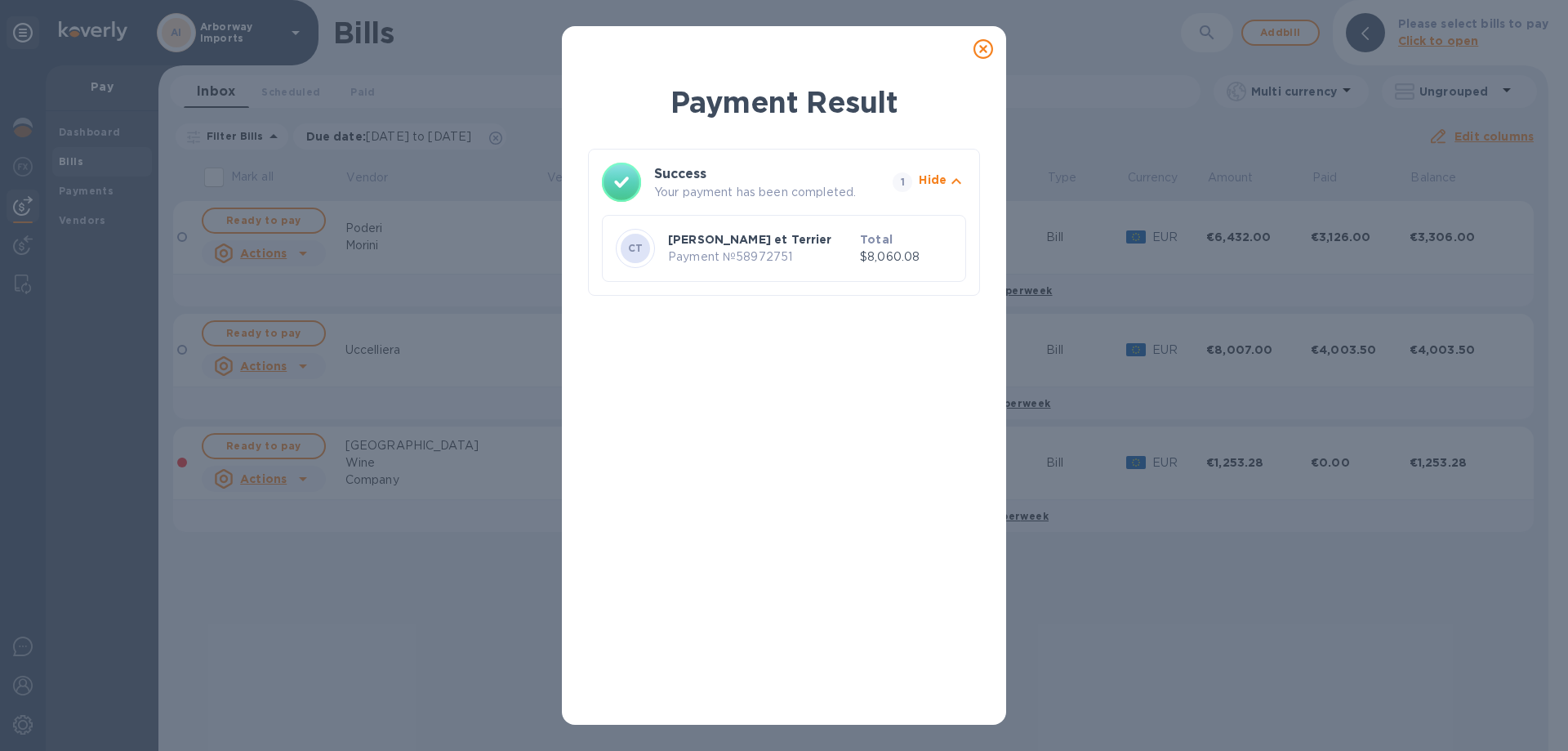
click at [980, 53] on icon at bounding box center [984, 49] width 20 height 20
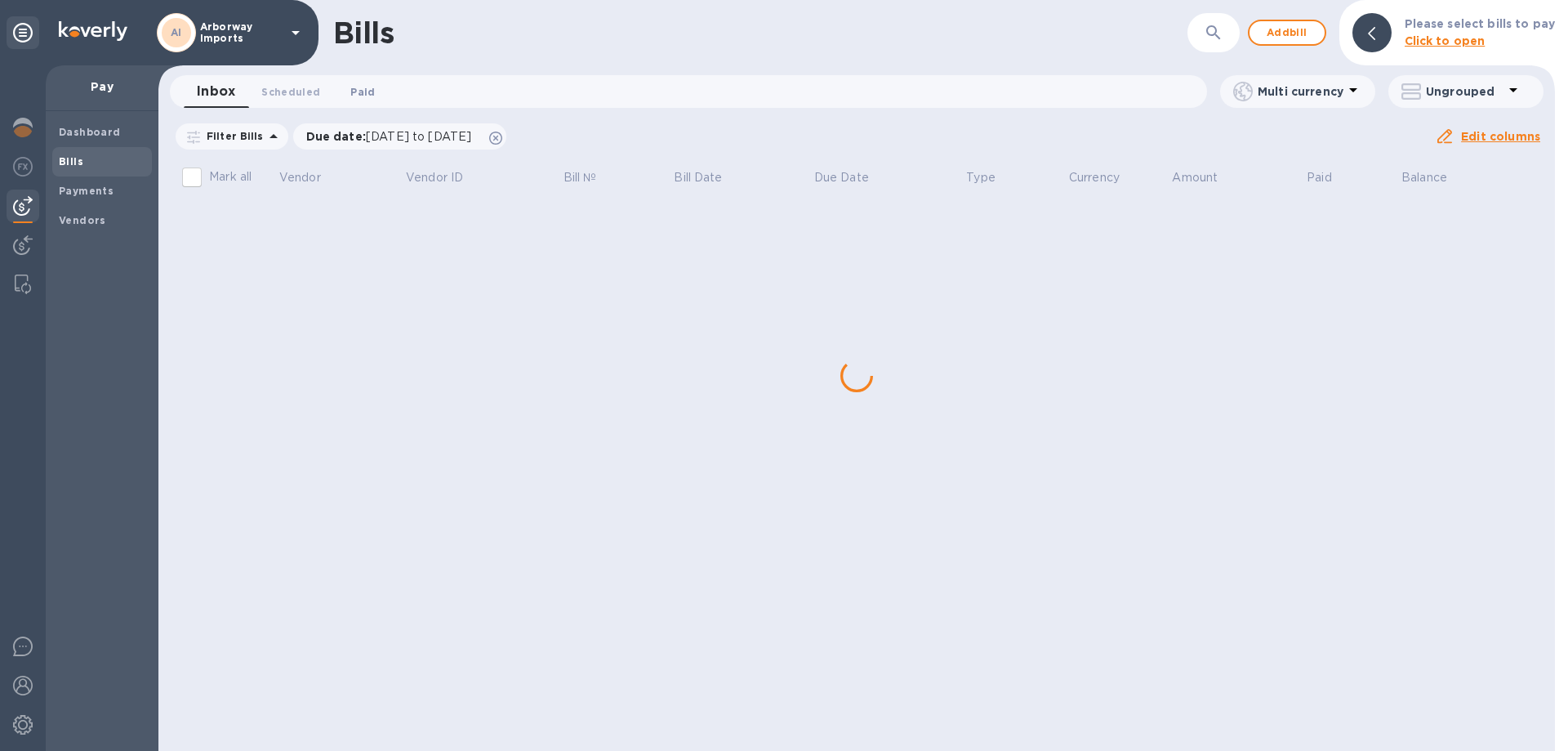
click at [358, 85] on span "Paid 0" at bounding box center [362, 91] width 24 height 17
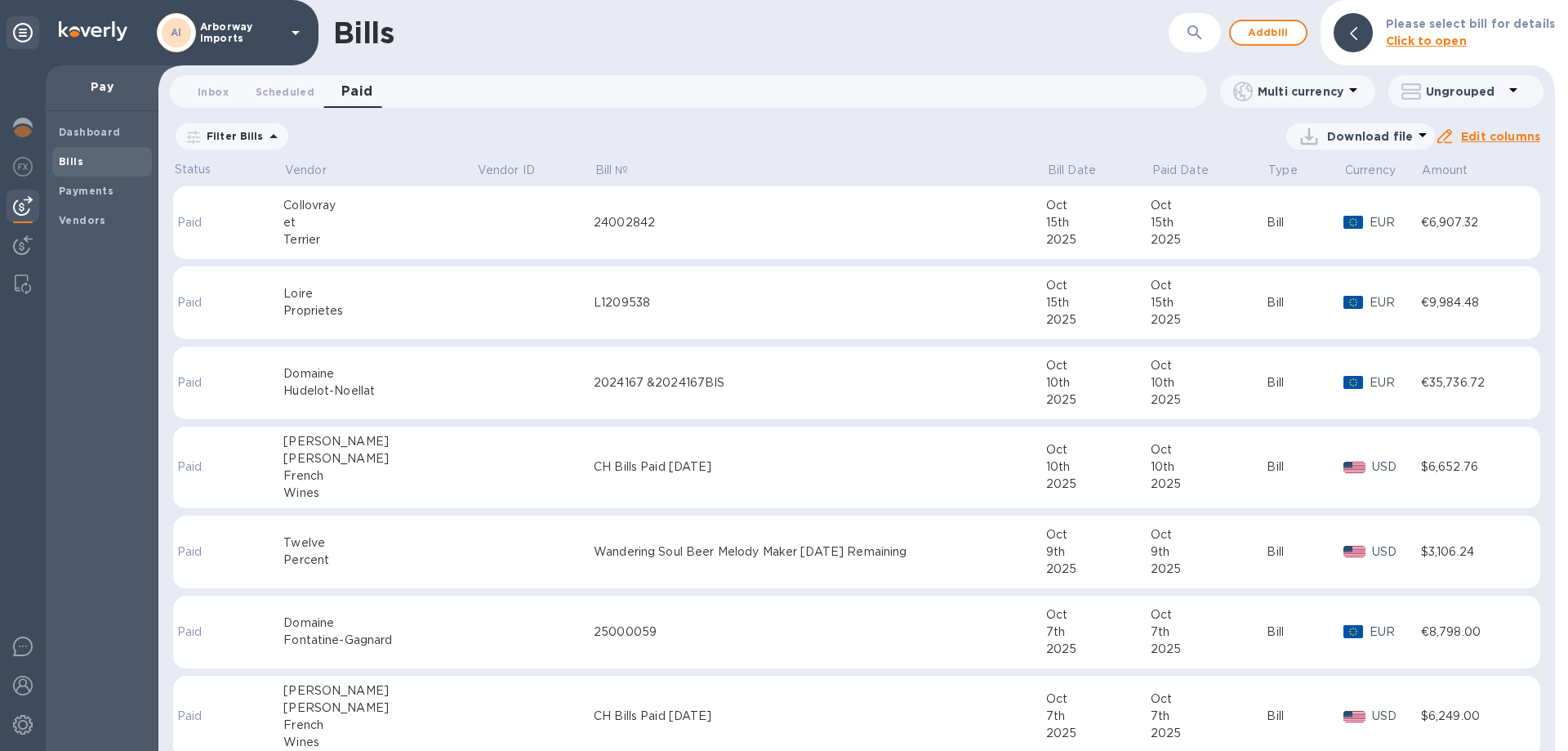
click at [476, 230] on td at bounding box center [534, 223] width 117 height 73
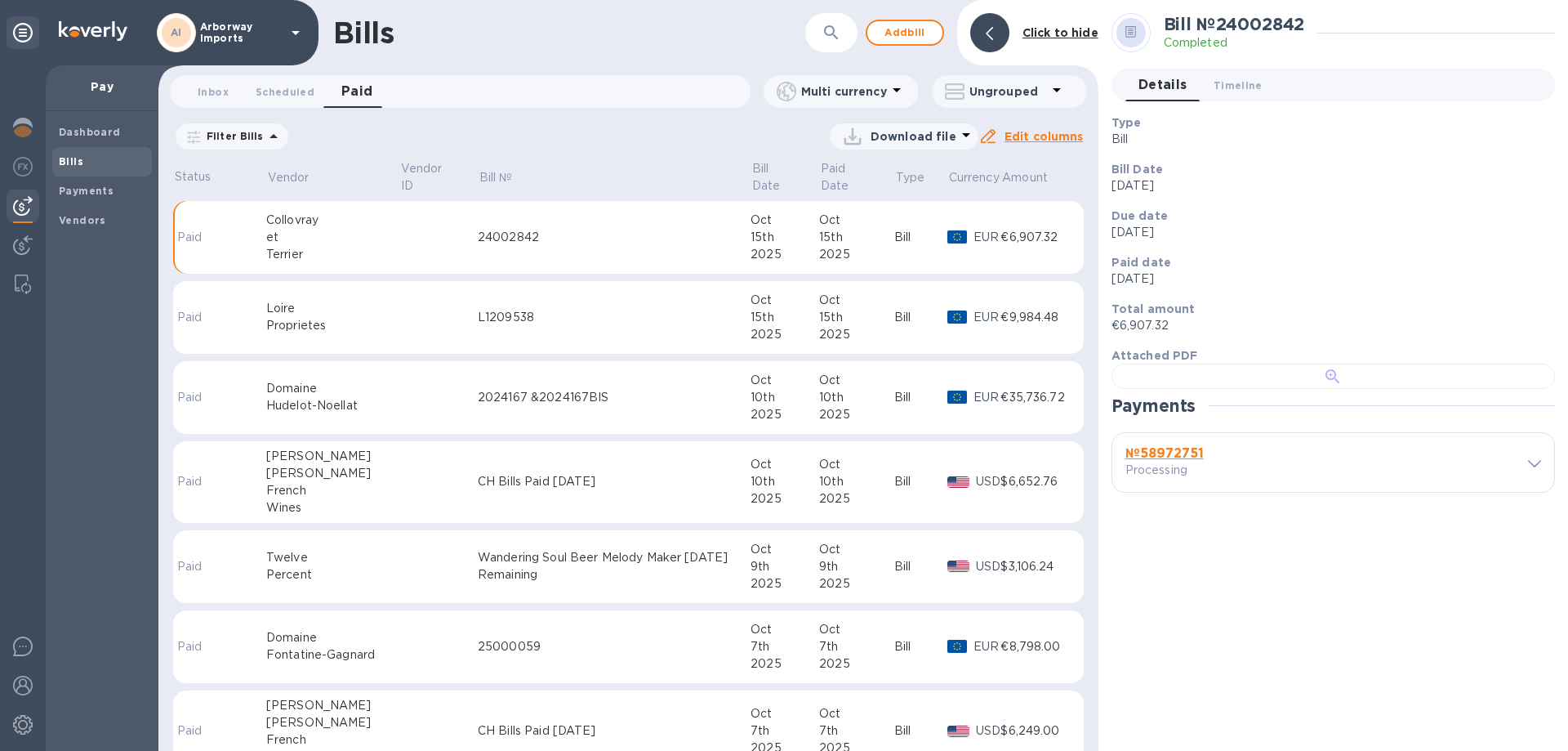
scroll to position [315, 0]
click at [1154, 461] on b "№ 58972751" at bounding box center [1164, 452] width 79 height 15
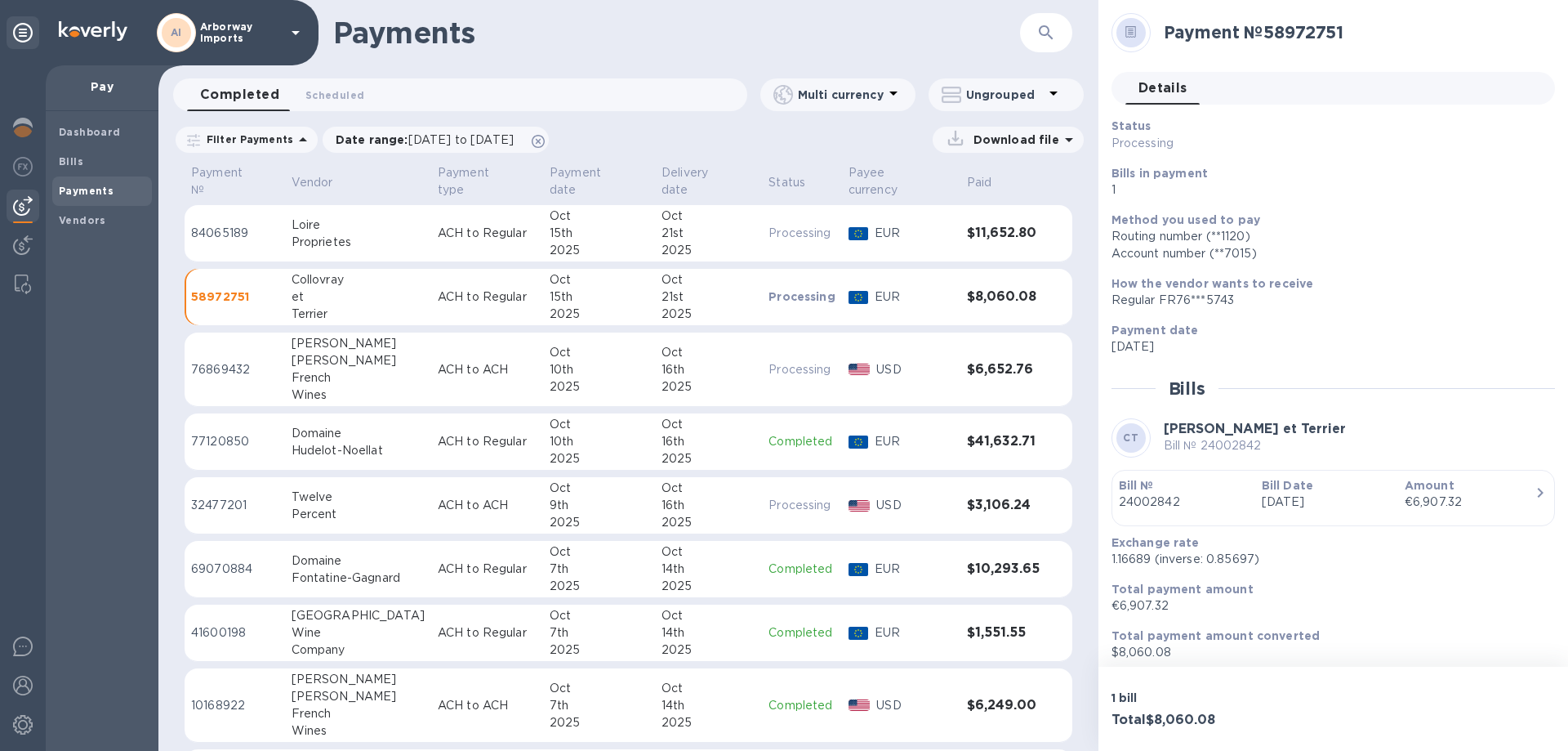
click at [1310, 484] on p "Bill Date" at bounding box center [1326, 485] width 130 height 16
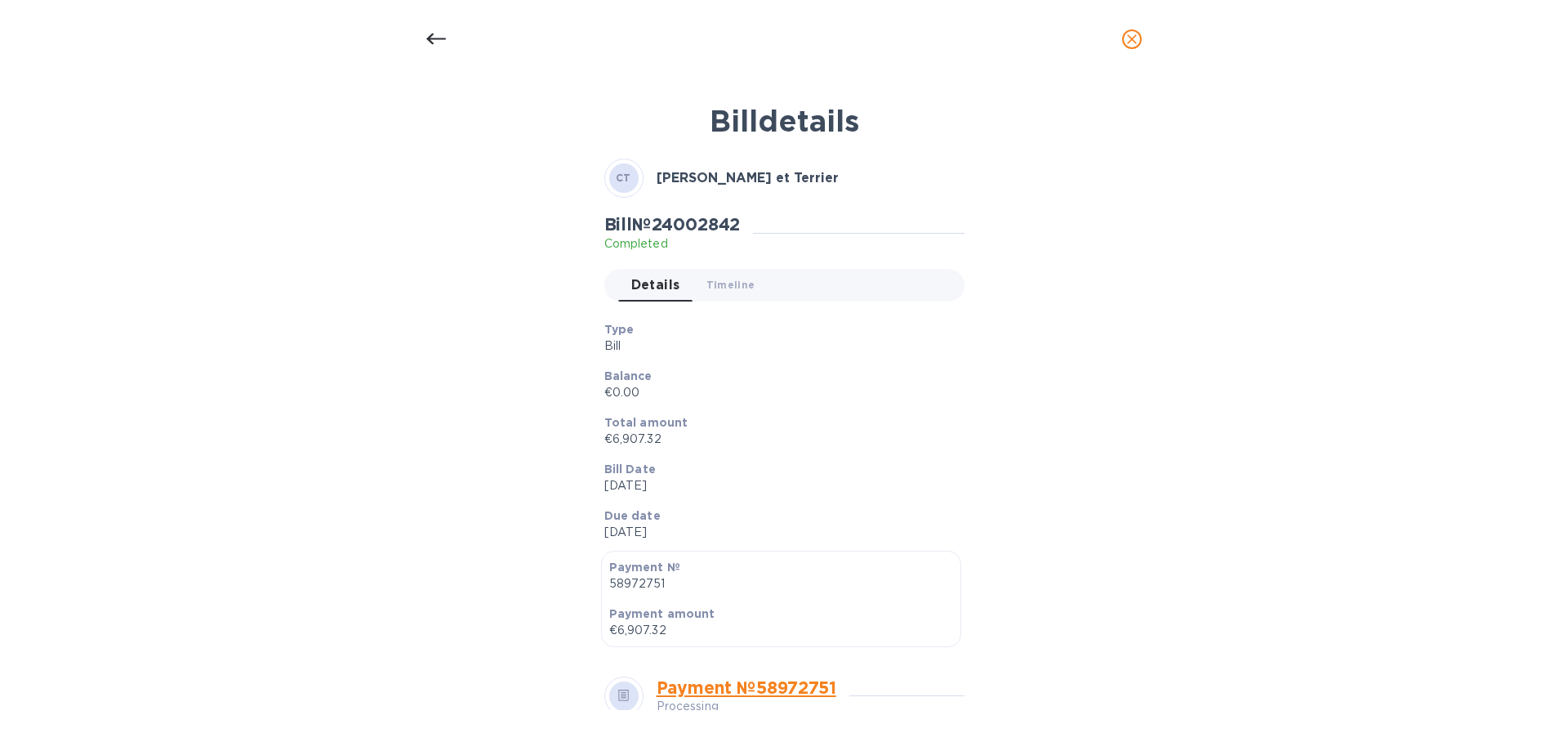
click at [811, 393] on p "€0.00" at bounding box center [778, 392] width 347 height 17
click at [425, 38] on div at bounding box center [436, 39] width 39 height 39
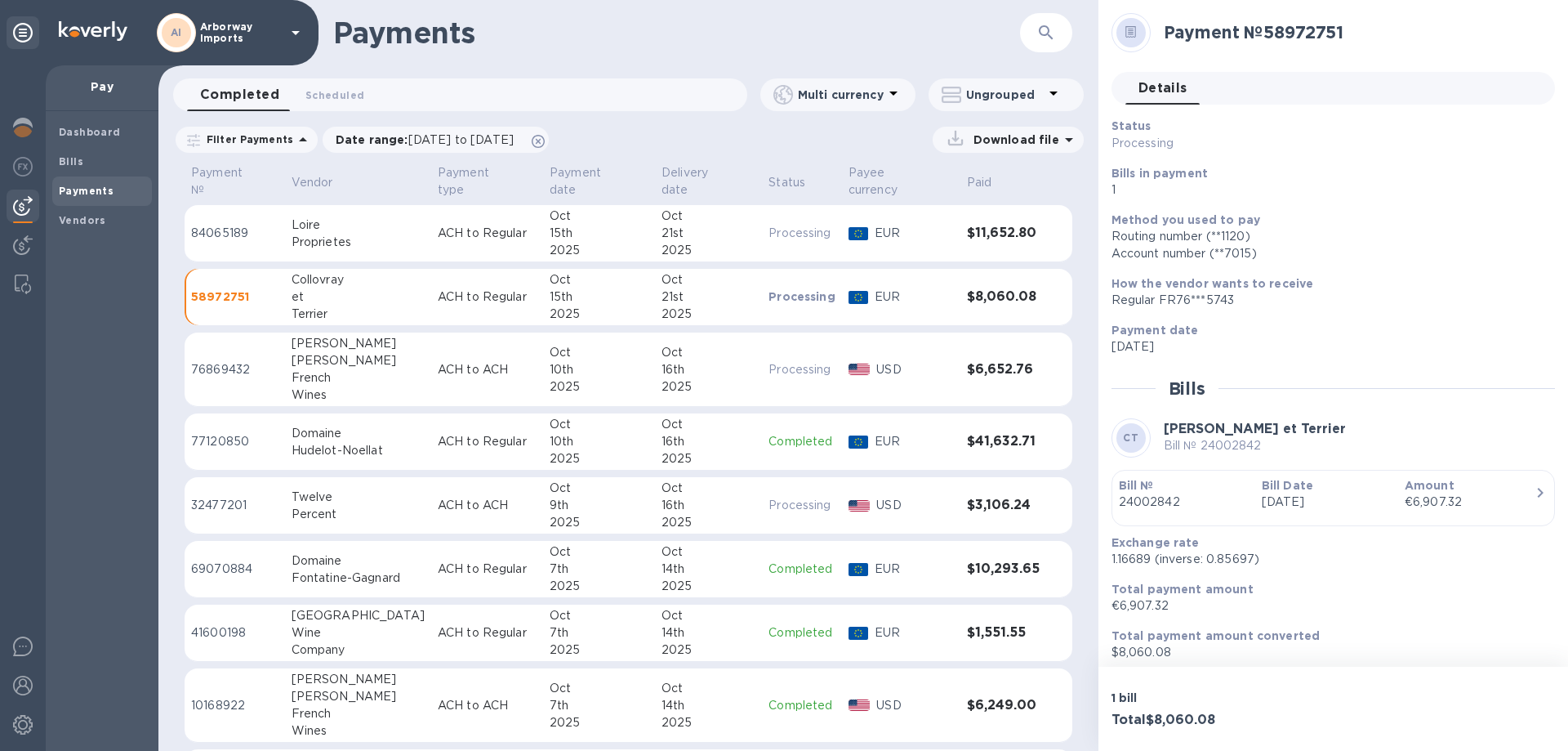
click at [1321, 509] on p "[DATE]" at bounding box center [1326, 501] width 130 height 17
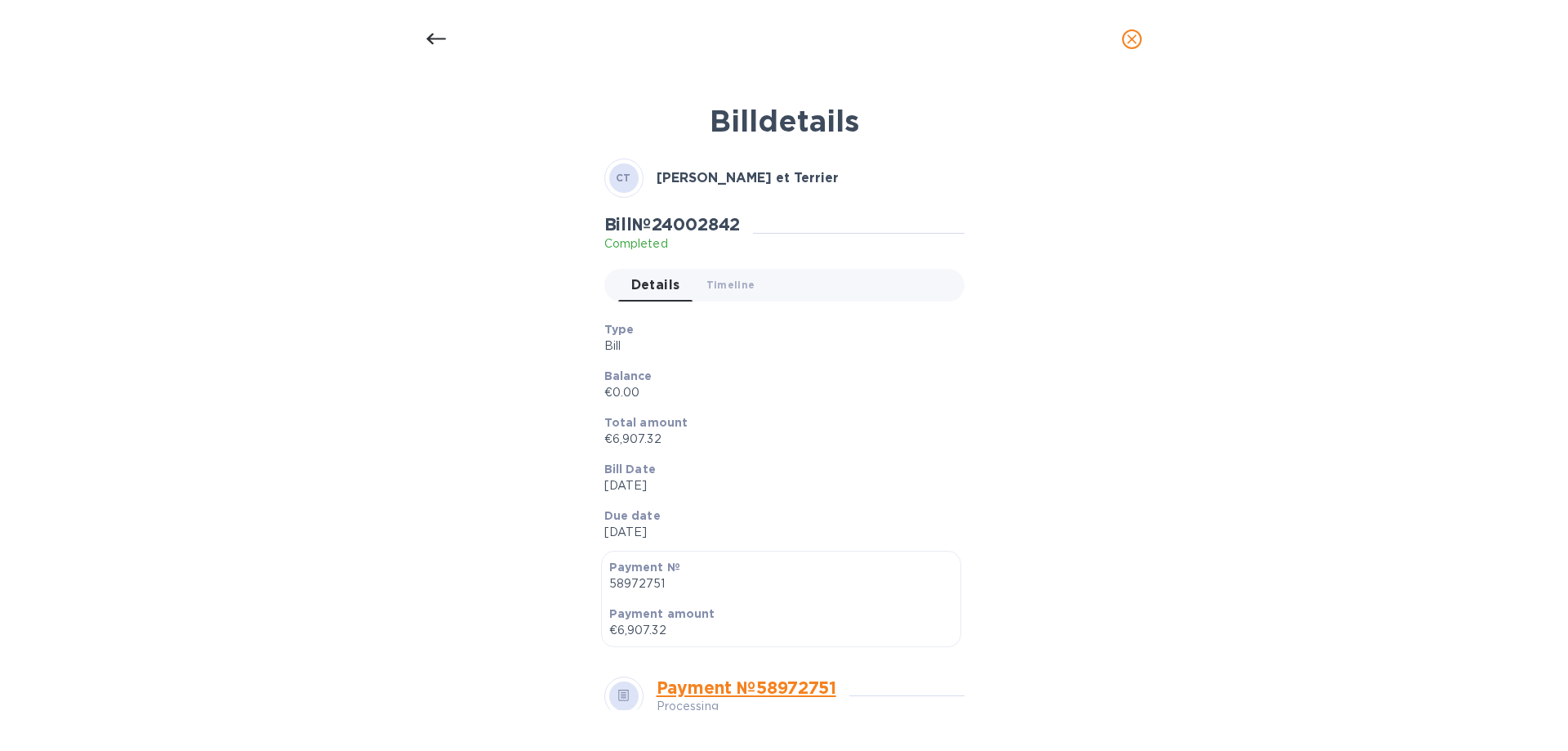
click at [729, 385] on p "€0.00" at bounding box center [778, 392] width 347 height 17
click at [439, 34] on icon at bounding box center [436, 39] width 20 height 20
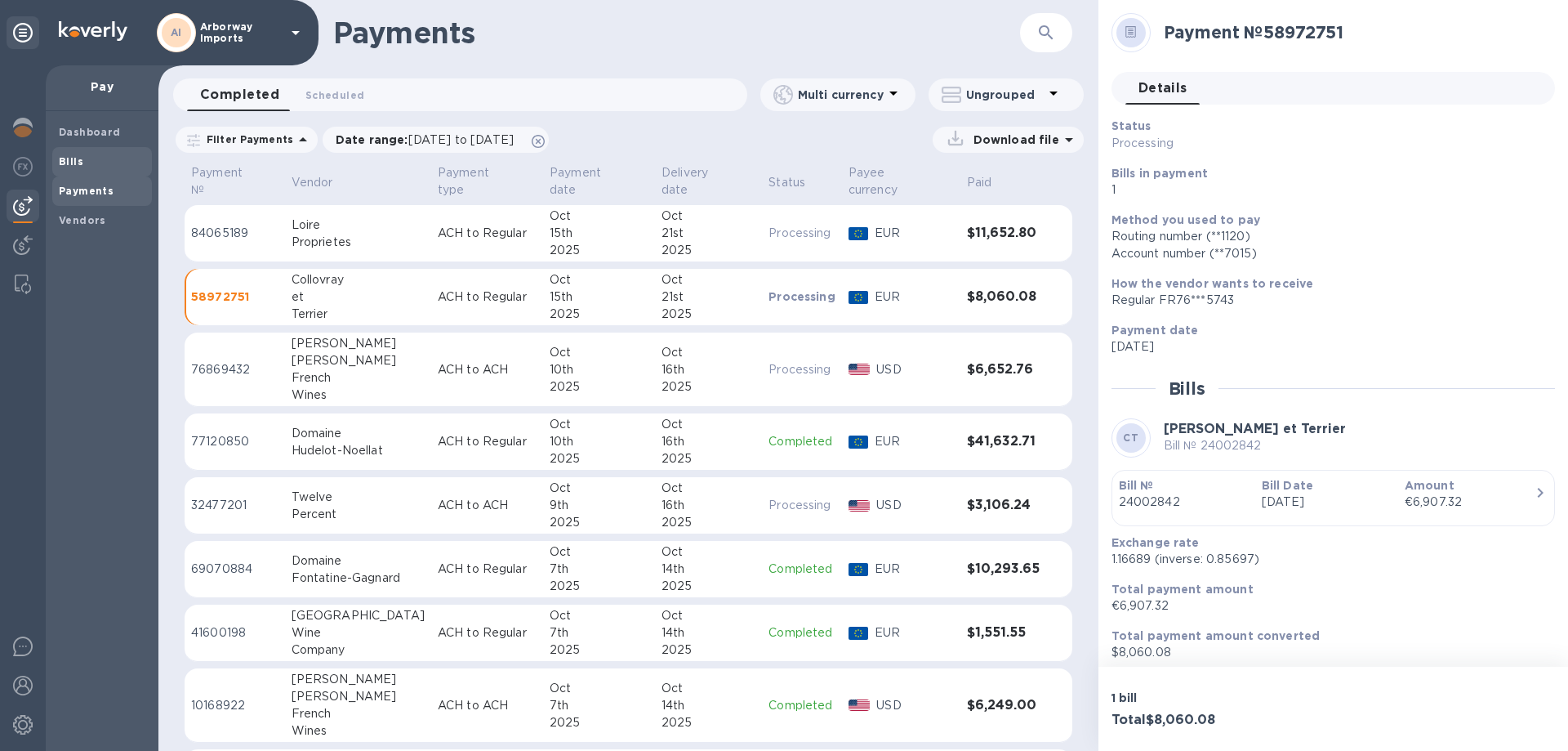
click at [59, 148] on div "Bills" at bounding box center [101, 161] width 99 height 30
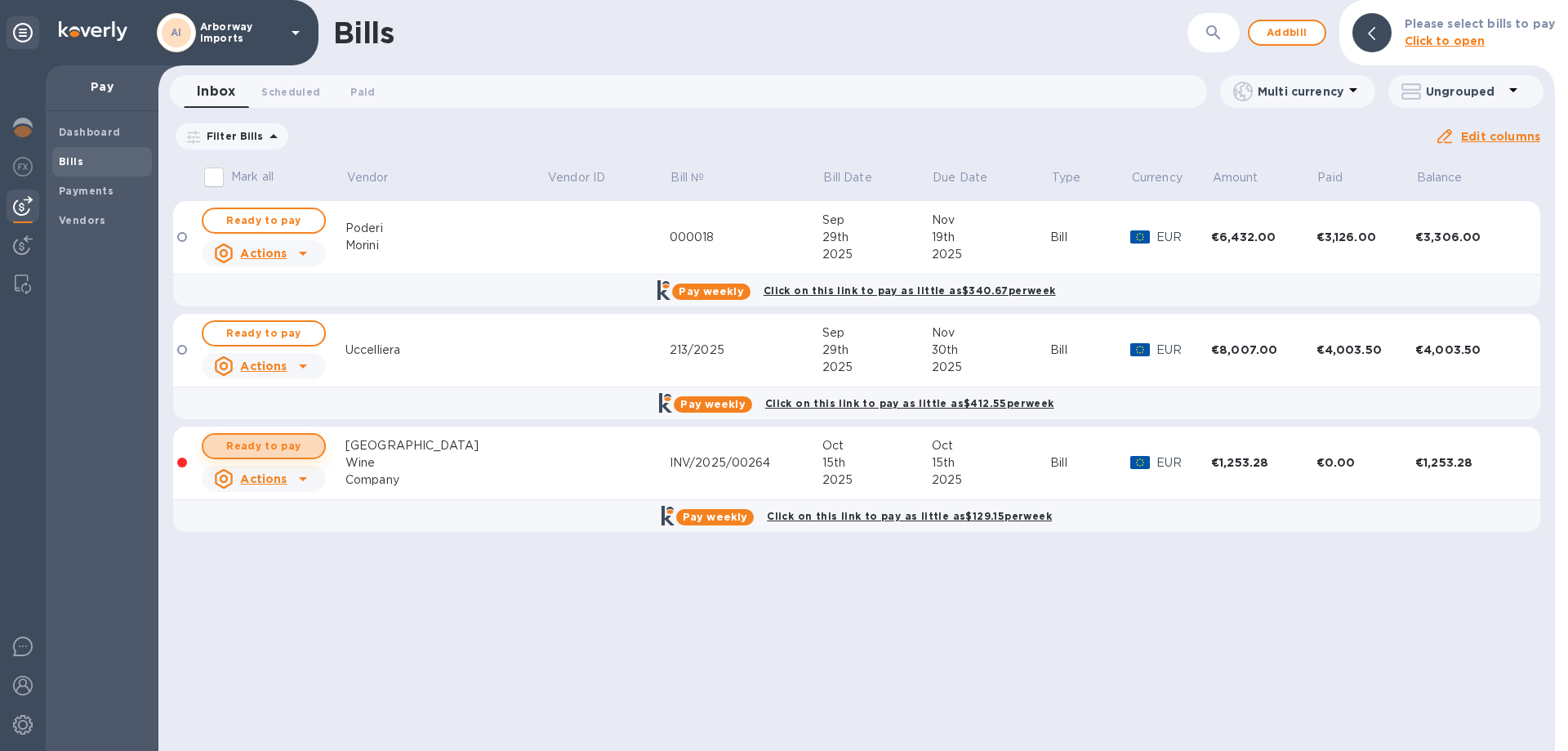
click at [261, 439] on span "Ready to pay" at bounding box center [264, 446] width 95 height 20
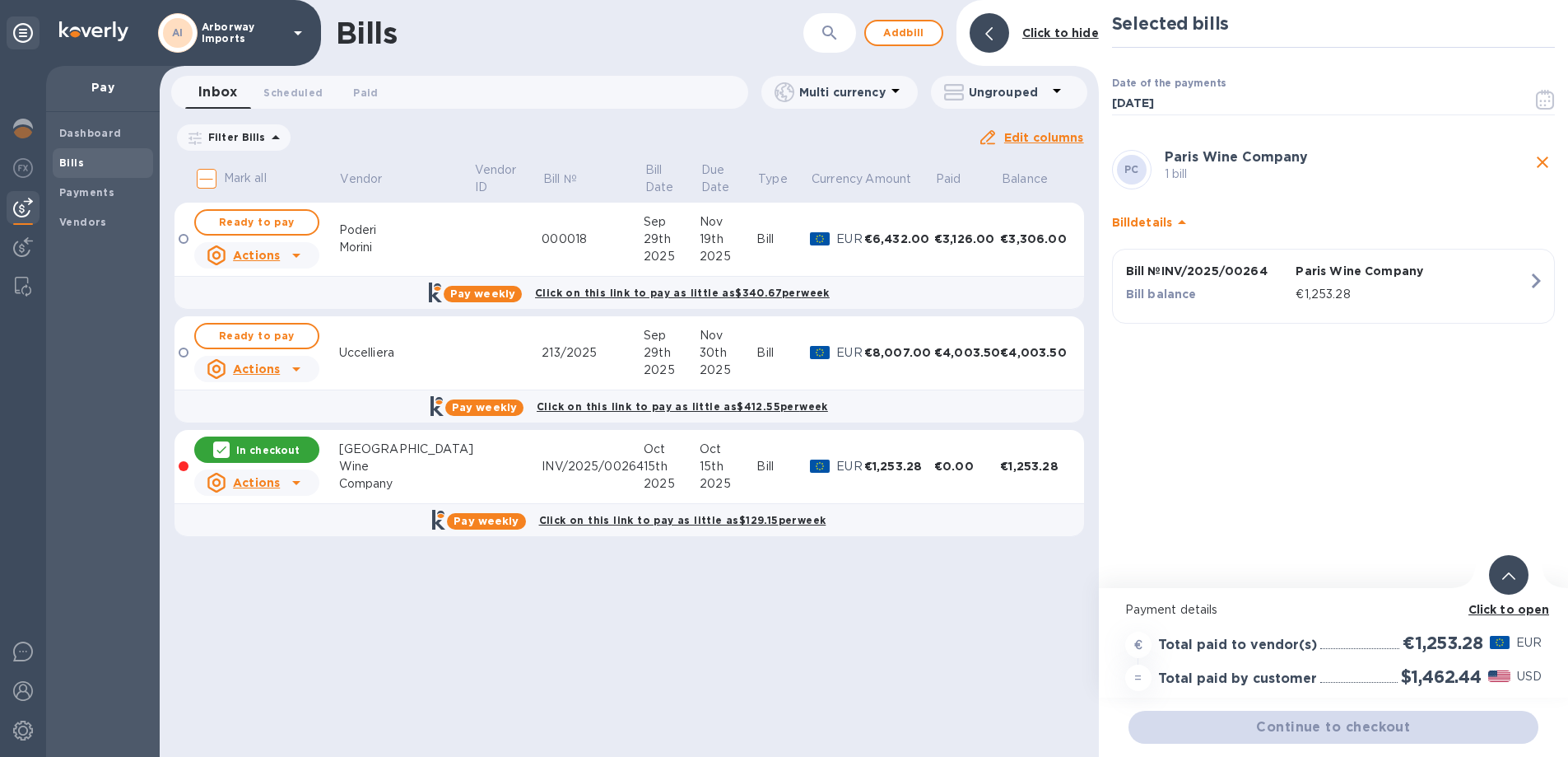
click at [1505, 605] on b "Click to open" at bounding box center [1509, 609] width 81 height 14
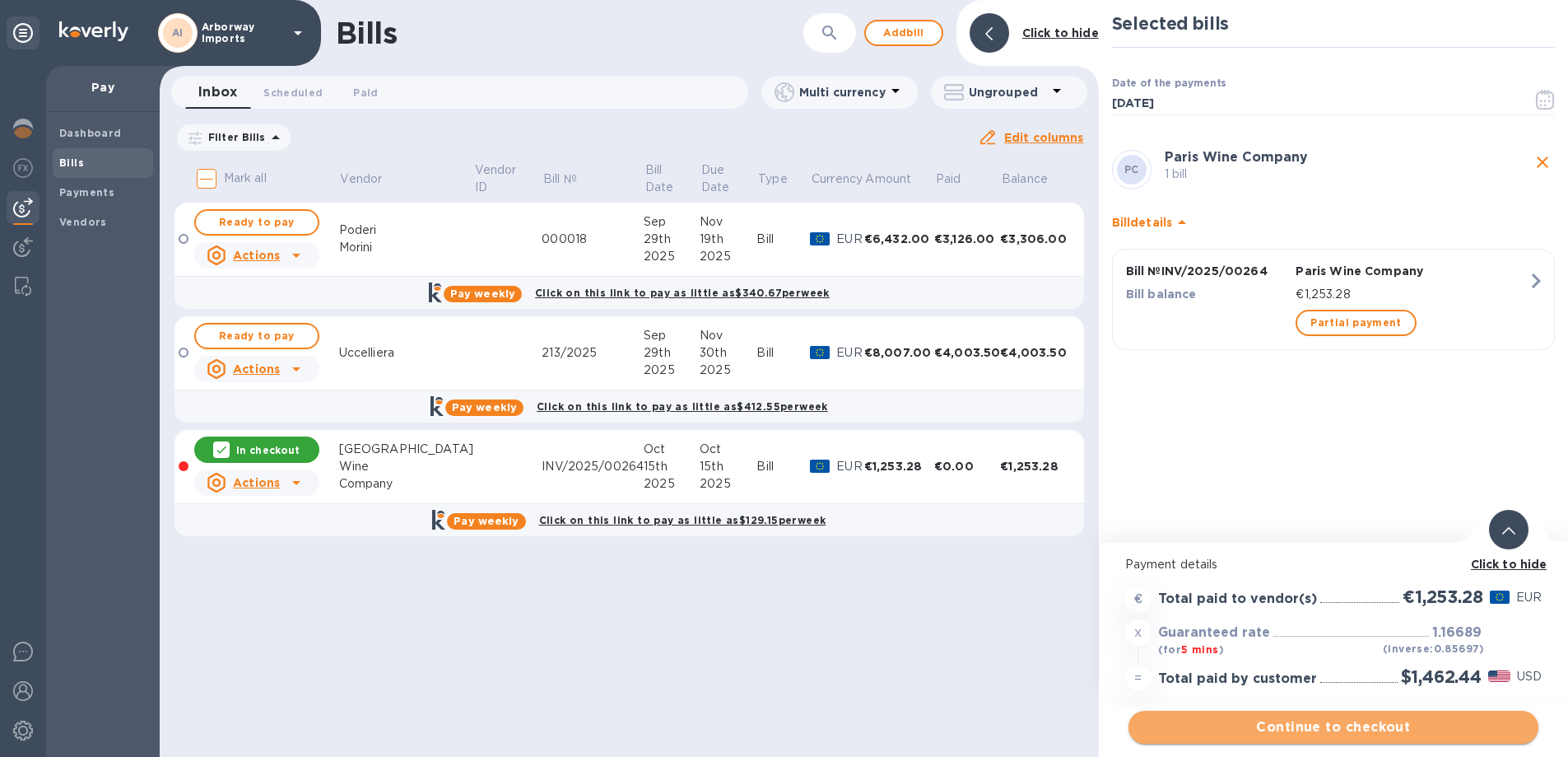
click at [1235, 731] on span "Continue to checkout" at bounding box center [1333, 727] width 383 height 20
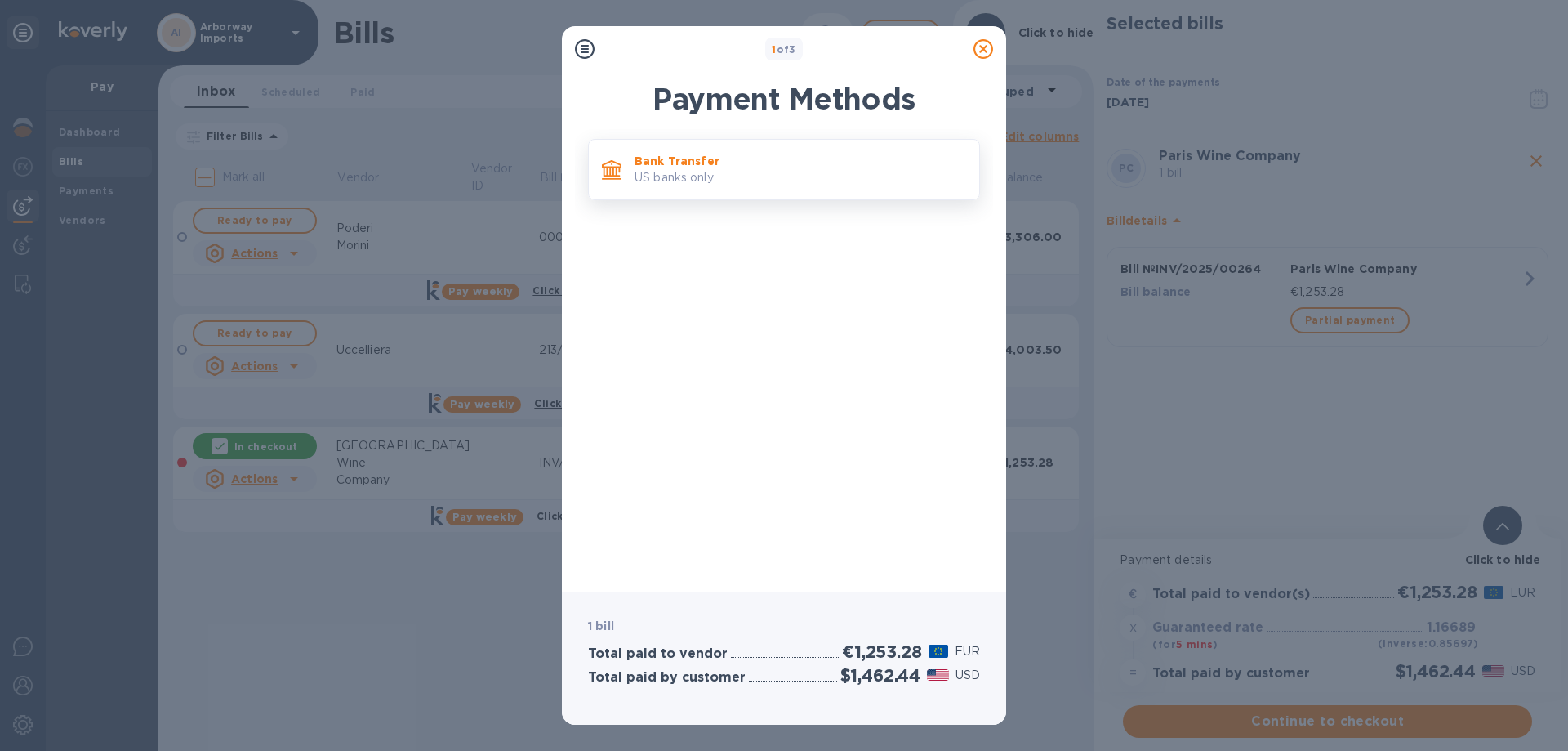
click at [863, 192] on div "Bank Transfer US banks only." at bounding box center [800, 169] width 345 height 47
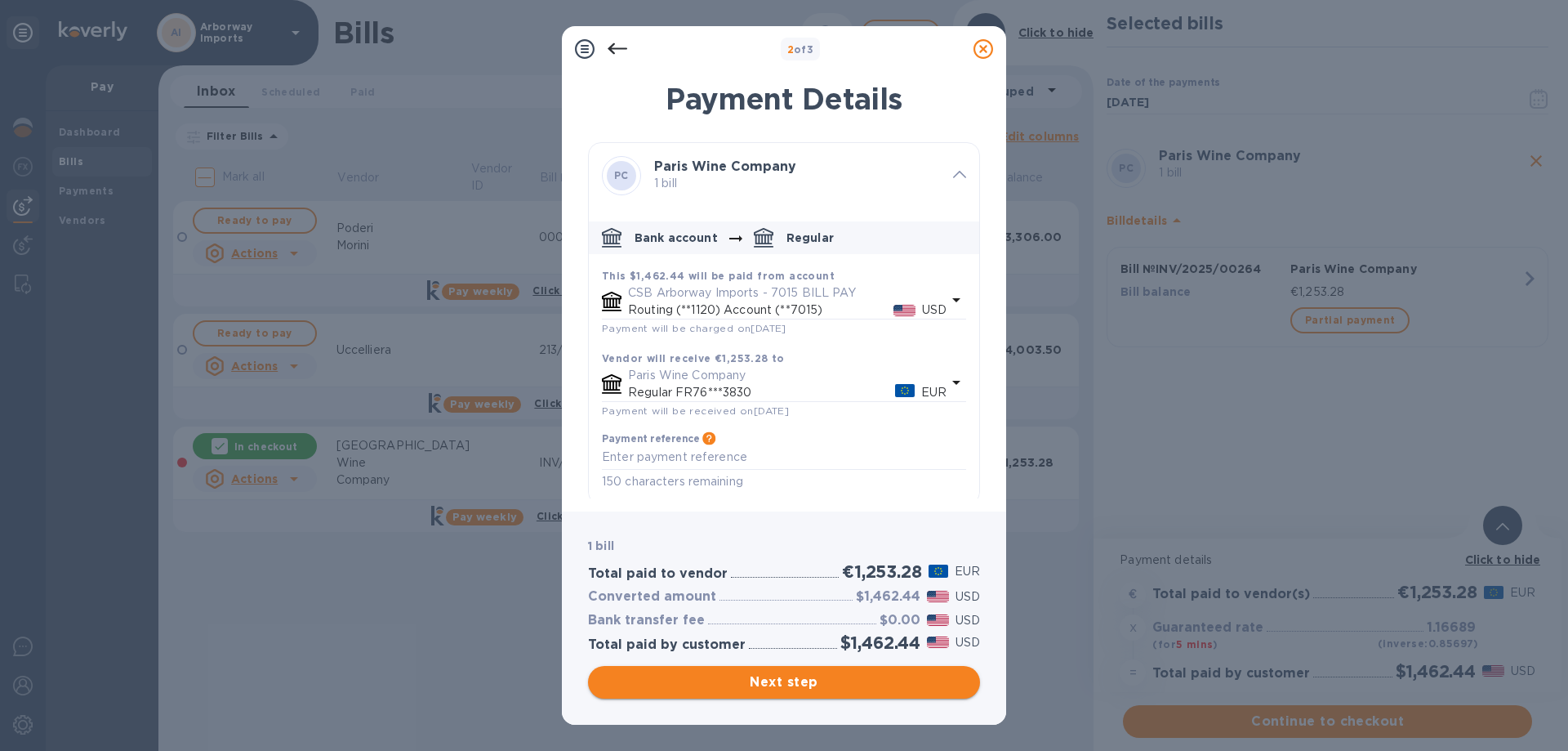
click at [866, 675] on span "Next step" at bounding box center [784, 682] width 366 height 20
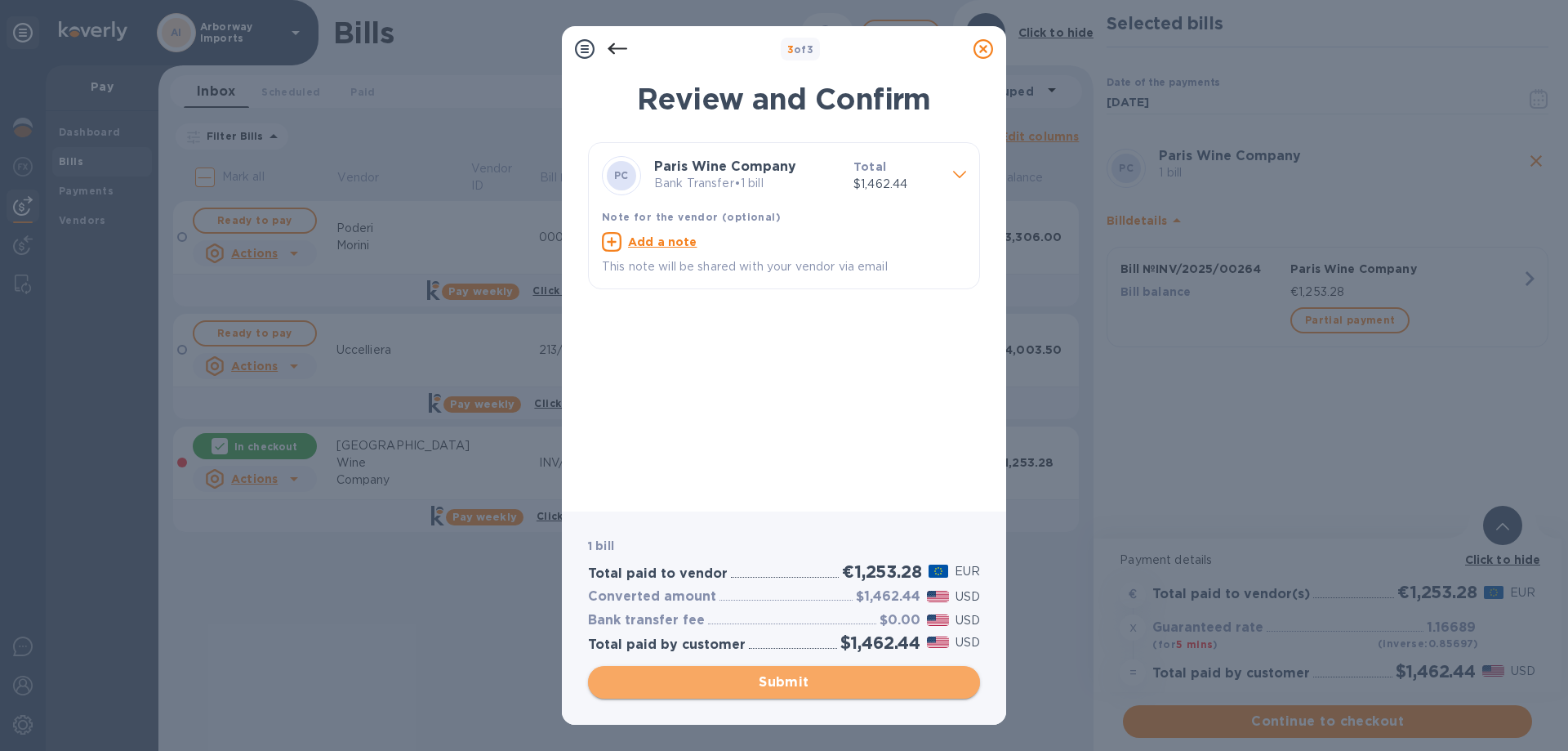
click at [794, 689] on span "Submit" at bounding box center [784, 682] width 366 height 20
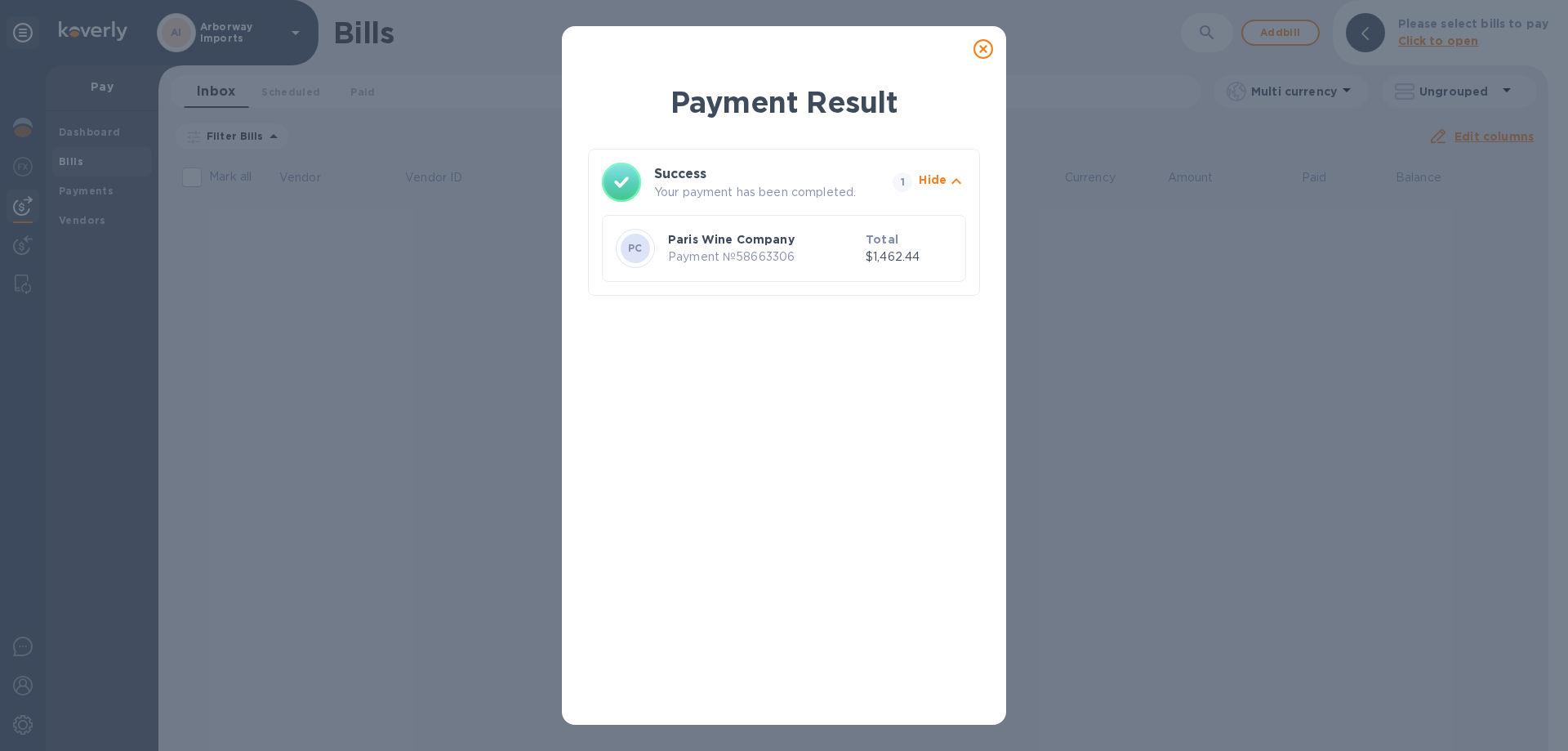
click at [987, 50] on icon at bounding box center [984, 49] width 20 height 20
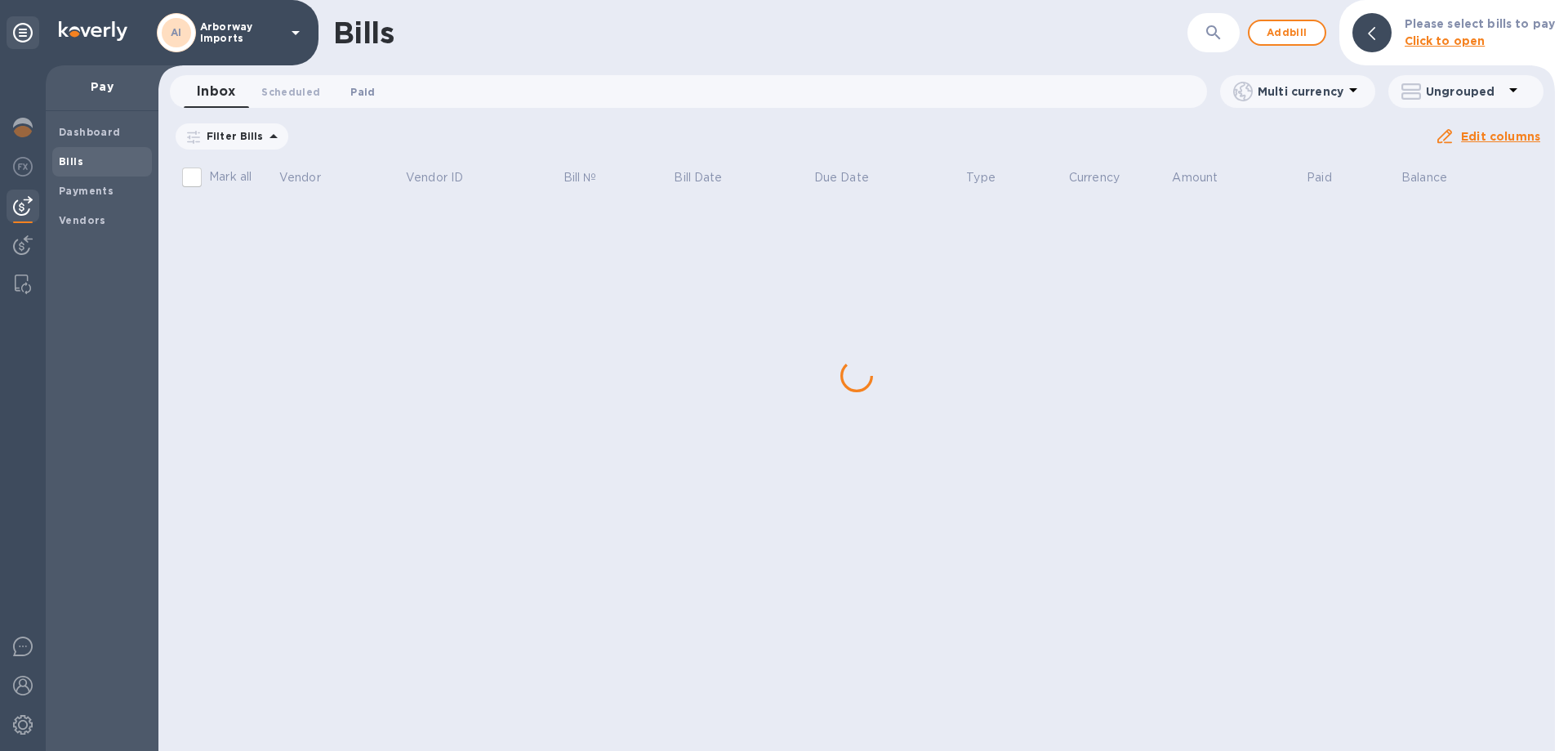
click at [358, 90] on span "Paid 0" at bounding box center [362, 91] width 24 height 17
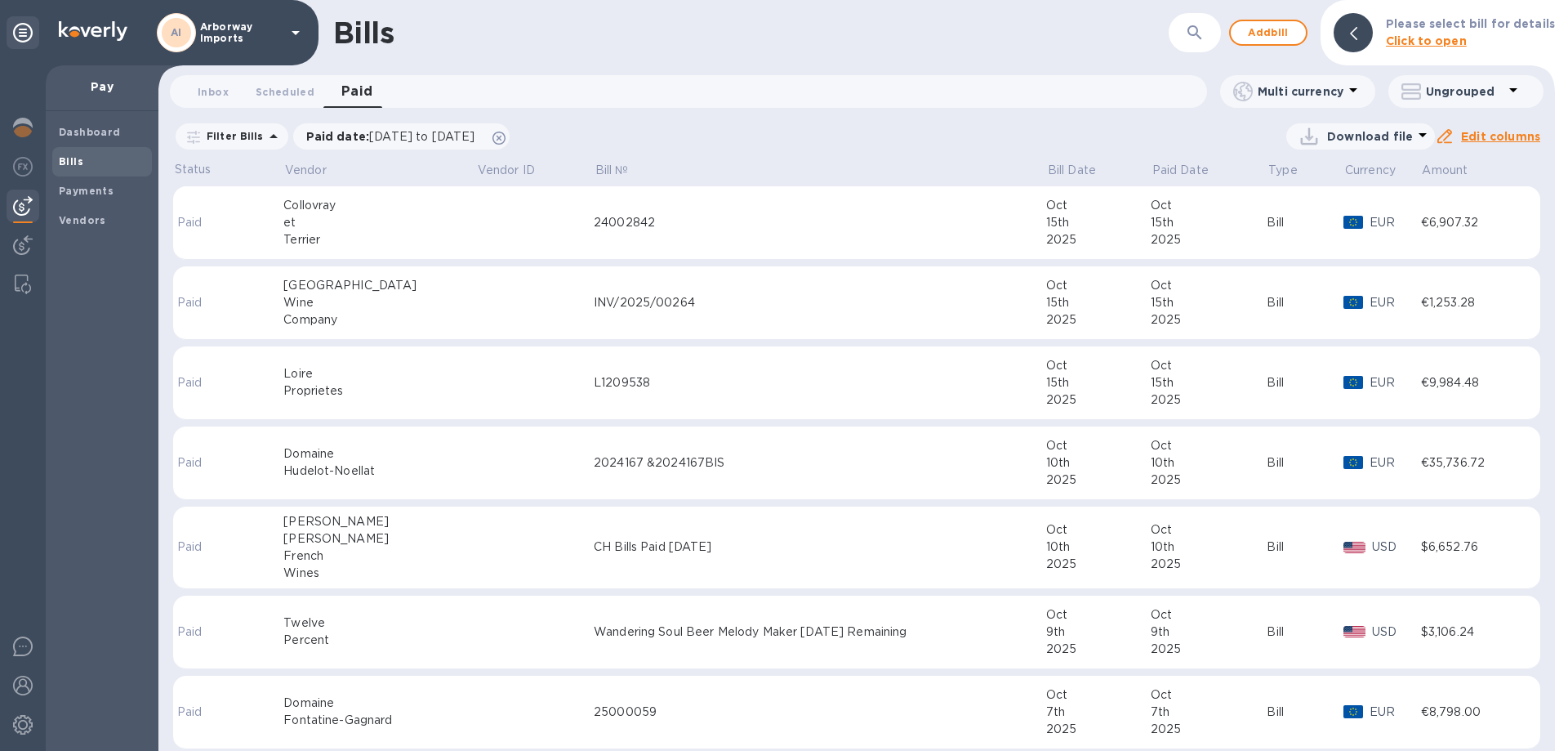
click at [415, 286] on div "[GEOGRAPHIC_DATA]" at bounding box center [379, 285] width 192 height 17
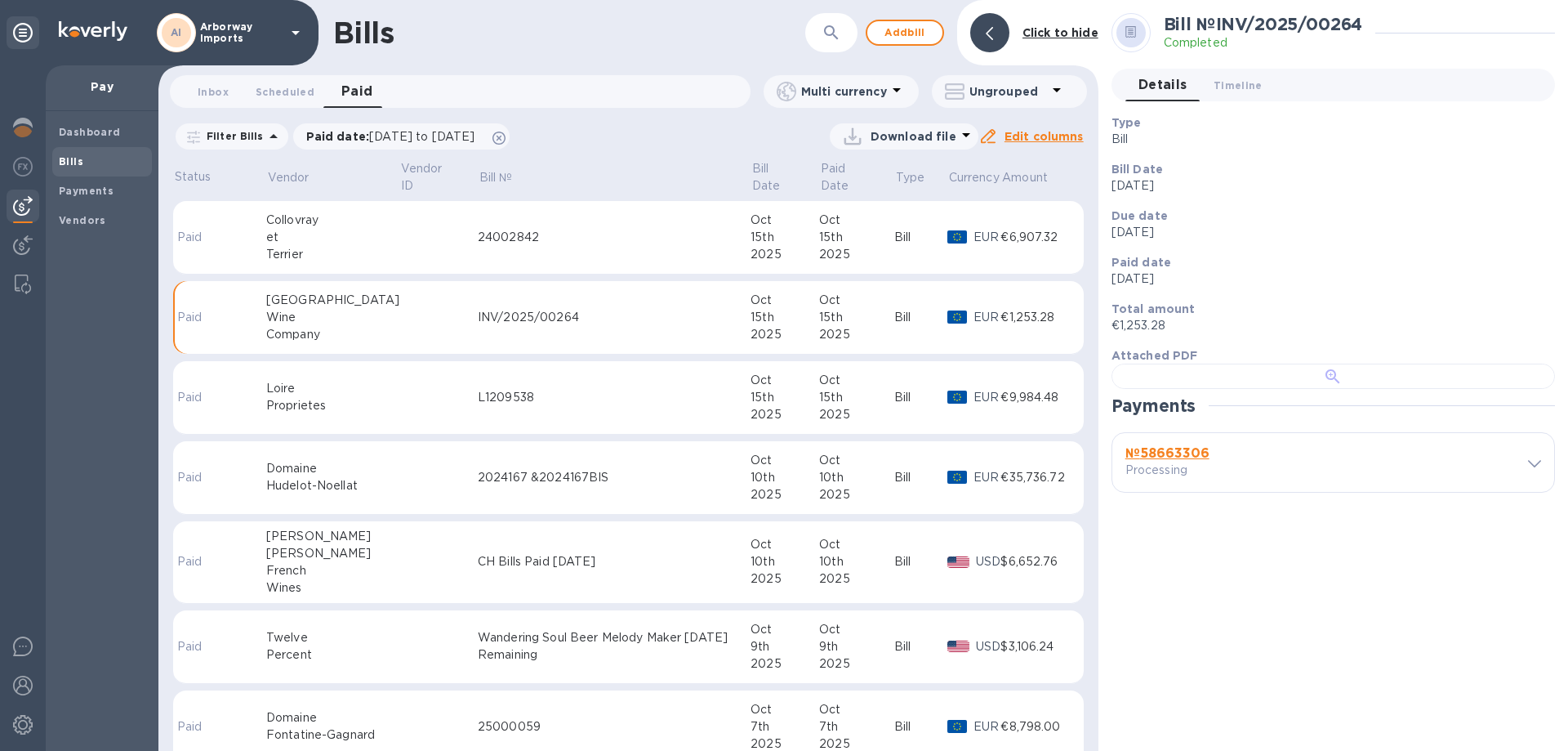
scroll to position [315, 0]
click at [1190, 461] on b "№ 58663306" at bounding box center [1167, 452] width 84 height 15
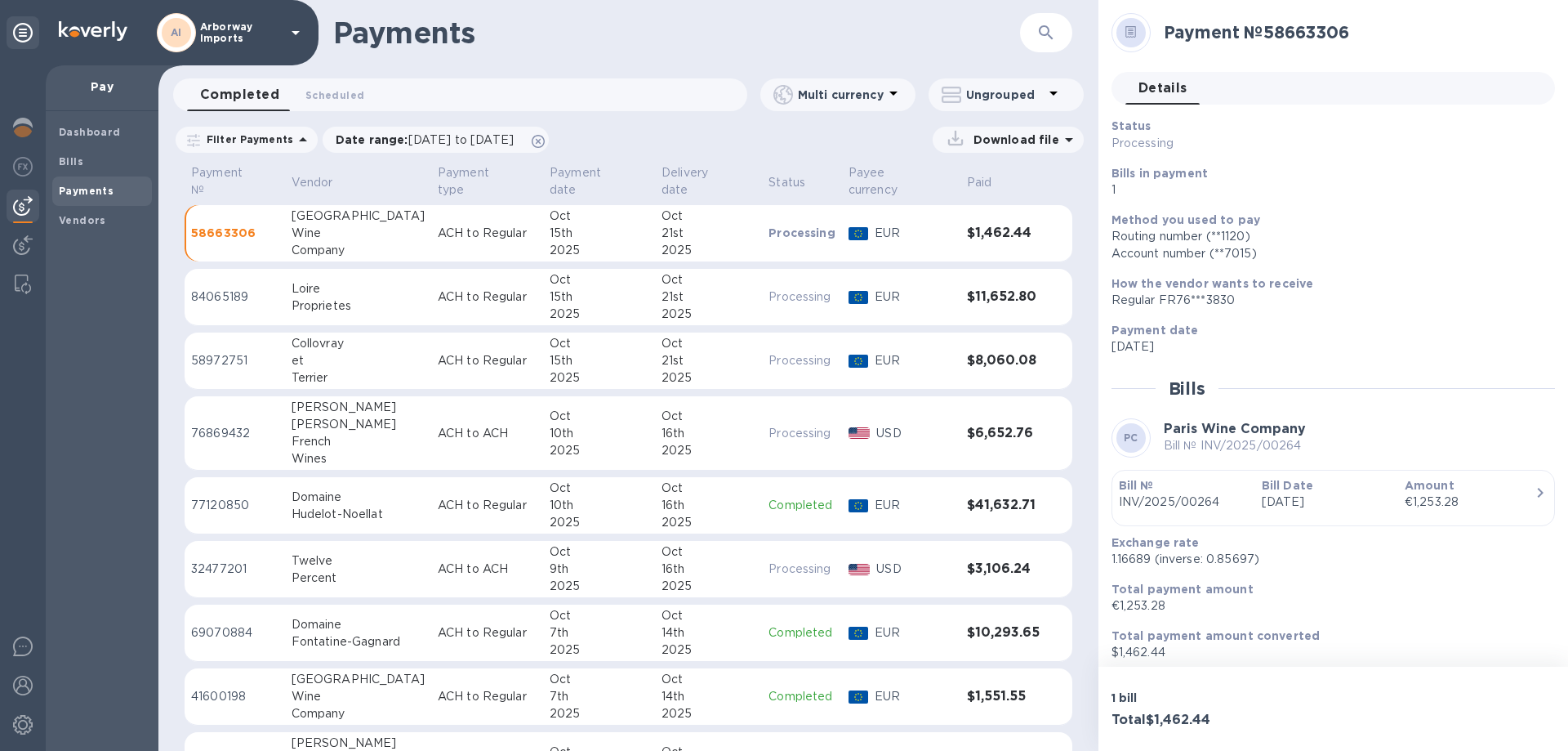
click at [1350, 497] on p "[DATE]" at bounding box center [1326, 501] width 130 height 17
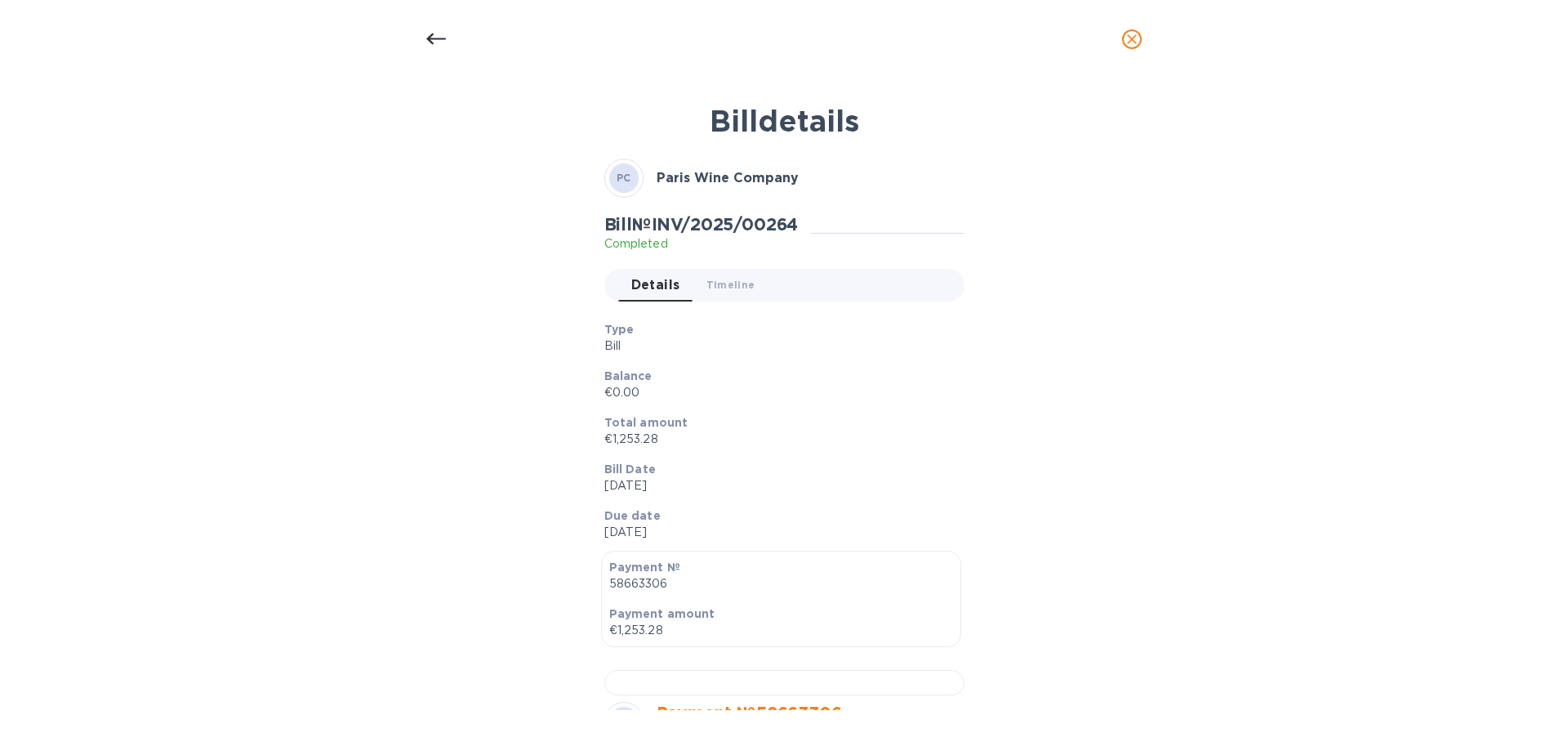
click at [888, 393] on p "€0.00" at bounding box center [778, 392] width 347 height 17
click at [836, 283] on div "Details 0 Timeline 0" at bounding box center [791, 285] width 346 height 32
click at [428, 33] on icon at bounding box center [436, 39] width 20 height 20
